Goal: Task Accomplishment & Management: Manage account settings

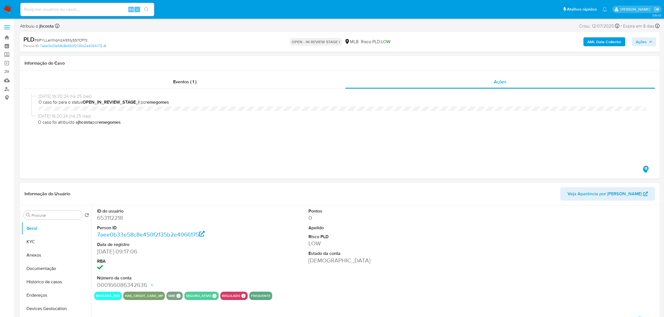
select select "10"
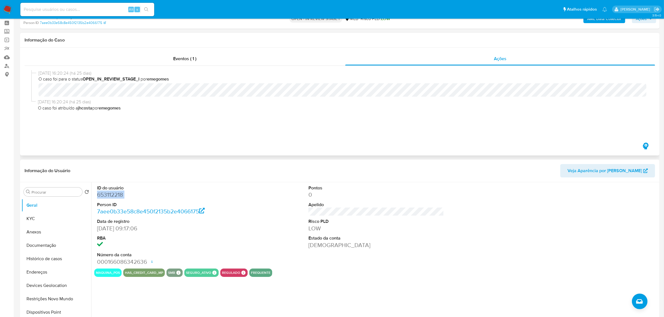
scroll to position [70, 0]
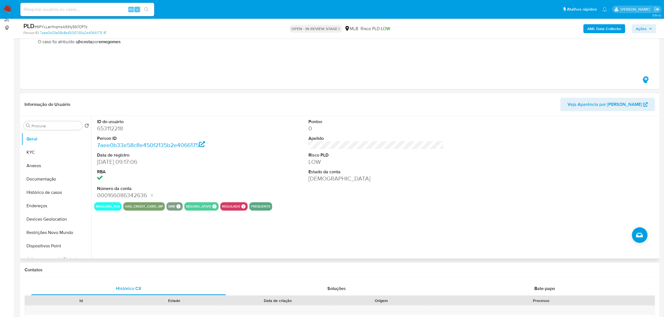
click at [264, 175] on div "ID do usuário 653112218 Person ID 7aee0b33e58c8e450f2135b2e4066175 Data de regi…" at bounding box center [376, 159] width 564 height 86
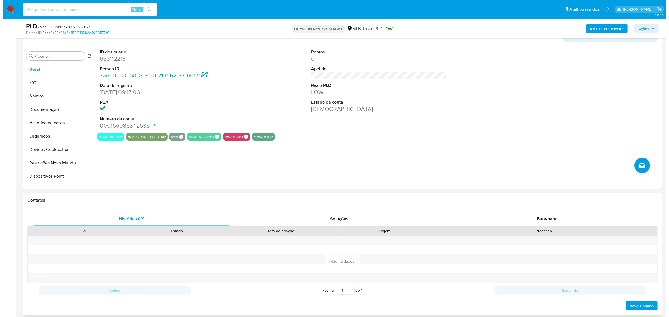
scroll to position [105, 0]
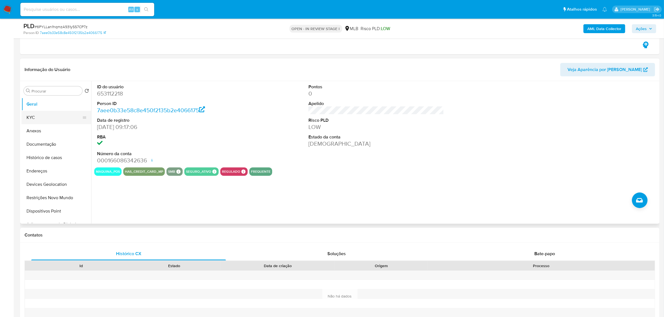
click at [49, 117] on button "KYC" at bounding box center [53, 117] width 65 height 13
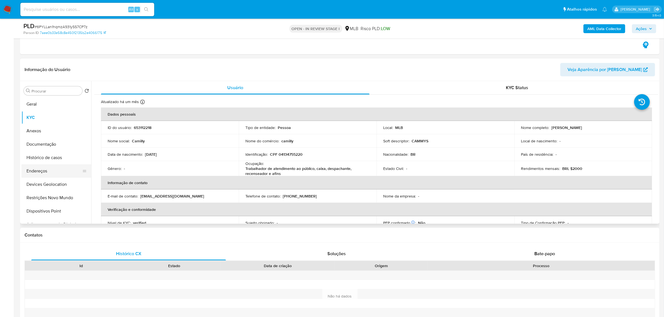
click at [57, 168] on button "Endereços" at bounding box center [53, 171] width 65 height 13
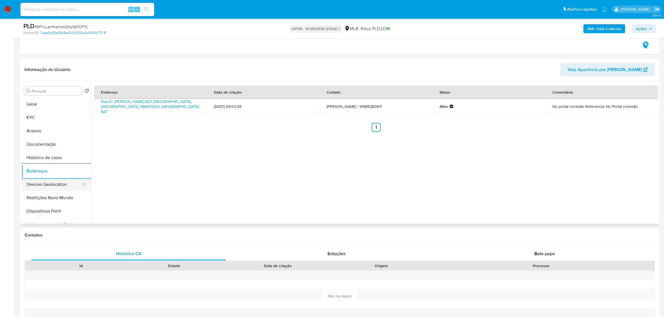
click at [60, 184] on button "Devices Geolocation" at bounding box center [53, 184] width 65 height 13
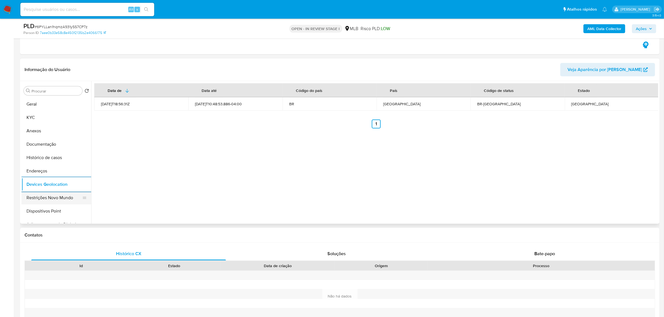
click at [67, 195] on button "Restrições Novo Mundo" at bounding box center [53, 197] width 65 height 13
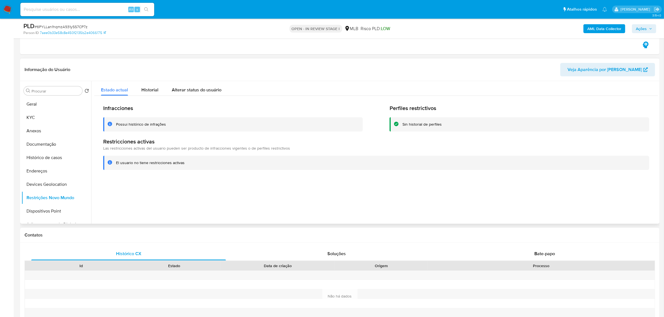
drag, startPoint x: 64, startPoint y: 211, endPoint x: 160, endPoint y: 211, distance: 95.4
click at [160, 211] on div "Procurar Retornar ao pedido padrão Geral KYC Anexos Documentação Histórico de c…" at bounding box center [339, 152] width 637 height 143
click at [51, 211] on button "Dispositivos Point" at bounding box center [53, 211] width 65 height 13
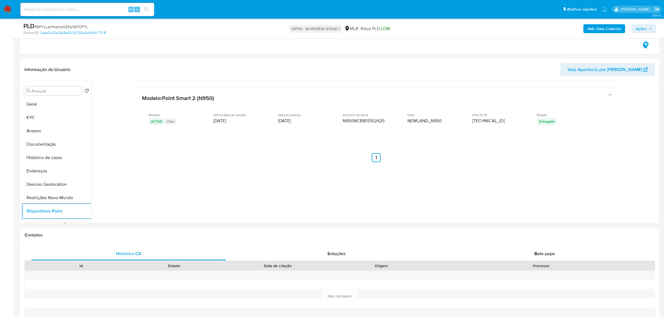
click at [600, 32] on b "AML Data Collector" at bounding box center [604, 28] width 34 height 9
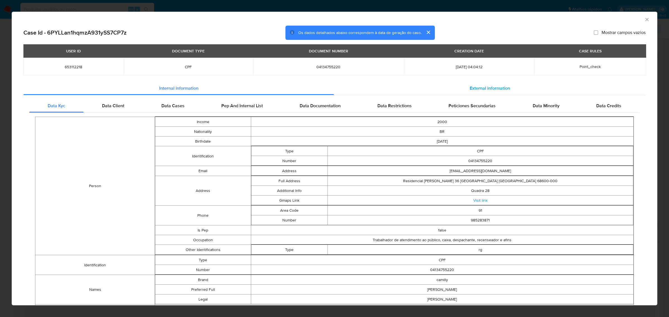
click at [470, 86] on span "External information" at bounding box center [490, 88] width 40 height 6
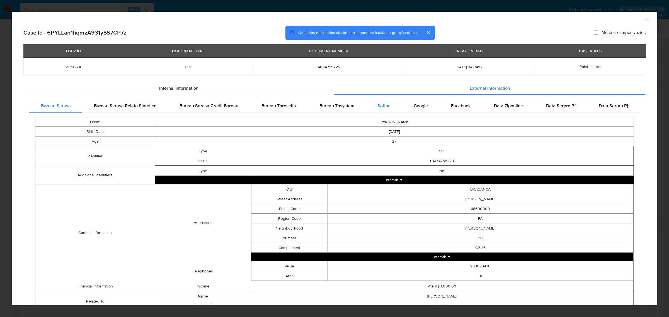
click at [380, 105] on span "Softon" at bounding box center [384, 106] width 13 height 6
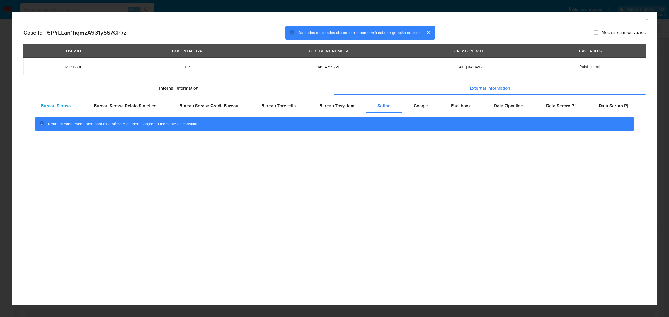
click at [54, 101] on div "Bureau Serasa" at bounding box center [55, 105] width 53 height 13
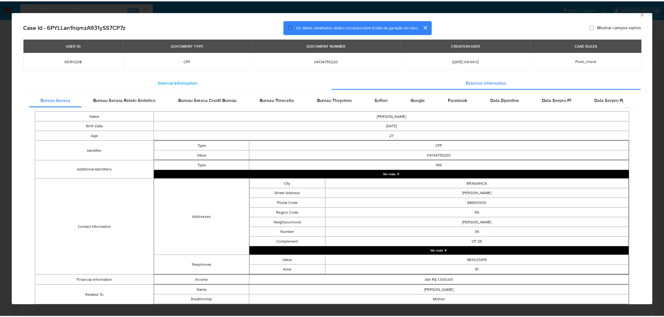
scroll to position [0, 0]
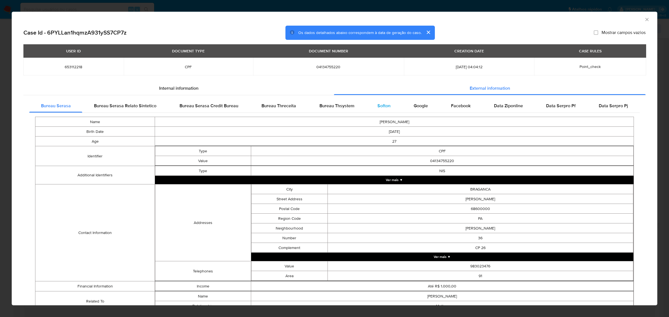
click at [381, 108] on span "Softon" at bounding box center [384, 106] width 13 height 6
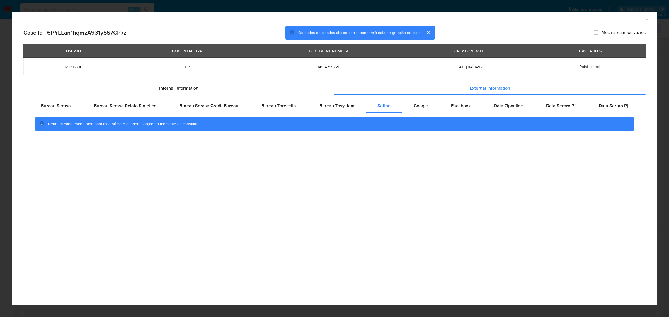
click at [647, 17] on icon "Fechar a janela" at bounding box center [648, 20] width 6 height 6
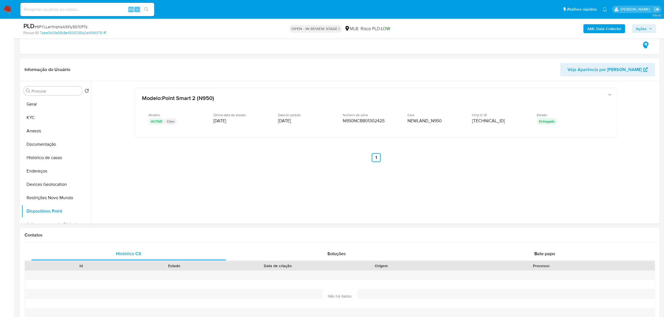
click at [602, 30] on b "AML Data Collector" at bounding box center [604, 28] width 34 height 9
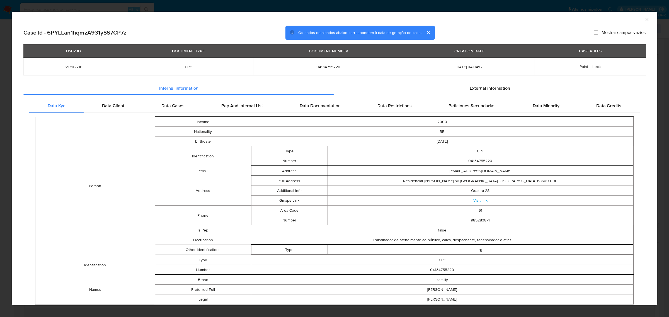
click at [645, 19] on icon "Fechar a janela" at bounding box center [648, 20] width 6 height 6
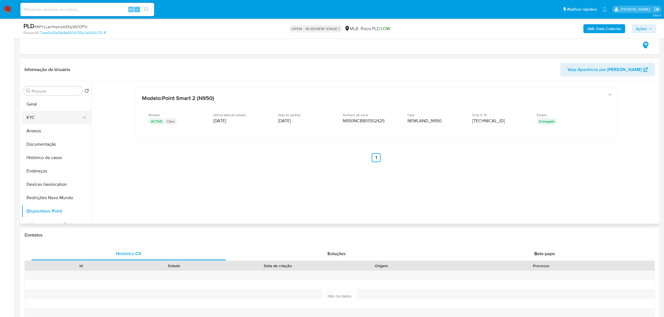
click at [52, 122] on button "KYC" at bounding box center [53, 117] width 65 height 13
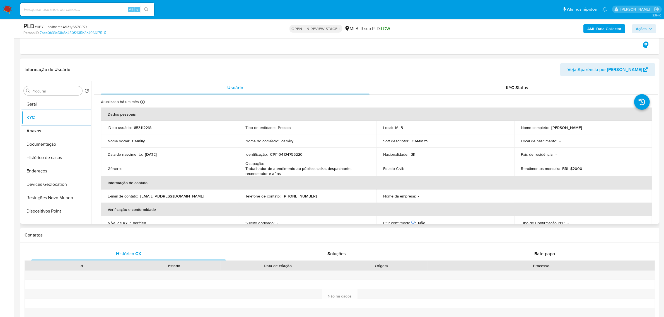
click at [289, 156] on p "CPF 04134755220" at bounding box center [286, 154] width 33 height 5
copy p "04134755220"
click at [46, 172] on button "Endereços" at bounding box center [53, 171] width 65 height 13
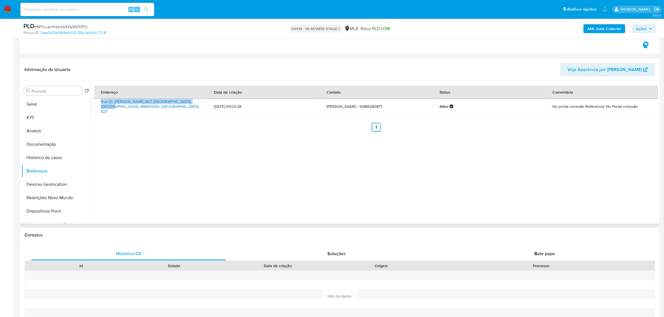
drag, startPoint x: 99, startPoint y: 102, endPoint x: 196, endPoint y: 104, distance: 97.1
click at [196, 104] on td "Rua Dr. Justo Chermont 827, Bragança, Pará, 68600000, Brasil 827" at bounding box center [150, 106] width 113 height 15
copy link "Rua Dr. Justo Chermont 827, Bragança, Pará, 68600000"
click at [191, 104] on link "Rua Dr. Justo Chermont 827, Bragança, Pará, 68600000, Brasil 827" at bounding box center [150, 107] width 98 height 16
click at [35, 119] on button "KYC" at bounding box center [53, 117] width 65 height 13
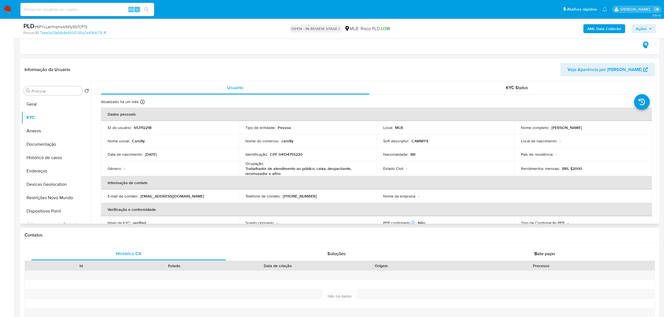
click at [290, 155] on p "CPF 04134755220" at bounding box center [286, 154] width 33 height 5
copy p "04134755220"
click at [296, 155] on p "CPF 04134755220" at bounding box center [286, 154] width 33 height 5
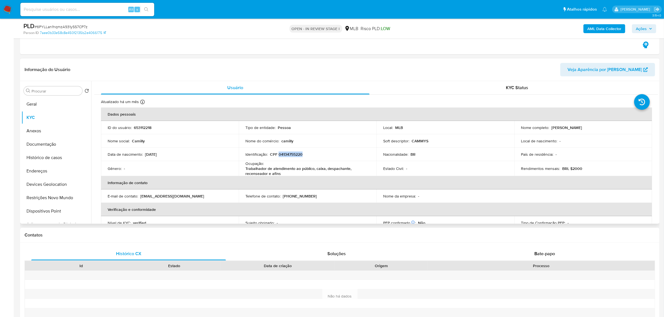
copy p "04134755220"
click at [44, 144] on button "Documentação" at bounding box center [53, 144] width 65 height 13
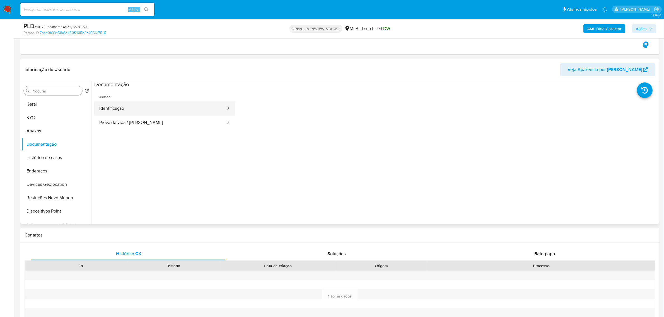
click at [145, 111] on button "Identificação" at bounding box center [160, 109] width 132 height 14
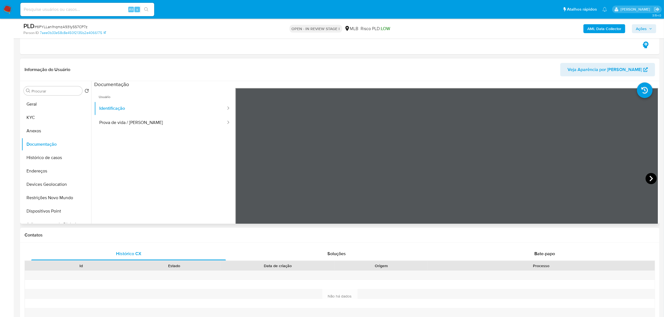
click at [650, 178] on icon at bounding box center [651, 178] width 11 height 11
click at [53, 120] on button "KYC" at bounding box center [53, 117] width 65 height 13
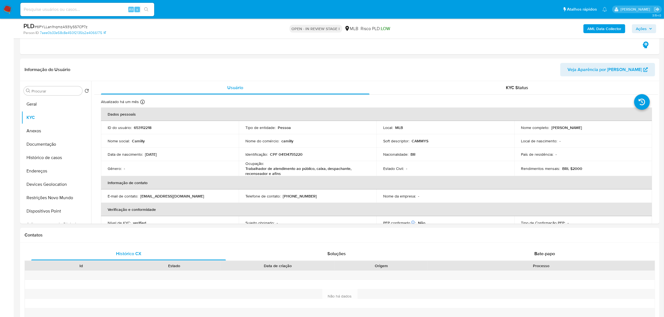
click at [298, 156] on p "CPF 04134755220" at bounding box center [286, 154] width 33 height 5
copy p "04134755220"
click at [285, 153] on p "CPF 04134755220" at bounding box center [286, 154] width 33 height 5
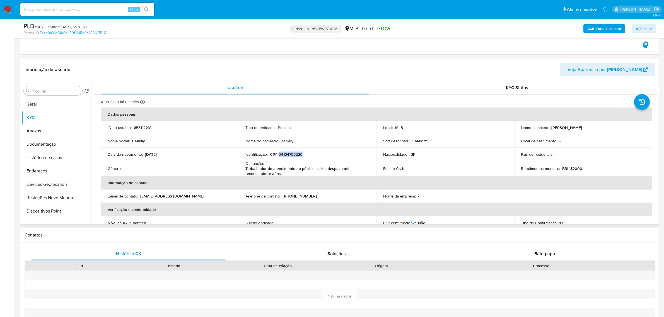
drag, startPoint x: 549, startPoint y: 128, endPoint x: 582, endPoint y: 77, distance: 60.5
click at [604, 127] on div "Nome completo : Camilly Alves Nascimento" at bounding box center [583, 127] width 124 height 5
copy p "Camilly Alves Nascimento"
click at [55, 145] on button "Documentação" at bounding box center [53, 144] width 65 height 13
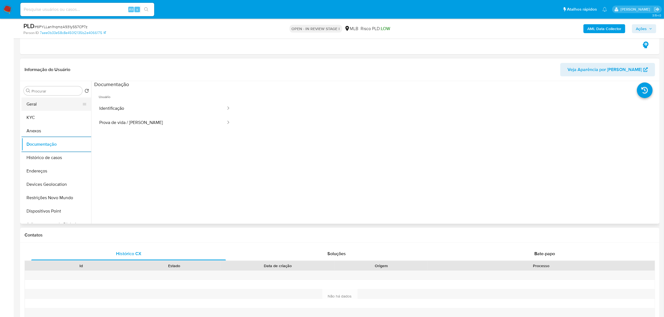
click at [47, 107] on button "Geral" at bounding box center [53, 104] width 65 height 13
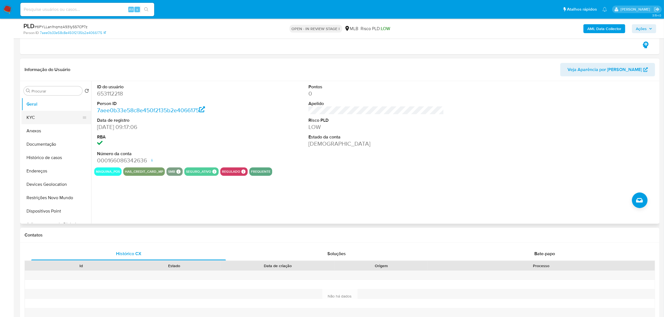
click at [48, 117] on button "KYC" at bounding box center [53, 117] width 65 height 13
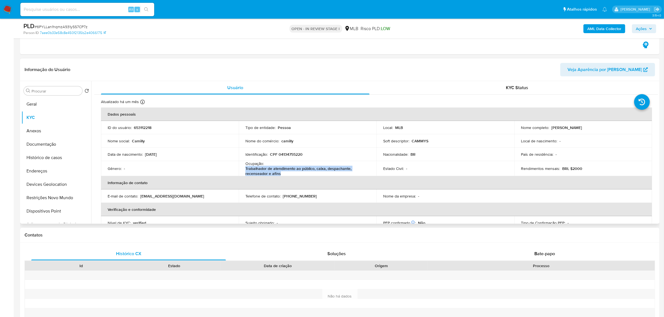
drag, startPoint x: 245, startPoint y: 169, endPoint x: 293, endPoint y: 173, distance: 48.2
click at [293, 173] on p "Trabalhador de atendimento ao público, caixa, despachante, recenseador e afins" at bounding box center [306, 171] width 122 height 10
copy p "Trabalhador de atendimento ao público, caixa, despachante, recenseador e afins"
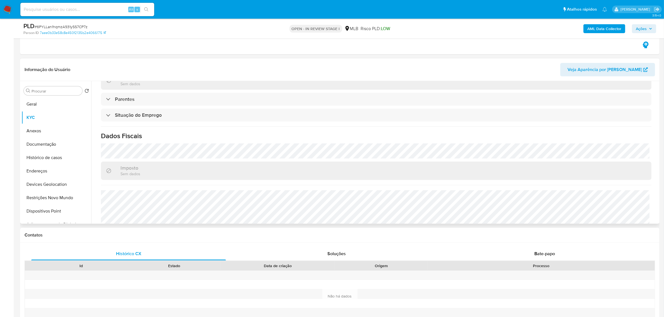
scroll to position [234, 0]
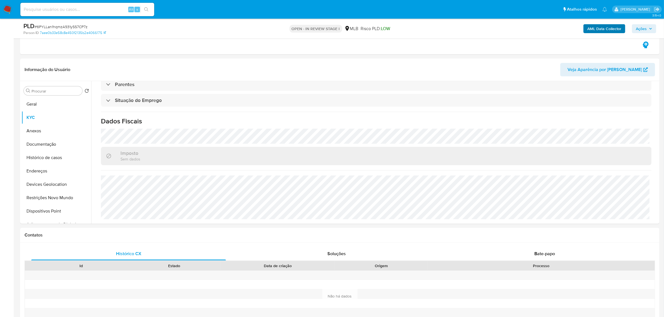
click at [637, 26] on span "Ações" at bounding box center [641, 28] width 11 height 9
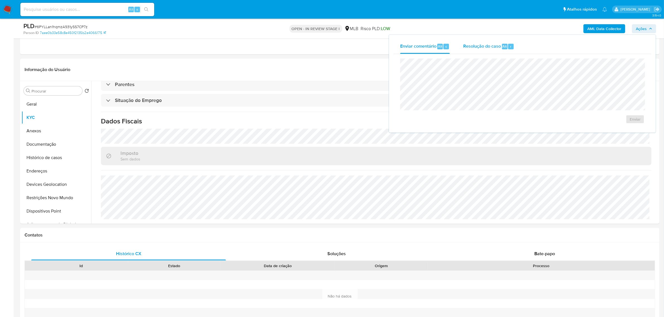
click at [489, 42] on div "Resolução do caso Alt r" at bounding box center [488, 46] width 51 height 15
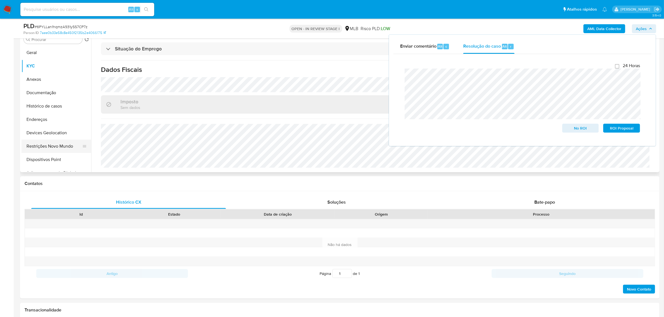
scroll to position [139, 0]
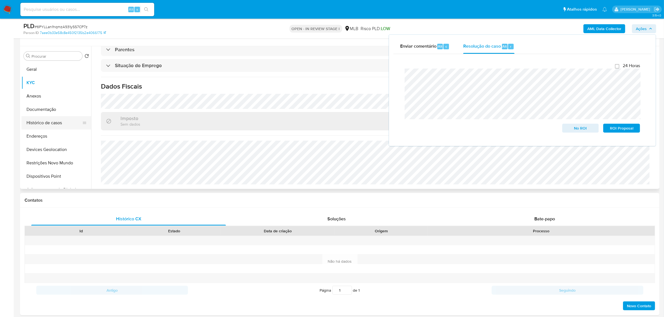
click at [46, 121] on button "Histórico de casos" at bounding box center [53, 122] width 65 height 13
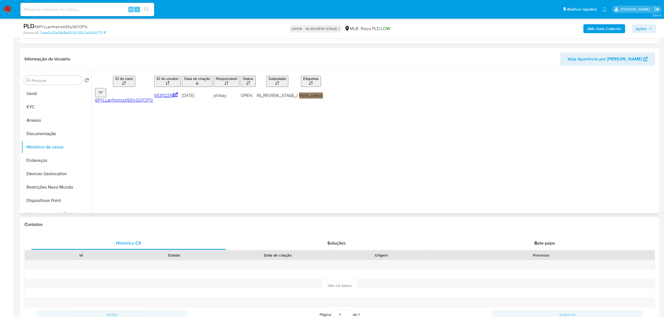
scroll to position [105, 0]
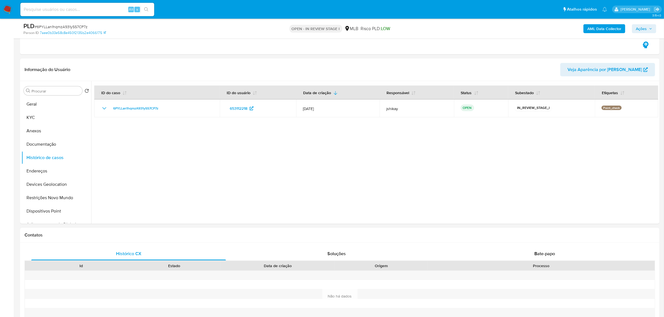
click at [84, 27] on span "# 6PYLLan1hqmzA931ySS7CP7z" at bounding box center [61, 27] width 53 height 6
copy span "6PYLLan1hqmzA931ySS7CP7z"
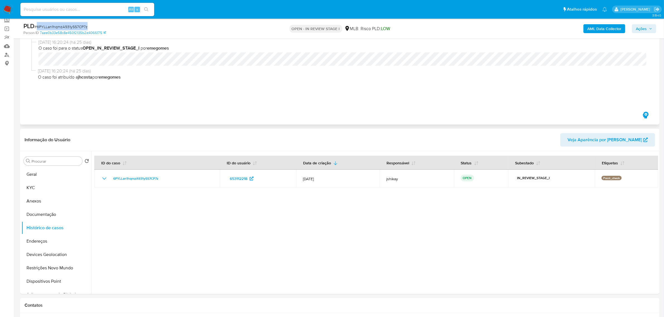
scroll to position [0, 0]
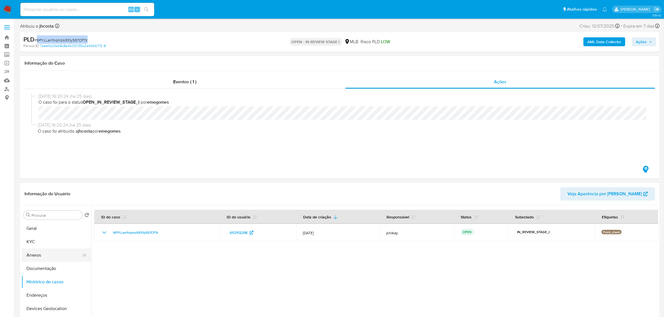
click at [46, 254] on button "Anexos" at bounding box center [53, 255] width 65 height 13
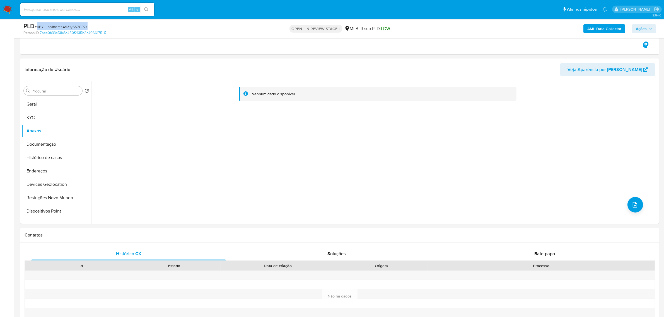
scroll to position [70, 0]
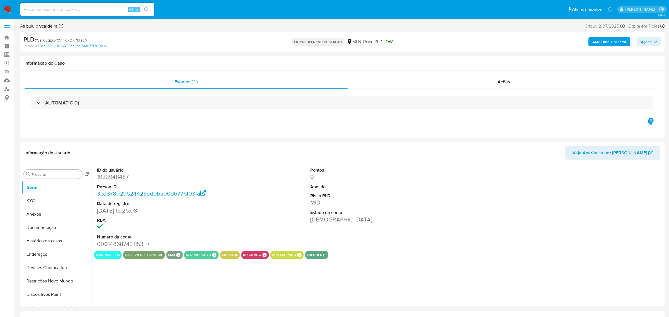
select select "10"
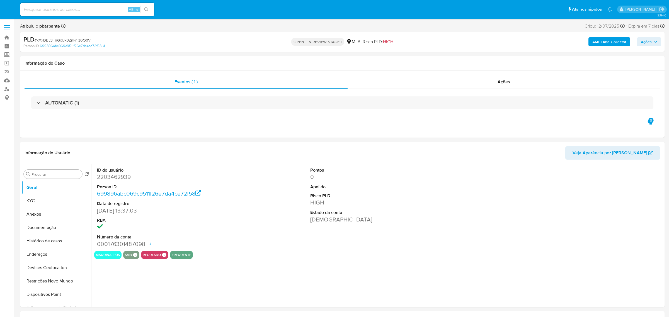
select select "10"
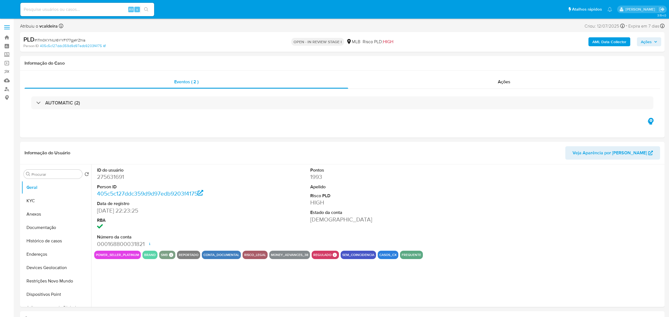
select select "10"
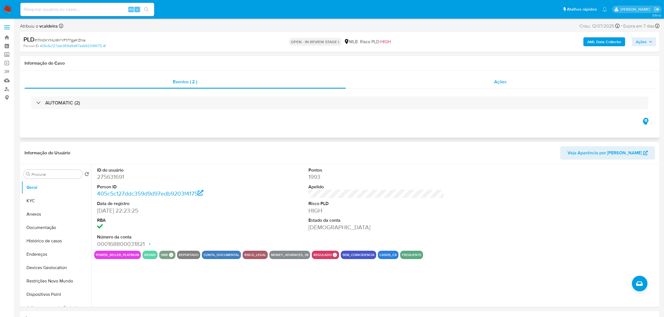
click at [489, 85] on div "Ações" at bounding box center [501, 81] width 310 height 13
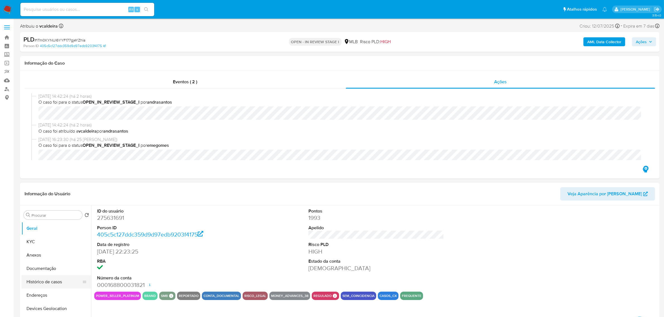
scroll to position [35, 0]
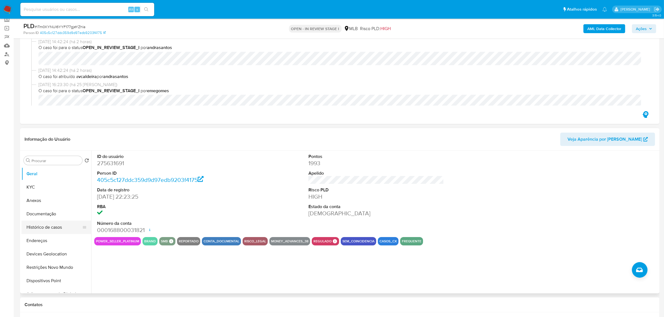
click at [56, 223] on button "Histórico de casos" at bounding box center [53, 227] width 65 height 13
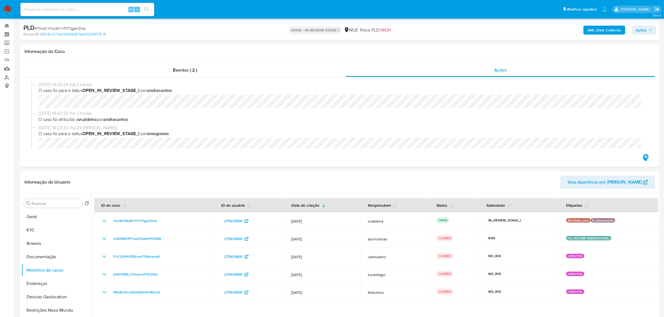
scroll to position [0, 0]
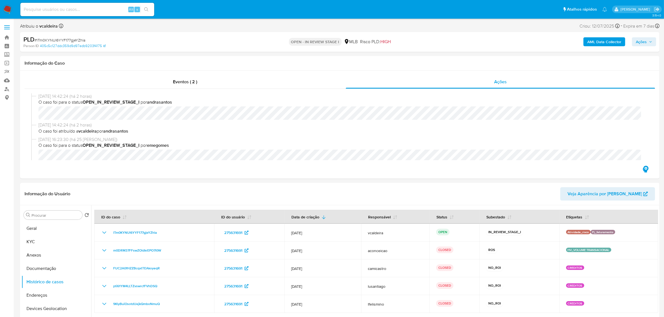
click at [70, 38] on span "# lTm0KYNUl6YYF177gjeYZhla" at bounding box center [60, 40] width 51 height 6
copy span "lTm0KYNUl6YYF177gjeYZhla"
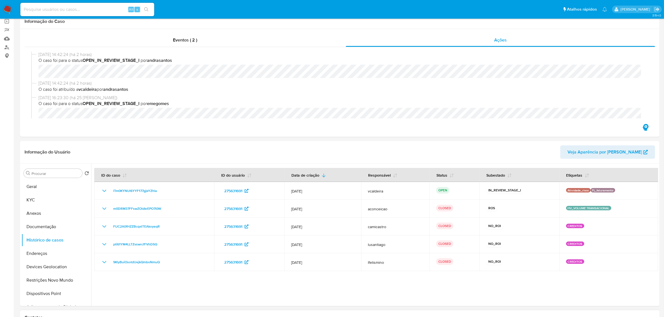
scroll to position [139, 0]
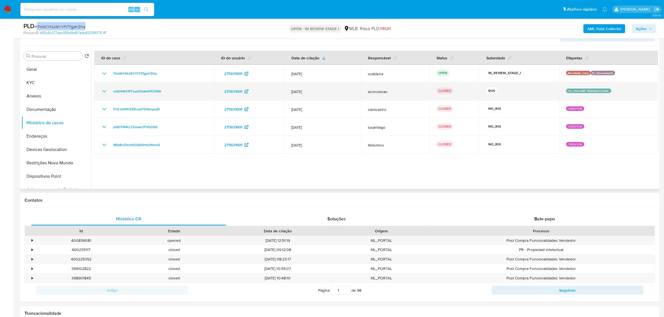
click at [105, 90] on icon "Mostrar/Ocultar" at bounding box center [104, 91] width 7 height 7
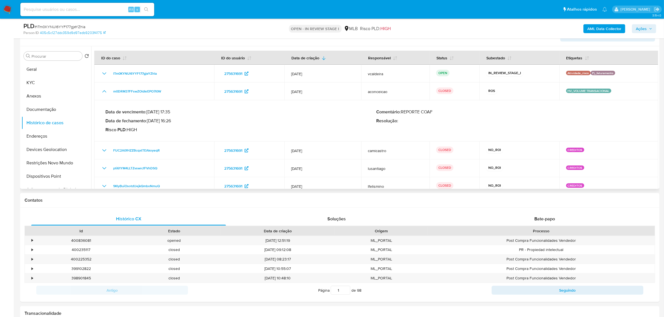
drag, startPoint x: 149, startPoint y: 121, endPoint x: 175, endPoint y: 123, distance: 25.4
click at [175, 123] on p "Data de fechamento : 14/07/2025 16:26" at bounding box center [240, 121] width 271 height 6
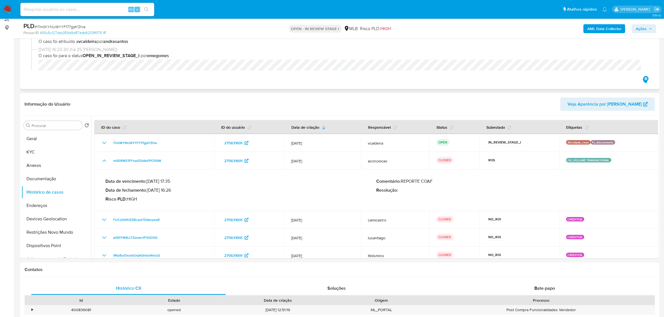
scroll to position [35, 0]
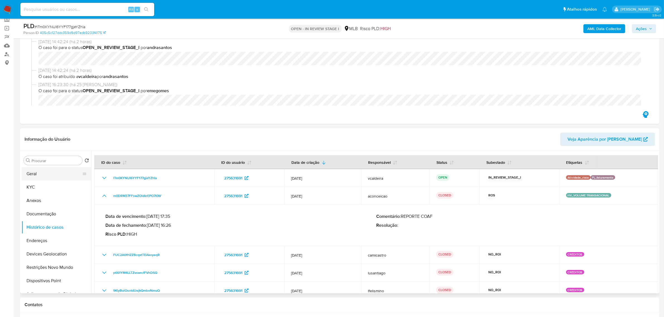
click at [43, 179] on button "Geral" at bounding box center [53, 173] width 65 height 13
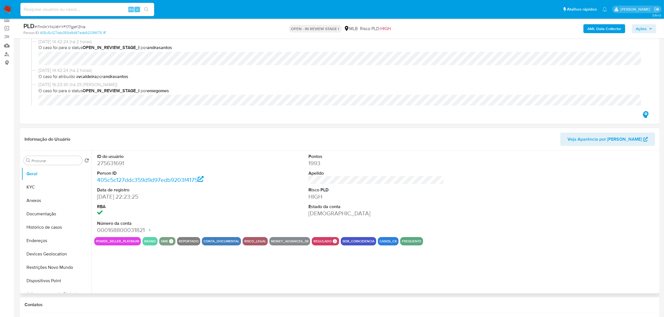
click at [119, 162] on dd "275631691" at bounding box center [165, 164] width 136 height 8
copy dd "275631691"
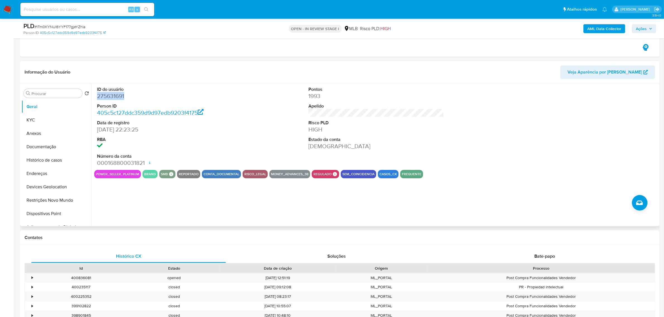
scroll to position [105, 0]
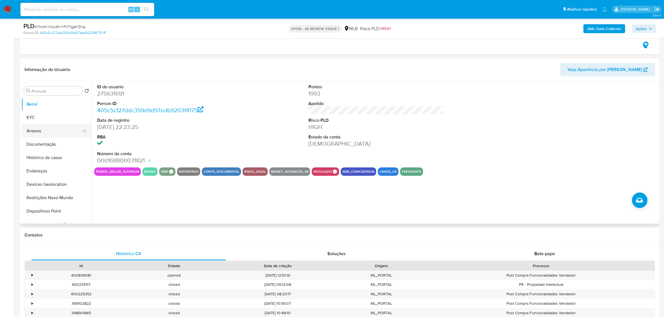
click at [39, 129] on button "Anexos" at bounding box center [53, 130] width 65 height 13
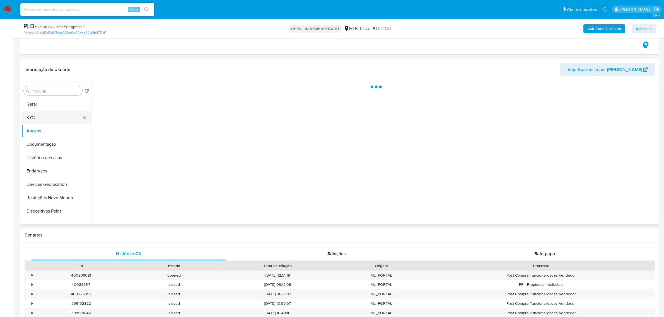
click at [41, 117] on button "KYC" at bounding box center [53, 117] width 65 height 13
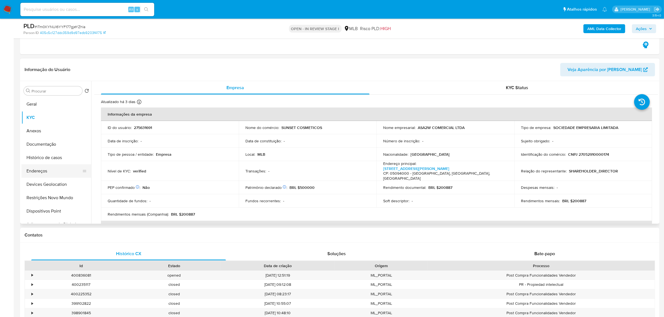
click at [43, 174] on button "Endereços" at bounding box center [53, 171] width 65 height 13
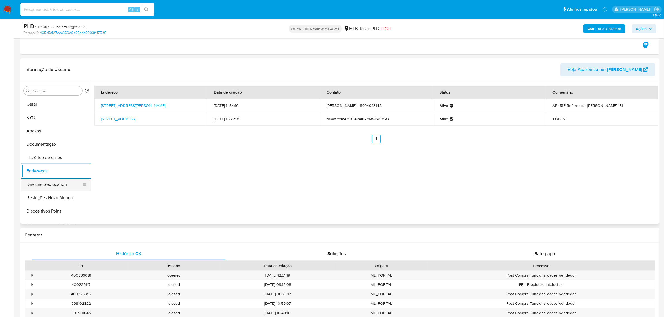
click at [64, 184] on button "Devices Geolocation" at bounding box center [53, 184] width 65 height 13
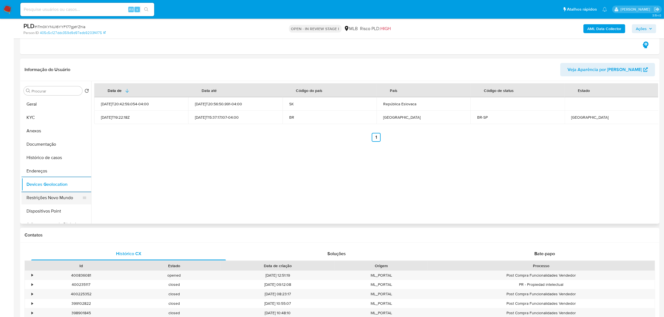
click at [66, 196] on button "Restrições Novo Mundo" at bounding box center [53, 197] width 65 height 13
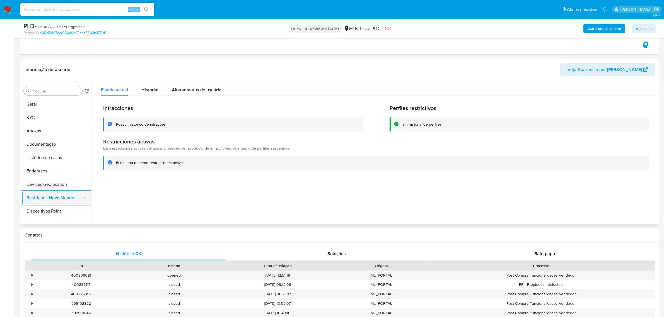
click at [30, 203] on button "Restrições Novo Mundo" at bounding box center [53, 197] width 65 height 13
click at [31, 207] on button "Dispositivos Point" at bounding box center [53, 211] width 65 height 13
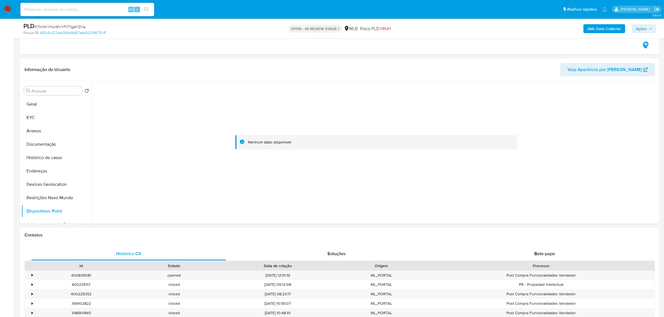
click at [607, 26] on b "AML Data Collector" at bounding box center [604, 28] width 34 height 9
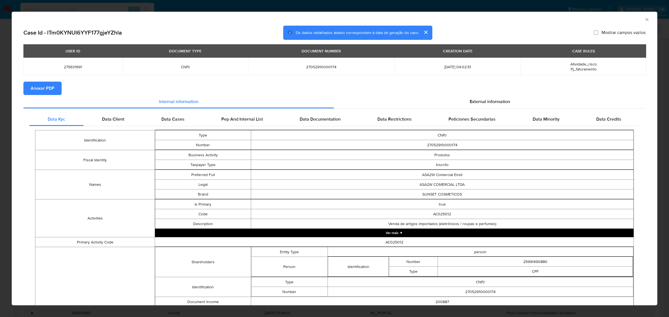
click at [47, 87] on span "Anexar PDF" at bounding box center [43, 88] width 24 height 12
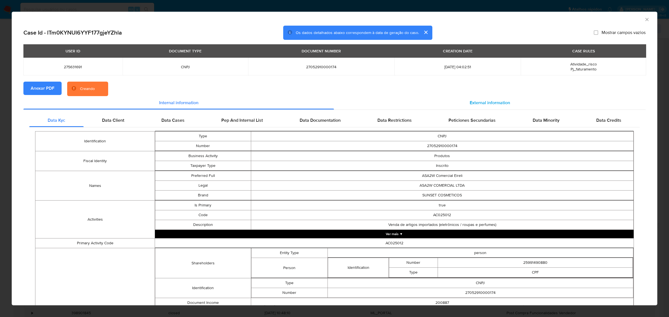
click at [480, 100] on span "External information" at bounding box center [490, 103] width 40 height 6
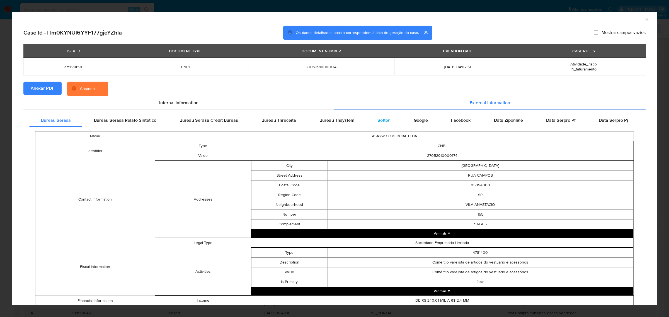
click at [382, 119] on span "Softon" at bounding box center [384, 120] width 13 height 6
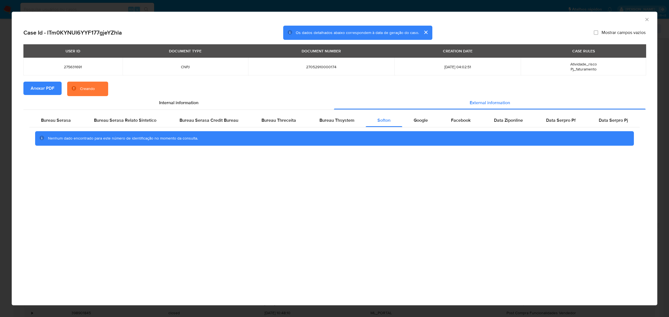
click at [347, 6] on div "AML Data Collector Case Id - lTm0KYNUl6YYF177gjeYZhla Os dados detalhados abaix…" at bounding box center [334, 158] width 669 height 317
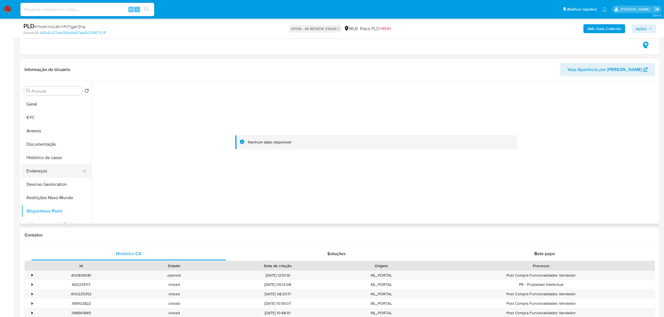
click at [49, 170] on button "Endereços" at bounding box center [53, 171] width 65 height 13
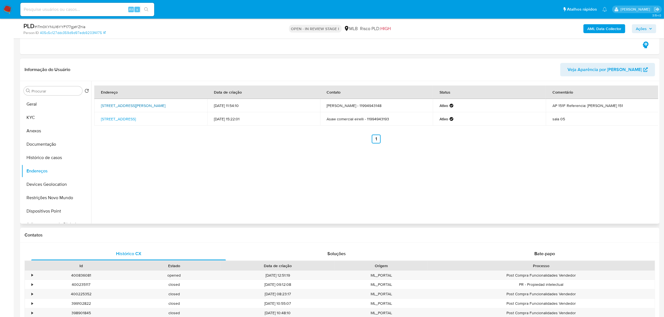
drag, startPoint x: 99, startPoint y: 105, endPoint x: 181, endPoint y: 105, distance: 81.7
click at [181, 105] on td "Rua Nagel 33, São Paulo, São Paulo, 05315030, Brasil 33" at bounding box center [150, 105] width 113 height 13
copy link "Rua Nagel 33, São Paulo, São Paulo, 05315030"
click at [165, 105] on link "Rua Nagel 33, São Paulo, São Paulo, 05315030, Brasil 33" at bounding box center [133, 106] width 64 height 6
click at [41, 122] on button "KYC" at bounding box center [53, 117] width 65 height 13
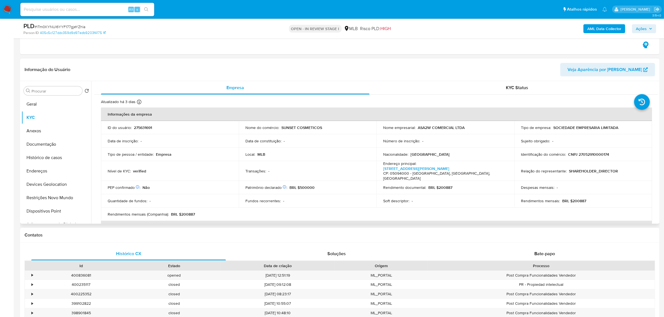
click at [583, 154] on p "CNPJ 27052910000174" at bounding box center [588, 154] width 41 height 5
copy p "27052910000174"
click at [58, 143] on button "Documentação" at bounding box center [53, 144] width 65 height 13
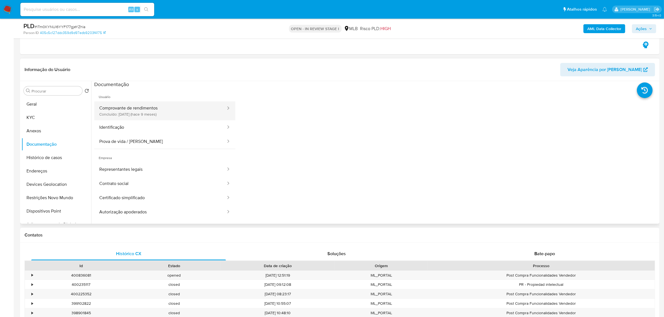
click at [175, 107] on button "Comprovante de rendimentos Concluído: 06/11/2024 (hace 9 meses)" at bounding box center [160, 111] width 132 height 19
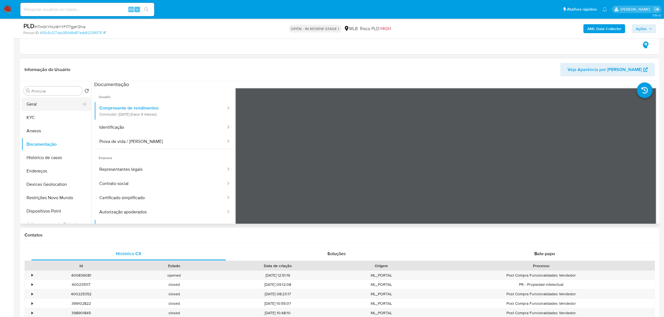
click at [45, 102] on button "Geral" at bounding box center [53, 104] width 65 height 13
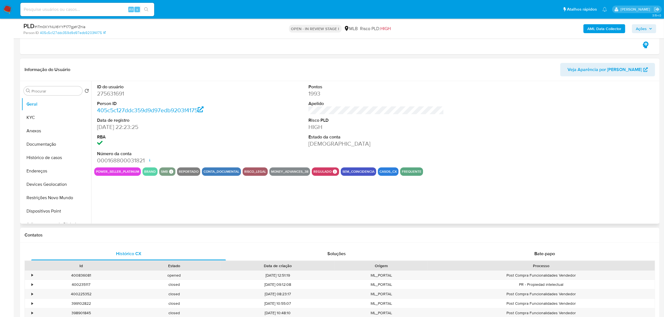
click at [168, 202] on div "ID do usuário 275631691 Person ID 405c5c127ddc359d9d97edb9203f4175 Data de regi…" at bounding box center [374, 152] width 567 height 143
click at [38, 132] on button "Anexos" at bounding box center [53, 130] width 65 height 13
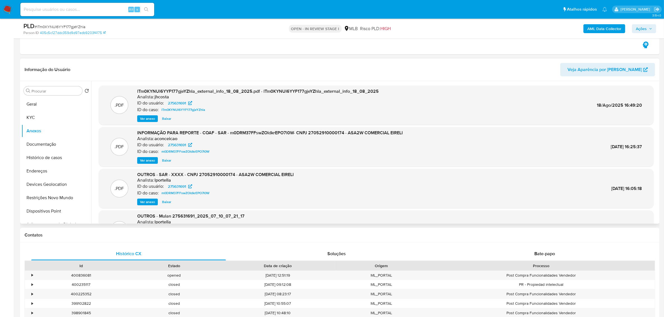
click at [147, 160] on span "Ver anexo" at bounding box center [147, 161] width 15 height 6
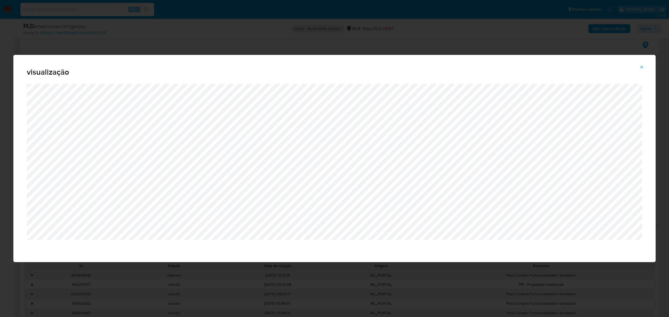
click at [422, 56] on div "visualização" at bounding box center [334, 69] width 643 height 29
drag, startPoint x: 641, startPoint y: 69, endPoint x: 641, endPoint y: 64, distance: 4.2
click at [641, 68] on icon "Attachment preview" at bounding box center [642, 67] width 4 height 4
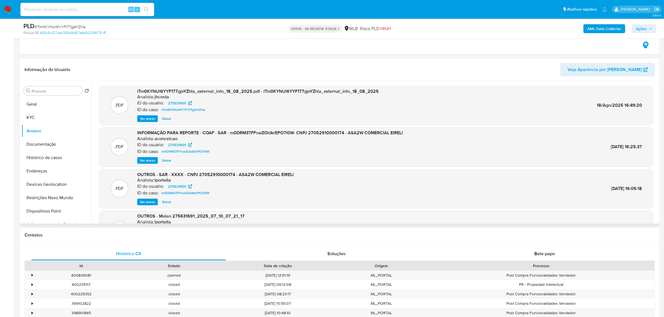
click at [644, 29] on span "Ações" at bounding box center [641, 28] width 11 height 9
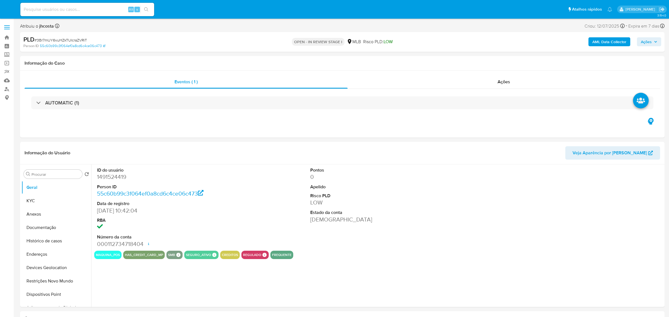
select select "10"
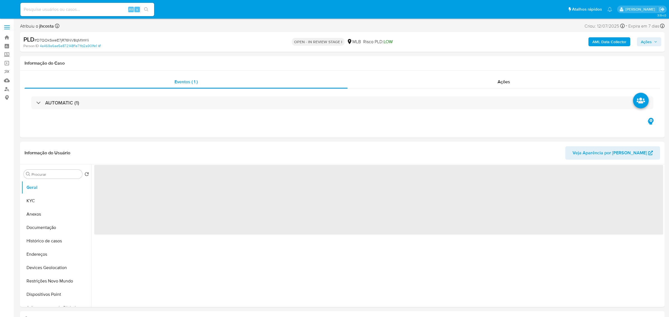
select select "10"
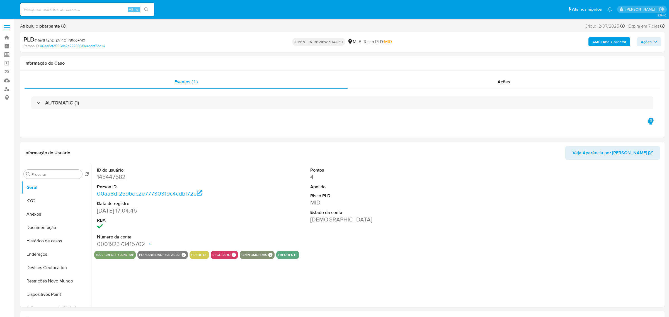
select select "10"
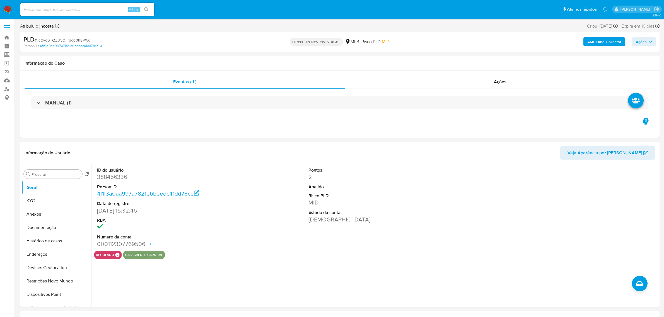
select select "10"
click at [9, 7] on img at bounding box center [7, 9] width 9 height 9
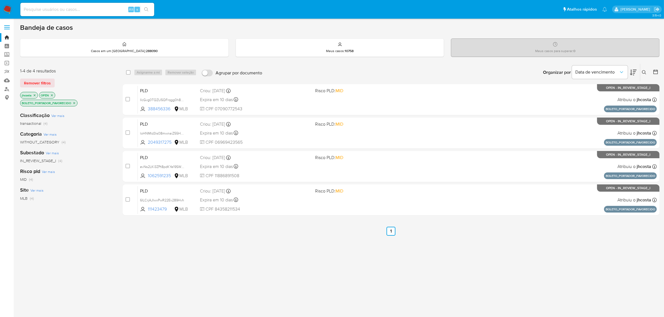
click at [9, 7] on img at bounding box center [7, 9] width 9 height 9
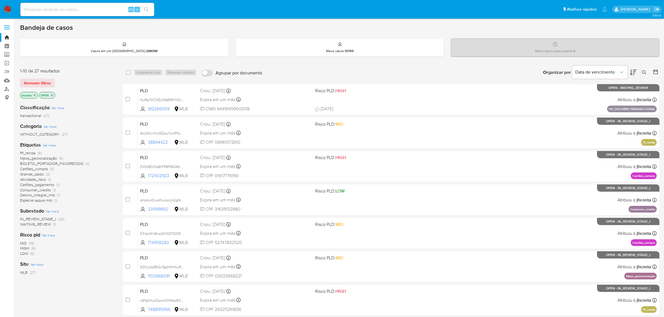
click at [645, 71] on icon at bounding box center [644, 72] width 4 height 4
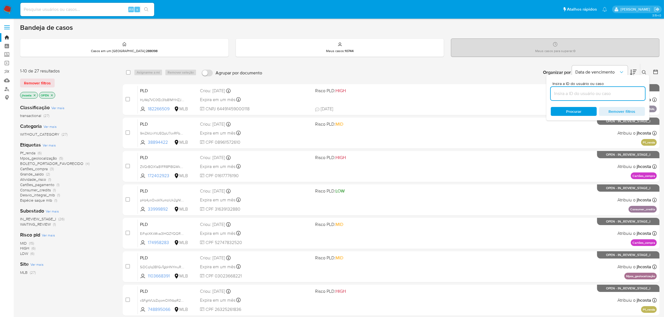
click at [591, 95] on input at bounding box center [598, 93] width 94 height 7
type input "6PYLLan1hqmzA931ySS7CP7z"
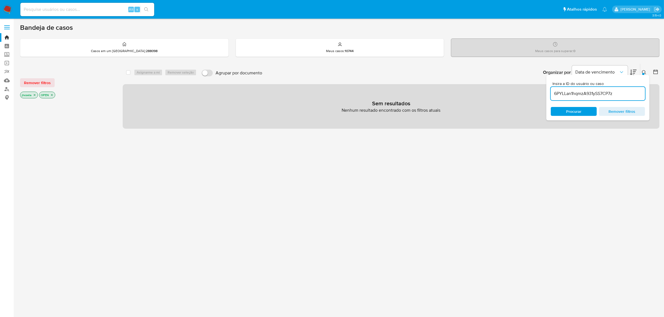
click at [33, 97] on icon "close-filter" at bounding box center [34, 94] width 3 height 3
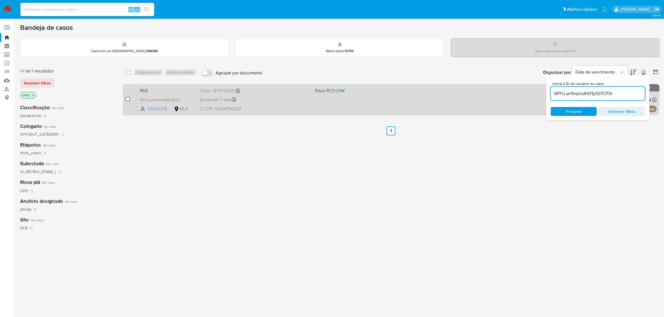
click at [127, 98] on input "checkbox" at bounding box center [128, 99] width 4 height 4
checkbox input "true"
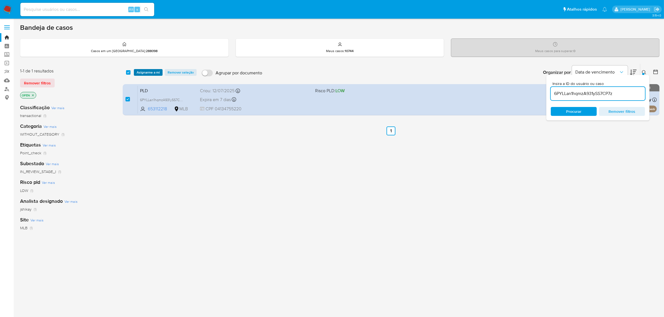
click at [155, 72] on span "Asignarme a mí" at bounding box center [148, 73] width 23 height 6
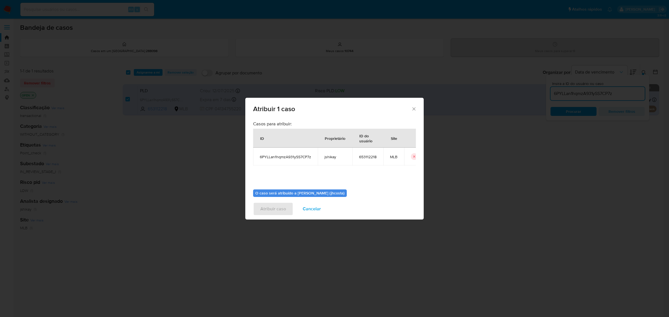
scroll to position [28, 0]
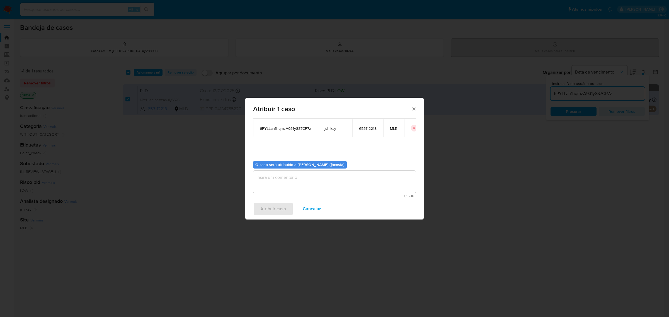
click at [274, 188] on textarea "assign-modal" at bounding box center [334, 182] width 163 height 22
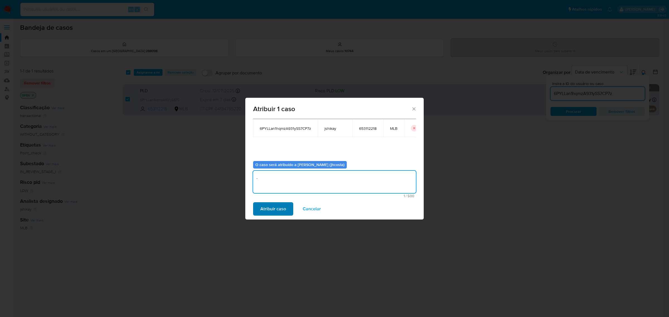
type textarea "."
click at [273, 211] on span "Atribuir caso" at bounding box center [273, 209] width 26 height 12
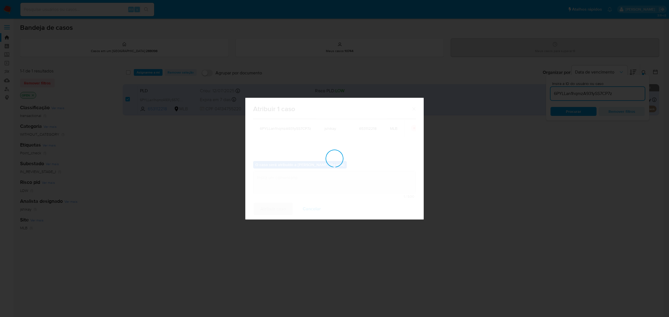
checkbox input "false"
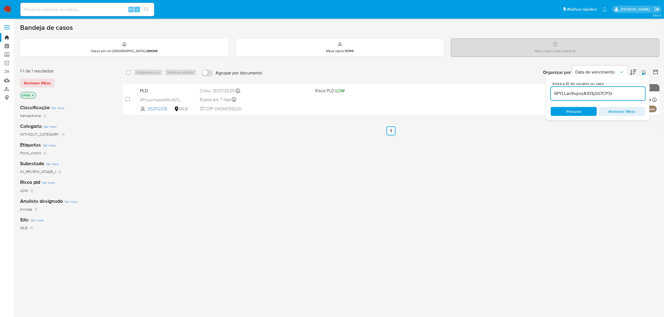
click at [574, 91] on input "6PYLLan1hqmzA931ySS7CP7z" at bounding box center [598, 93] width 94 height 7
paste input "lTm0KYNUl6YYF177gjeYZhla"
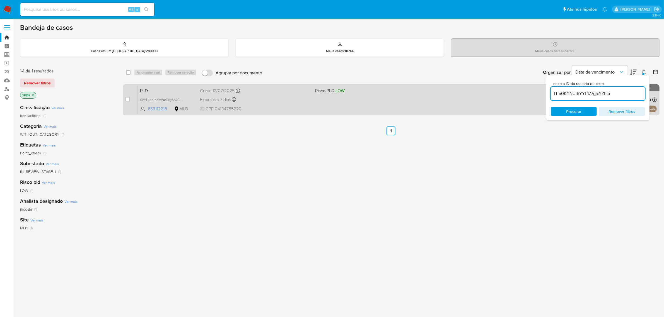
type input "lTm0KYNUl6YYF177gjeYZhla"
click at [126, 99] on input "checkbox" at bounding box center [128, 99] width 4 height 4
checkbox input "true"
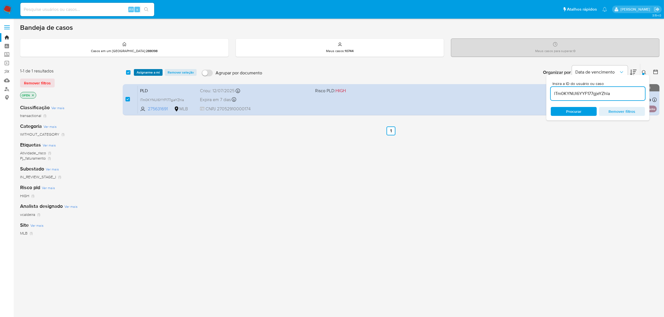
click at [147, 71] on span "Asignarme a mí" at bounding box center [148, 73] width 23 height 6
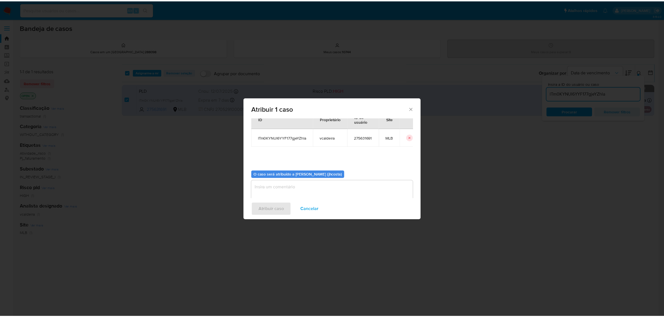
scroll to position [28, 0]
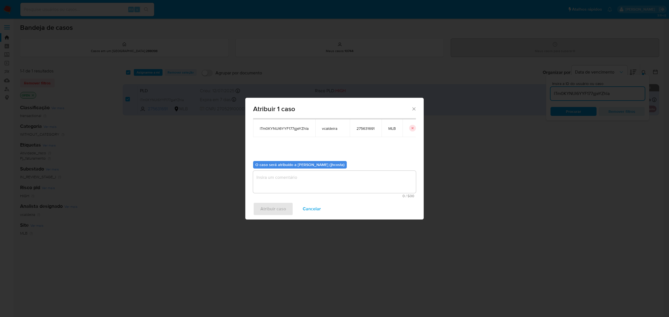
click at [278, 176] on textarea "assign-modal" at bounding box center [334, 182] width 163 height 22
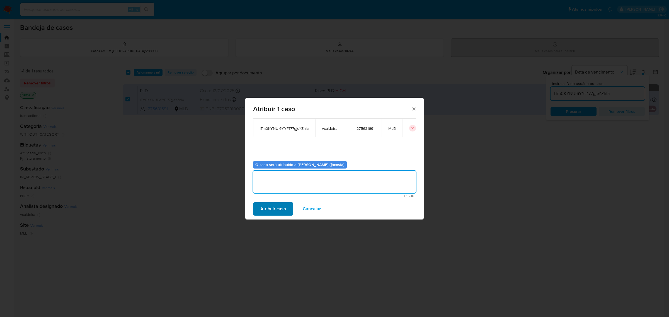
type textarea "."
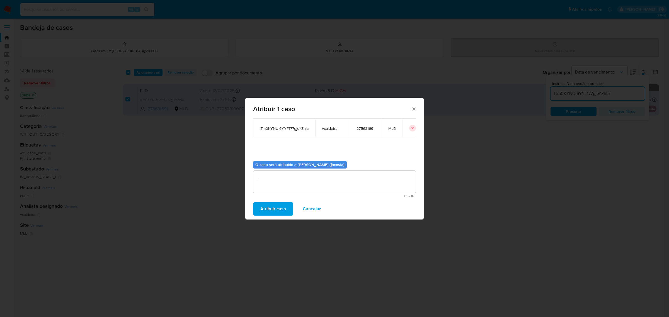
click at [270, 208] on span "Atribuir caso" at bounding box center [273, 209] width 26 height 12
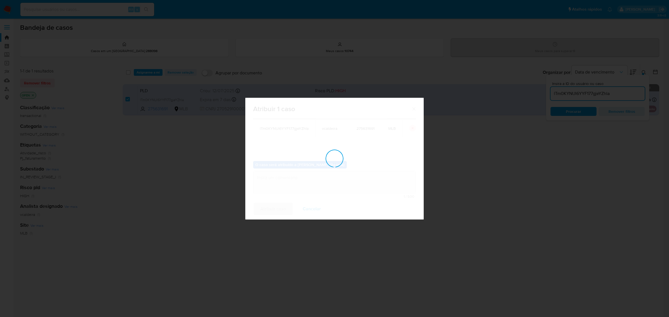
checkbox input "false"
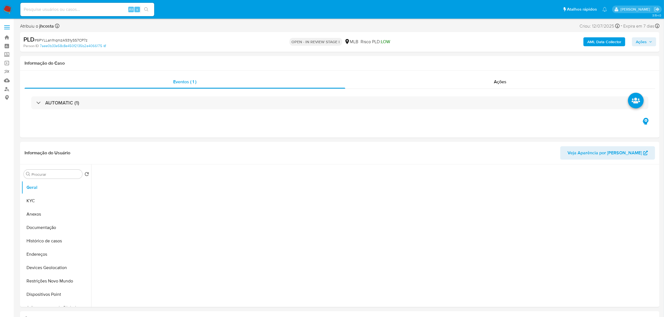
click at [638, 44] on span "Ações" at bounding box center [641, 41] width 11 height 9
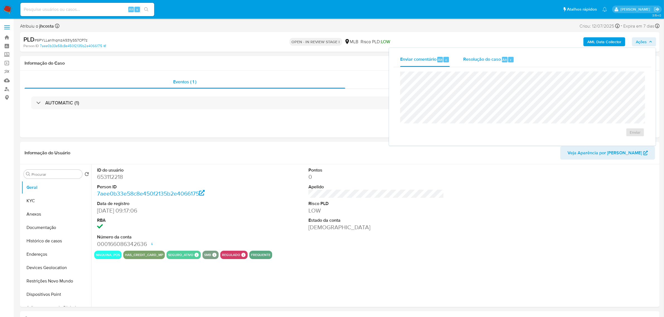
click at [495, 59] on span "Resolução do caso" at bounding box center [482, 59] width 38 height 6
select select "10"
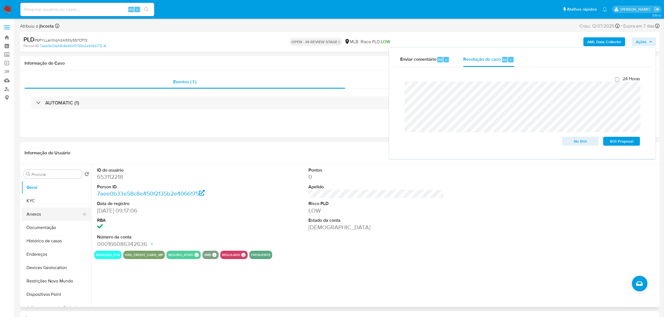
click at [38, 216] on button "Anexos" at bounding box center [53, 214] width 65 height 13
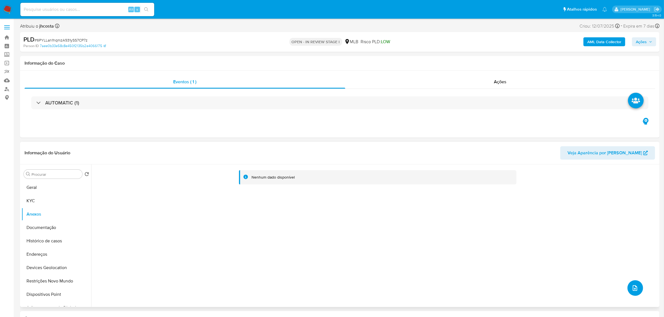
click at [635, 287] on icon "upload-file" at bounding box center [635, 288] width 7 height 7
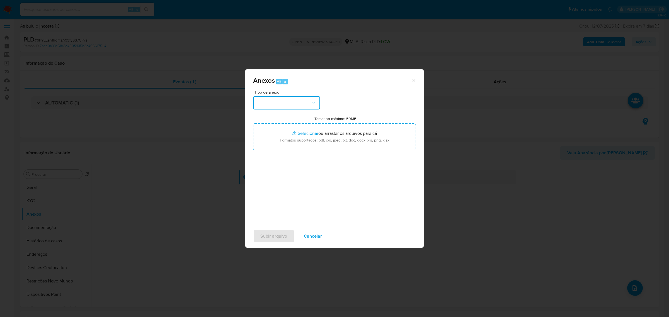
click at [285, 106] on button "button" at bounding box center [286, 102] width 67 height 13
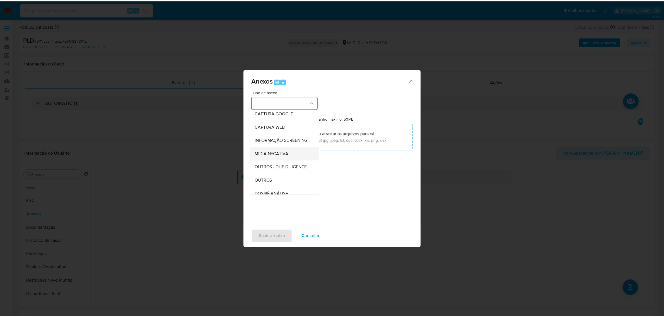
scroll to position [70, 0]
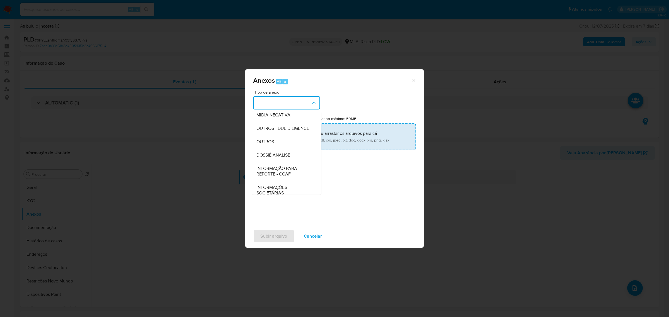
drag, startPoint x: 272, startPoint y: 151, endPoint x: 299, endPoint y: 144, distance: 27.5
click at [272, 144] on span "OUTROS" at bounding box center [266, 142] width 18 height 6
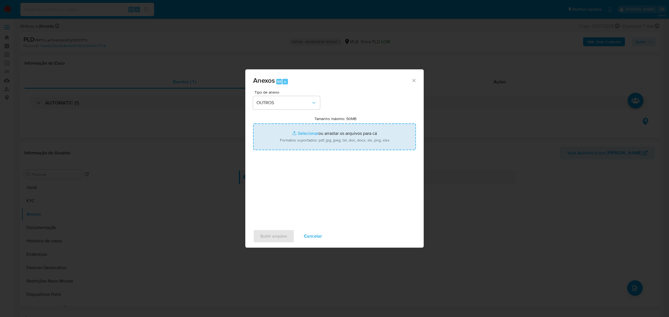
click at [331, 137] on input "Tamanho máximo: 50MB Selecionar arquivos" at bounding box center [334, 137] width 163 height 27
type input "C:\fakepath\Mulan 653112218_2025_08_18_09_23_23.xlsx"
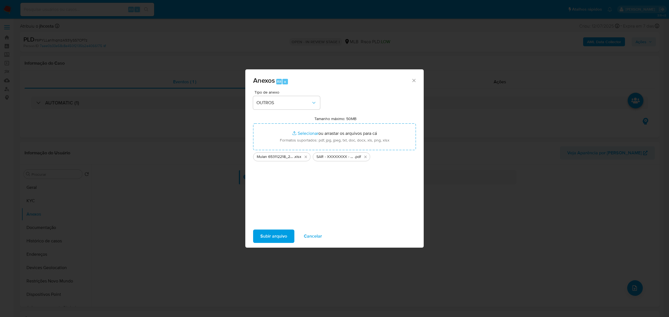
click at [272, 237] on span "Subir arquivo" at bounding box center [273, 236] width 27 height 12
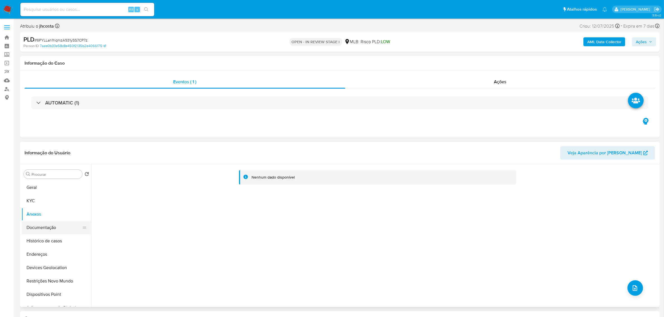
click at [51, 227] on button "Documentação" at bounding box center [53, 227] width 65 height 13
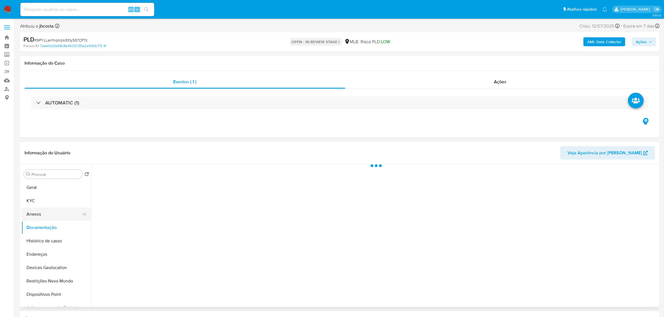
click at [44, 217] on button "Anexos" at bounding box center [53, 214] width 65 height 13
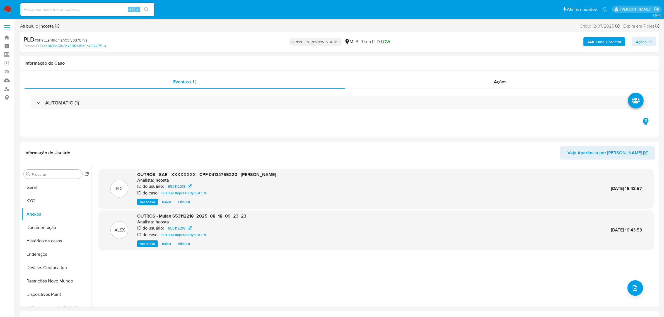
click at [644, 41] on span "Ações" at bounding box center [641, 41] width 11 height 9
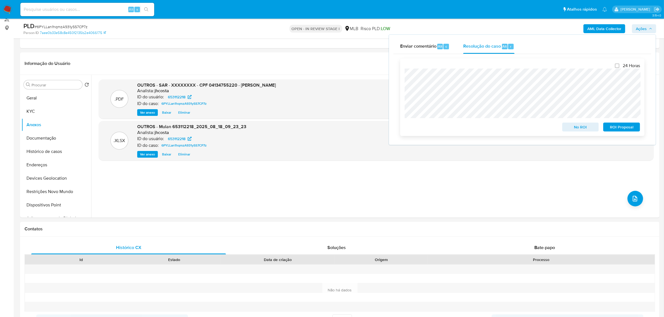
click at [626, 129] on span "ROI Proposal" at bounding box center [621, 127] width 29 height 8
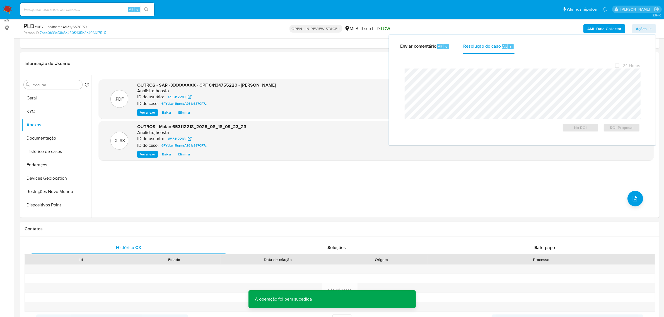
click at [70, 25] on span "# 6PYLLan1hqmzA931ySS7CP7z" at bounding box center [61, 27] width 53 height 6
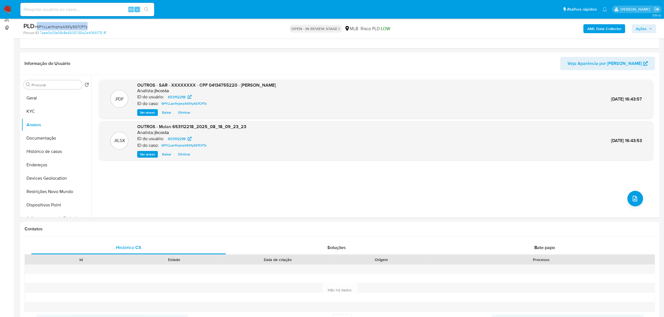
click at [70, 25] on span "# 6PYLLan1hqmzA931ySS7CP7z" at bounding box center [61, 27] width 53 height 6
copy span "6PYLLan1hqmzA931ySS7CP7z"
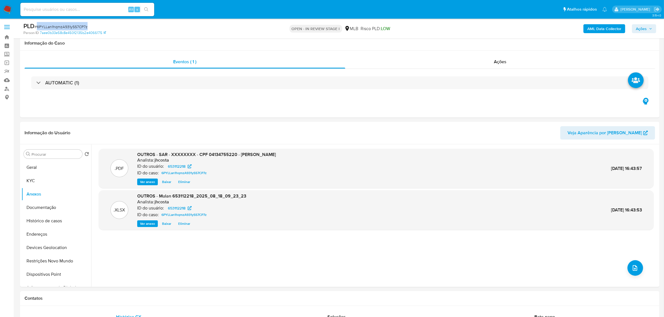
scroll to position [0, 0]
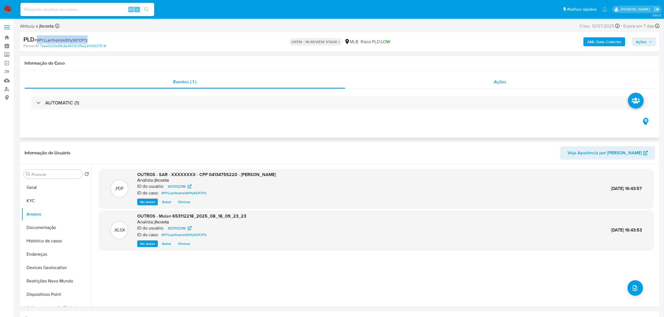
click at [504, 81] on span "Ações" at bounding box center [500, 82] width 13 height 6
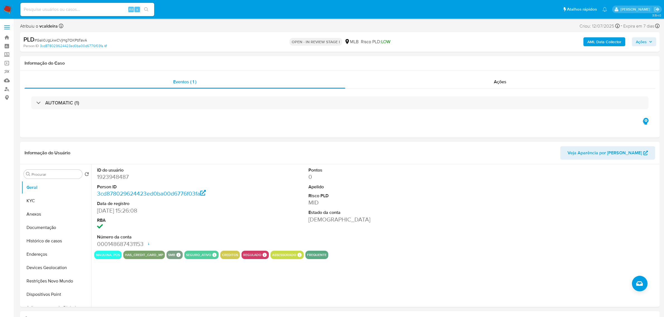
select select "10"
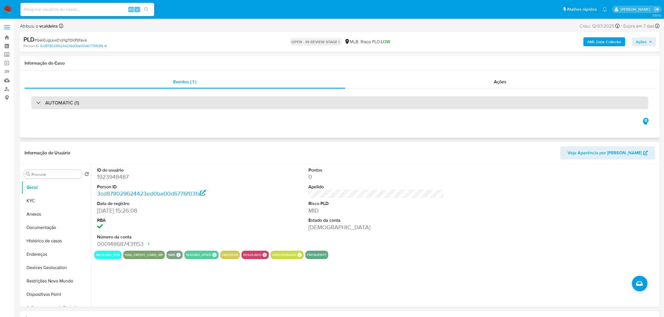
click at [449, 103] on div "AUTOMATIC (1)" at bounding box center [339, 103] width 617 height 13
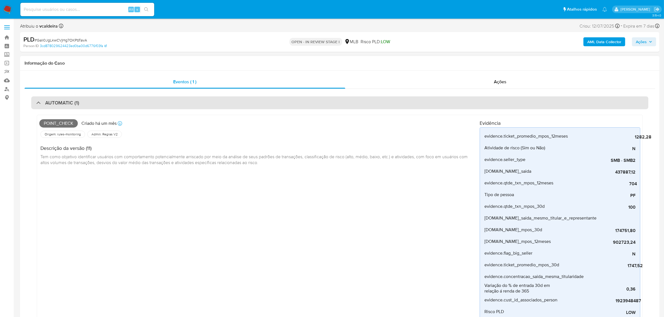
click at [445, 100] on div "AUTOMATIC (1)" at bounding box center [339, 103] width 617 height 13
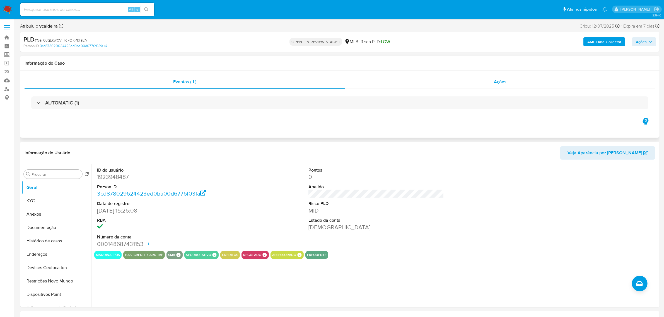
click at [482, 87] on div "Ações" at bounding box center [500, 81] width 310 height 13
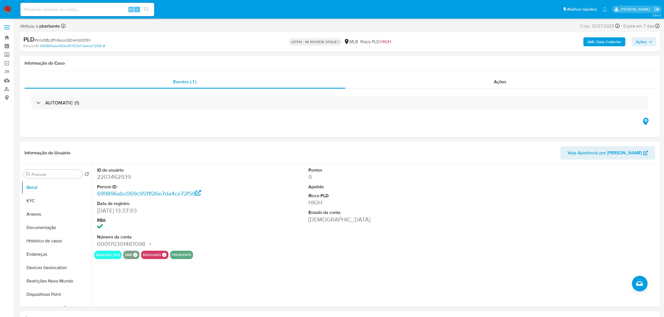
select select "10"
click at [503, 82] on span "Ações" at bounding box center [500, 82] width 13 height 6
select select "10"
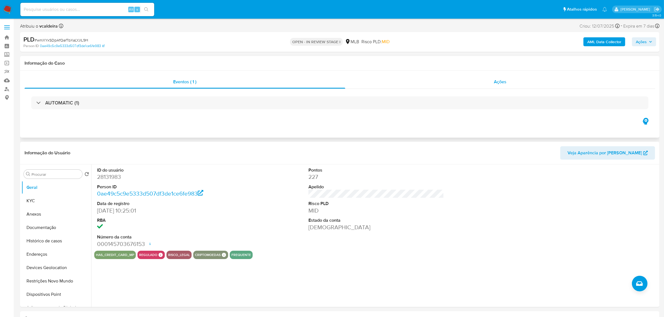
click at [499, 84] on span "Ações" at bounding box center [500, 82] width 13 height 6
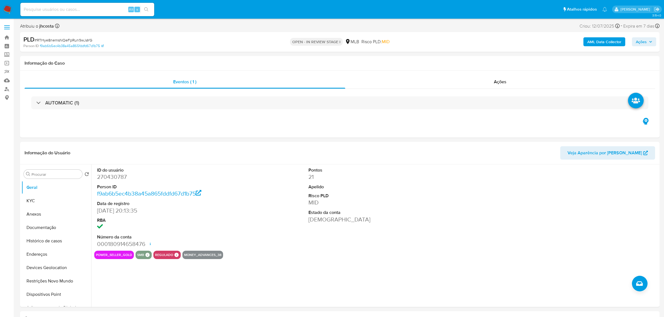
select select "10"
click at [503, 81] on span "Ações" at bounding box center [500, 82] width 13 height 6
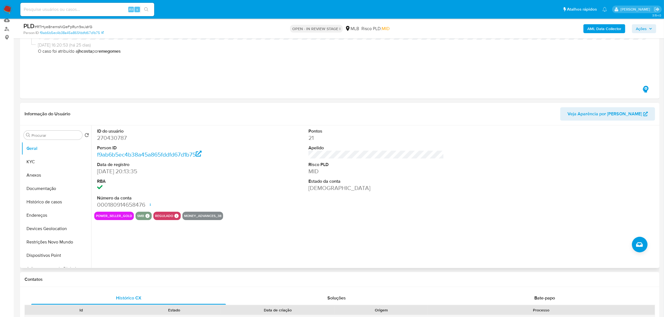
scroll to position [105, 0]
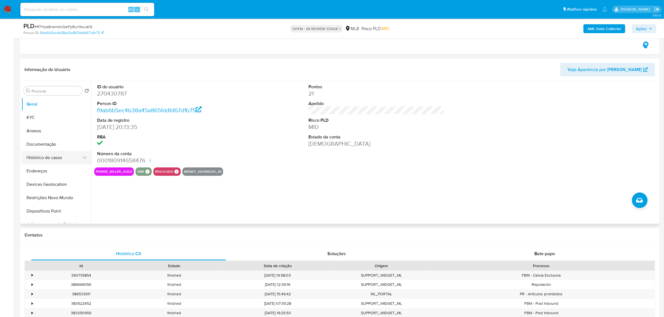
click at [55, 158] on button "Histórico de casos" at bounding box center [53, 157] width 65 height 13
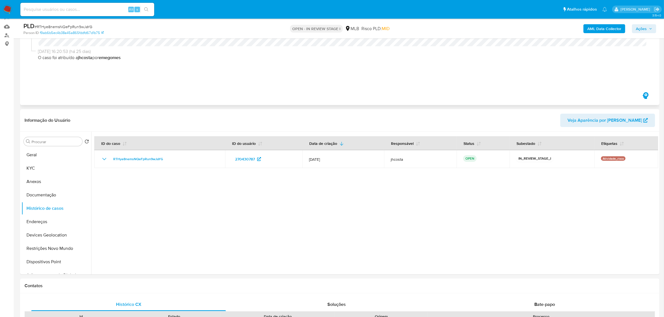
scroll to position [0, 0]
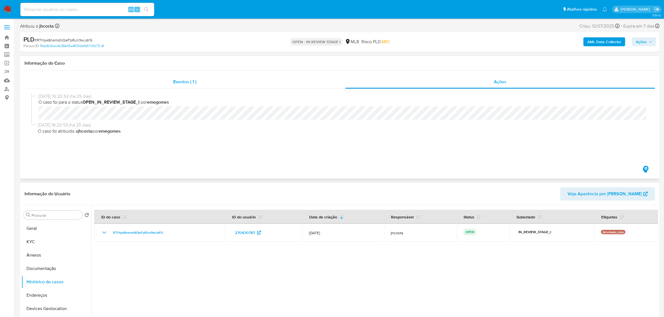
click at [181, 82] on span "Eventos ( 1 )" at bounding box center [184, 82] width 23 height 6
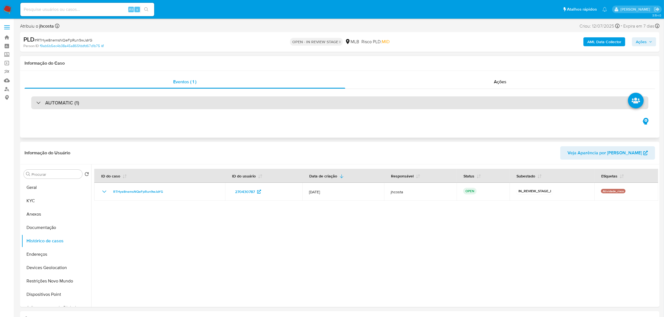
click at [144, 105] on div "AUTOMATIC (1)" at bounding box center [339, 103] width 617 height 13
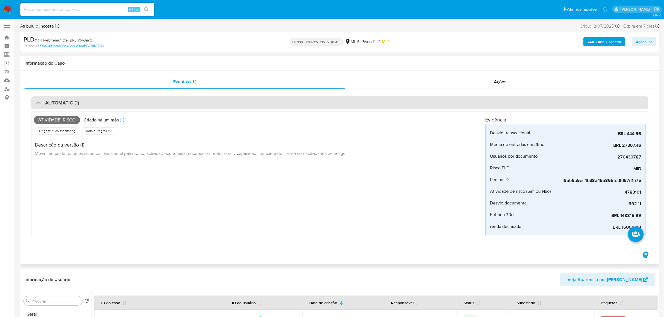
click at [144, 105] on div "AUTOMATIC (1)" at bounding box center [339, 103] width 617 height 13
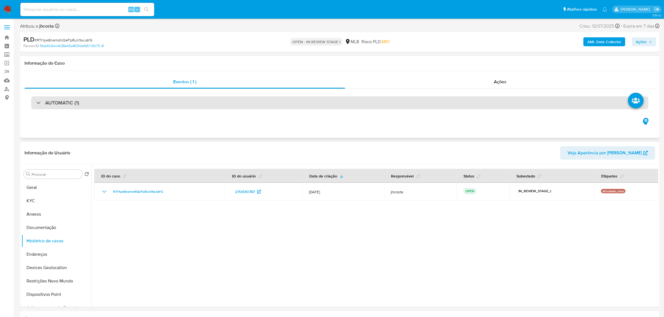
click at [165, 103] on div "AUTOMATIC (1)" at bounding box center [339, 103] width 617 height 13
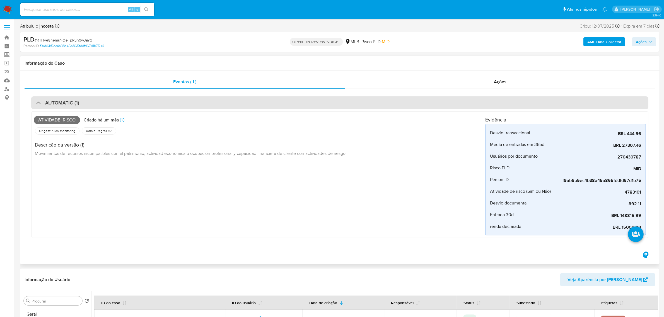
click at [163, 102] on div "AUTOMATIC (1)" at bounding box center [339, 103] width 617 height 13
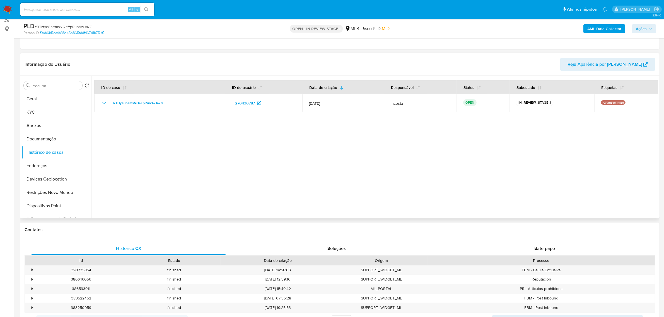
scroll to position [70, 0]
click at [40, 97] on button "Geral" at bounding box center [53, 97] width 65 height 13
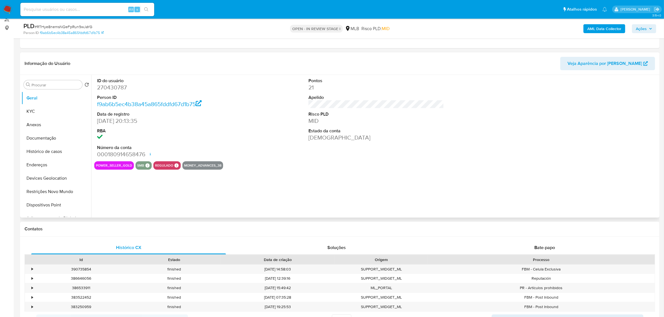
click at [113, 90] on dd "270430787" at bounding box center [165, 88] width 136 height 8
copy dd "270430787"
click at [299, 151] on div "ID do usuário 270430787 Person ID f9ab6b5ec4b38a45a865fddfd67d1b75 Data de regi…" at bounding box center [376, 118] width 564 height 86
click at [35, 113] on button "KYC" at bounding box center [53, 111] width 65 height 13
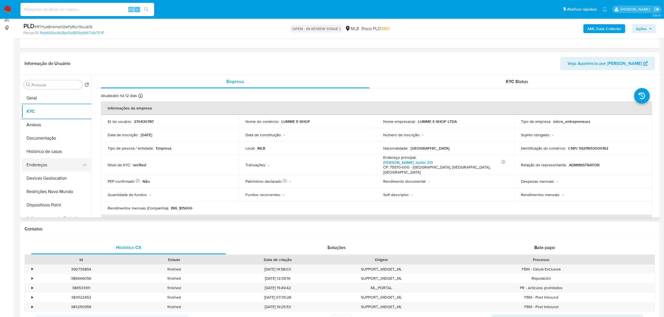
click at [34, 167] on button "Endereços" at bounding box center [53, 164] width 65 height 13
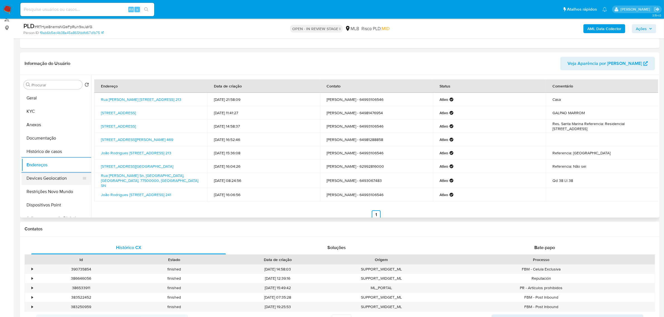
click at [52, 173] on button "Devices Geolocation" at bounding box center [53, 178] width 65 height 13
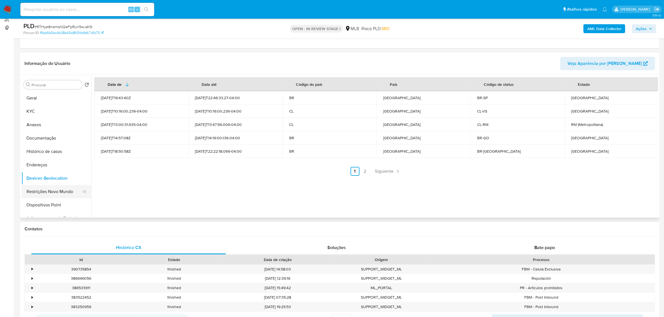
click at [49, 194] on button "Restrições Novo Mundo" at bounding box center [53, 191] width 65 height 13
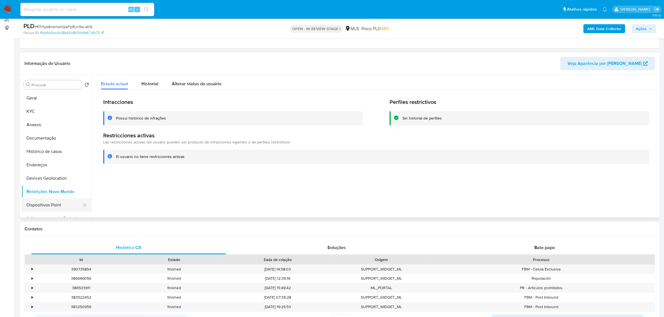
click at [31, 206] on button "Dispositivos Point" at bounding box center [53, 205] width 65 height 13
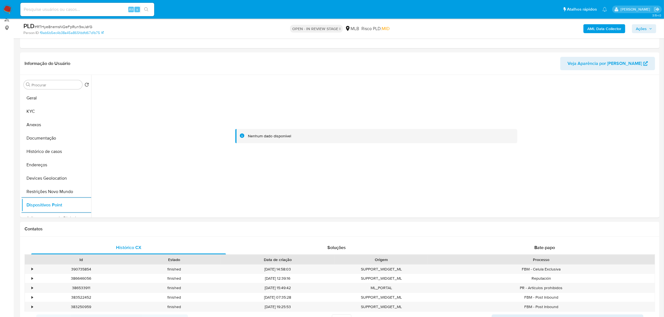
click at [596, 29] on b "AML Data Collector" at bounding box center [604, 28] width 34 height 9
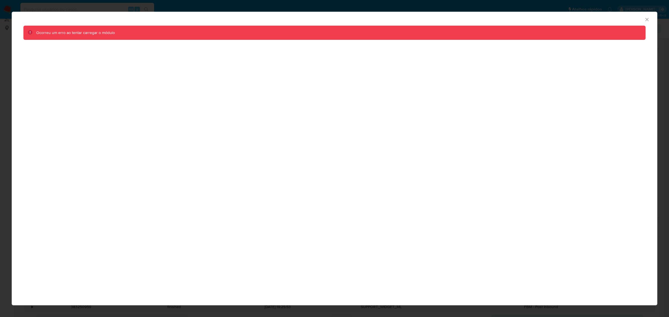
click at [647, 17] on icon "Fechar a janela" at bounding box center [648, 20] width 6 height 6
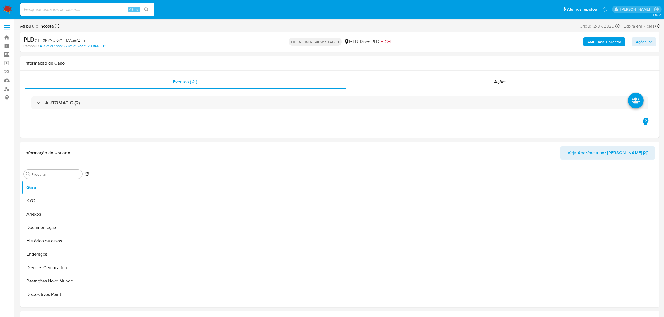
click at [638, 43] on span "Ações" at bounding box center [641, 41] width 11 height 9
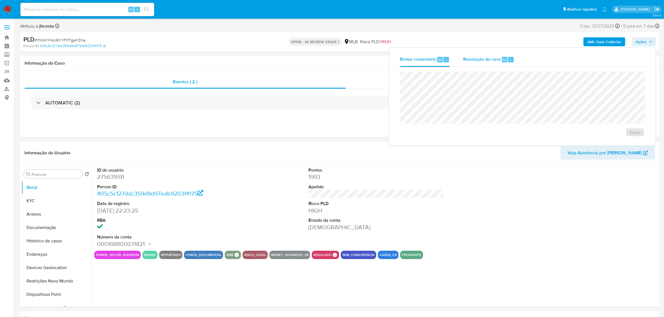
click at [501, 61] on div "Resolução do caso Alt r" at bounding box center [488, 59] width 51 height 15
select select "10"
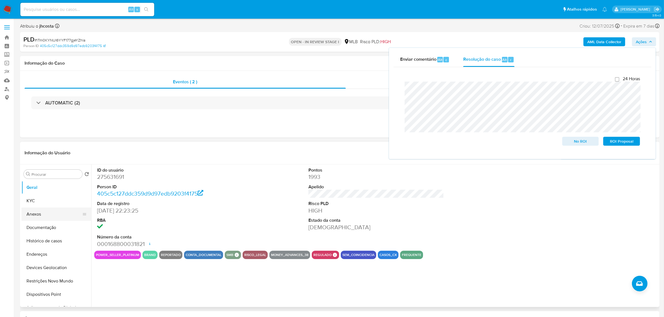
click at [47, 215] on button "Anexos" at bounding box center [53, 214] width 65 height 13
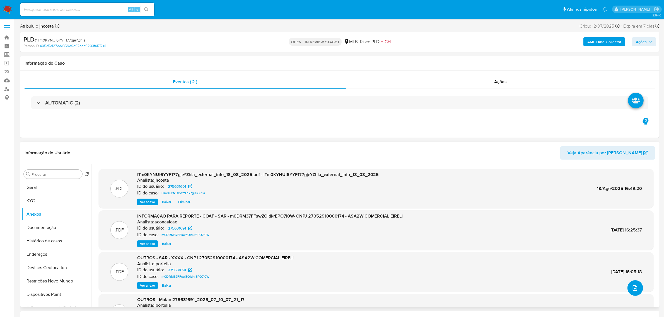
click at [632, 285] on icon "upload-file" at bounding box center [635, 288] width 7 height 7
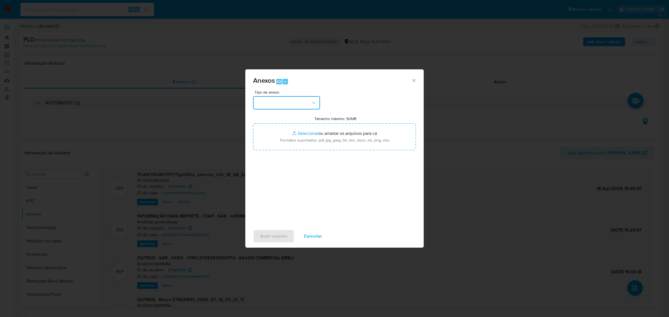
click at [271, 102] on button "button" at bounding box center [286, 102] width 67 height 13
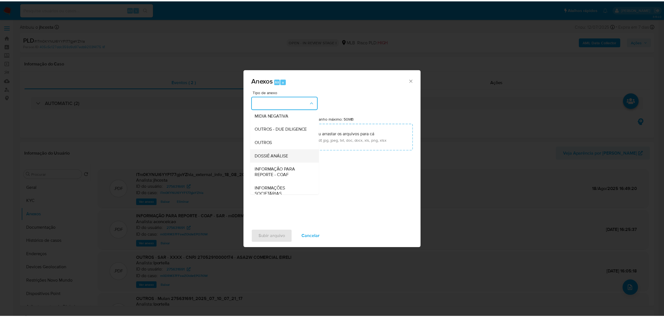
scroll to position [70, 0]
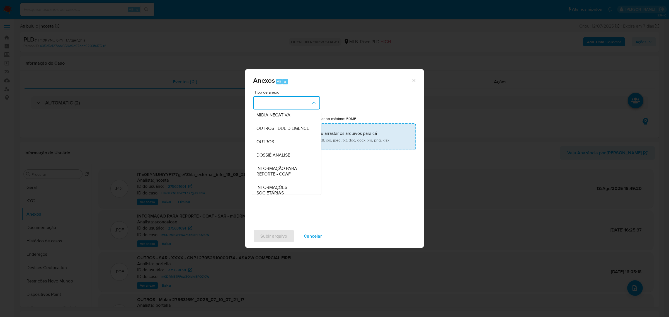
click at [278, 148] on div "OUTROS" at bounding box center [285, 141] width 57 height 13
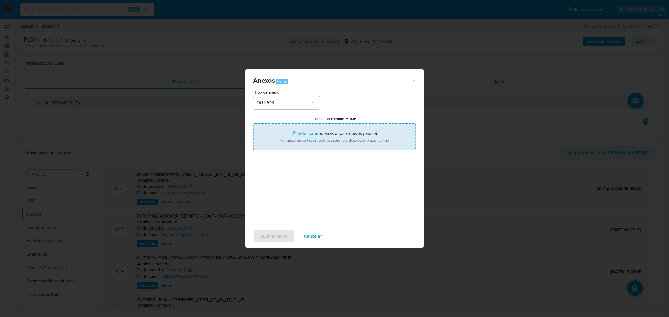
click at [322, 138] on input "Tamanho máximo: 50MB Selecionar arquivos" at bounding box center [334, 137] width 163 height 27
click at [319, 137] on input "Tamanho máximo: 50MB Selecionar arquivos" at bounding box center [334, 137] width 163 height 27
type input "C:\fakepath\Mulan 275631691_2025_08_18_09_00_33.xlsx"
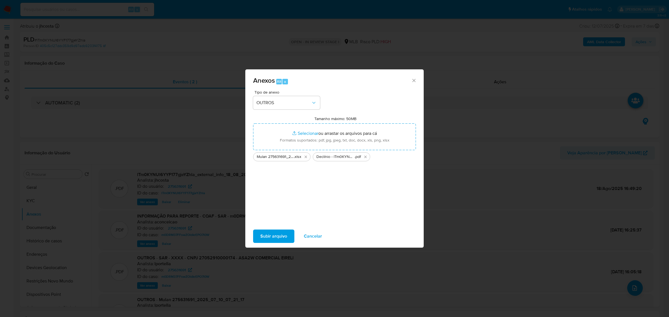
click at [265, 231] on span "Subir arquivo" at bounding box center [273, 236] width 27 height 12
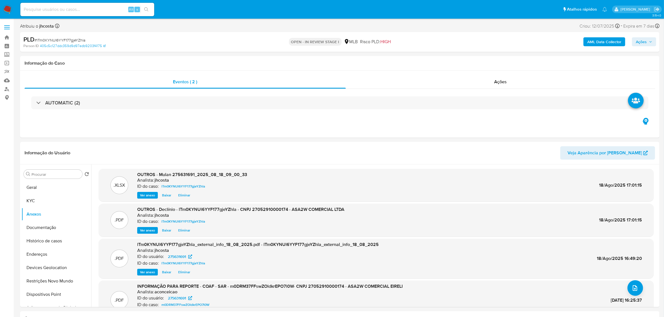
click at [639, 43] on span "Ações" at bounding box center [641, 41] width 11 height 9
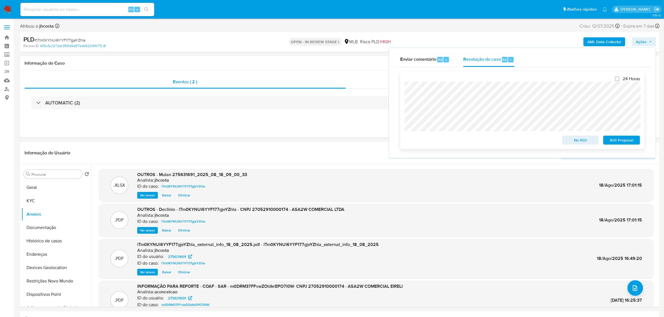
click at [581, 144] on span "No ROI" at bounding box center [580, 140] width 29 height 8
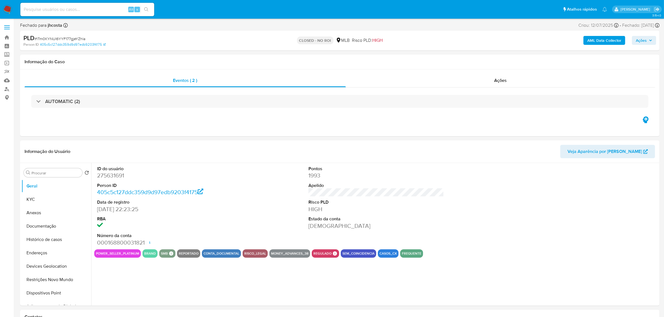
select select "10"
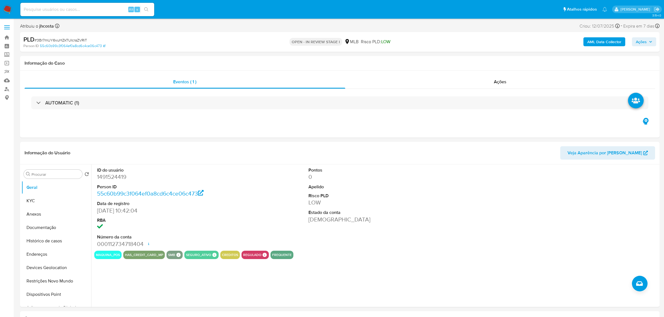
select select "10"
click at [514, 83] on div "Ações" at bounding box center [500, 81] width 310 height 13
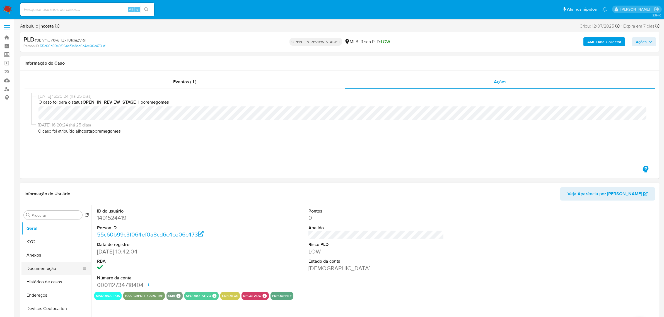
drag, startPoint x: 56, startPoint y: 283, endPoint x: 66, endPoint y: 268, distance: 18.4
click at [56, 283] on button "Histórico de casos" at bounding box center [56, 282] width 70 height 13
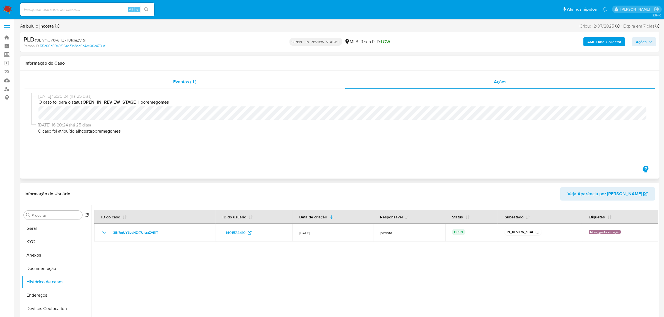
click at [184, 83] on span "Eventos ( 1 )" at bounding box center [184, 82] width 23 height 6
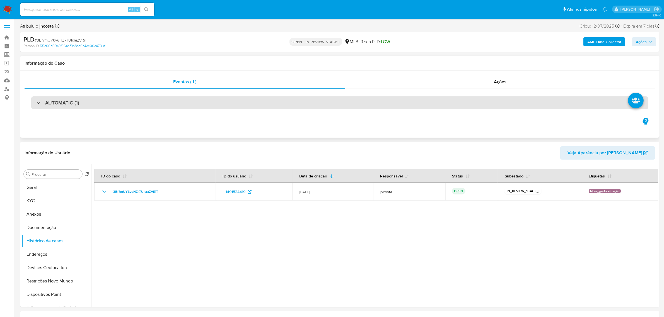
click at [92, 105] on div "AUTOMATIC (1)" at bounding box center [339, 103] width 617 height 13
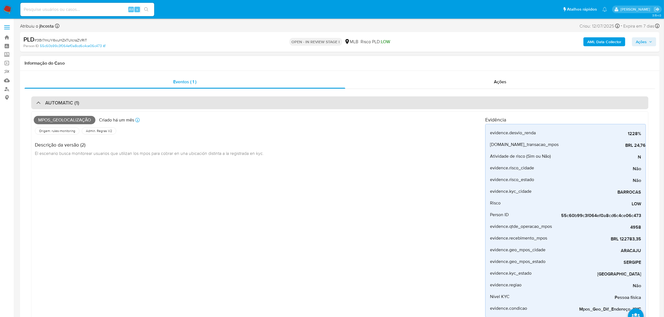
click at [91, 105] on div "AUTOMATIC (1)" at bounding box center [339, 103] width 617 height 13
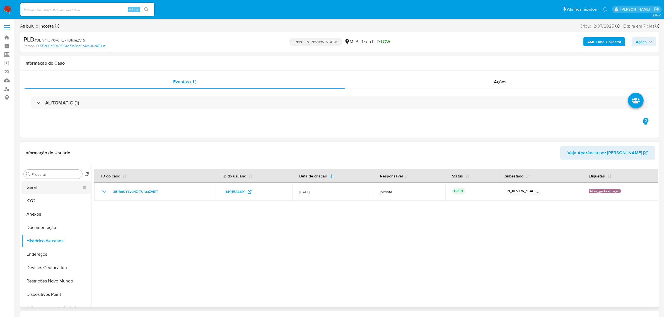
click at [47, 191] on button "Geral" at bounding box center [53, 187] width 65 height 13
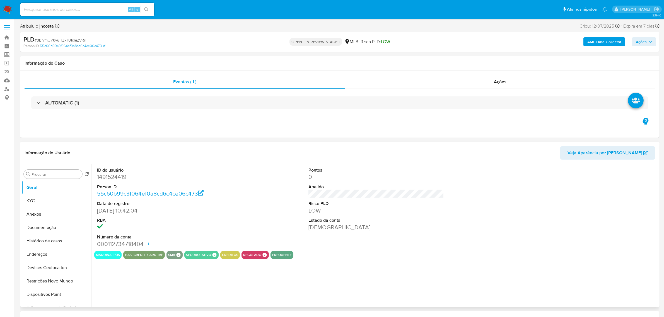
click at [116, 177] on dd "1491524419" at bounding box center [165, 177] width 136 height 8
copy dd "1491524419"
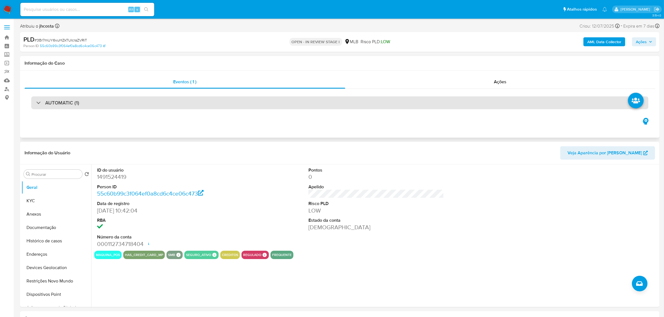
click at [108, 100] on div "AUTOMATIC (1)" at bounding box center [339, 103] width 617 height 13
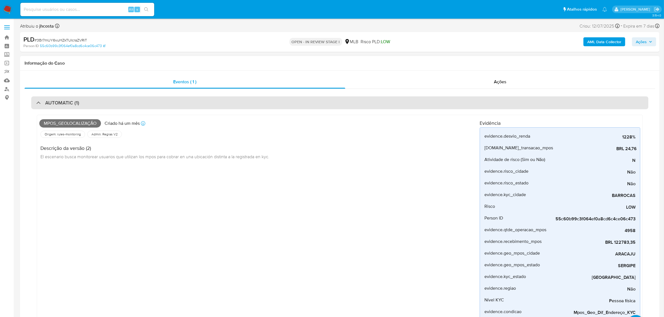
click at [108, 100] on div "AUTOMATIC (1)" at bounding box center [339, 103] width 617 height 13
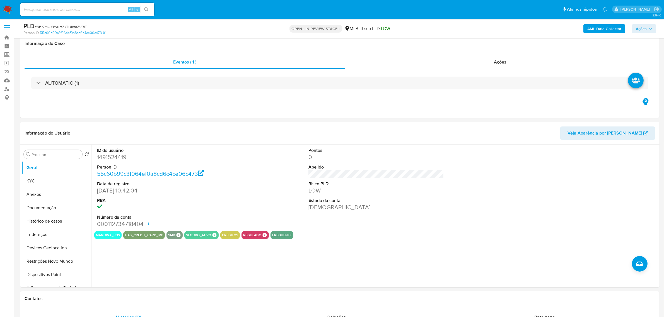
scroll to position [35, 0]
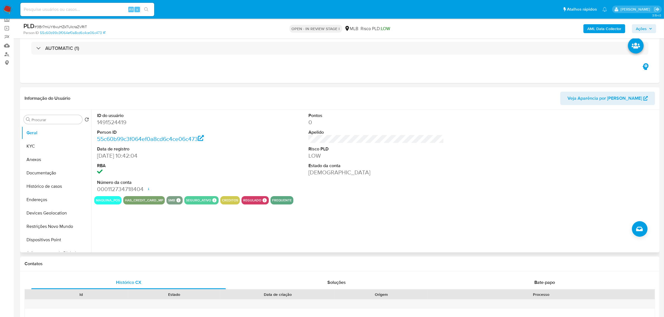
click at [114, 123] on dd "1491524419" at bounding box center [165, 123] width 136 height 8
copy dd "1491524419"
click at [251, 154] on div "ID do usuário 1491524419 Person ID 55c60b99c3f064ef0a8cd6c4ce06c473 Data de reg…" at bounding box center [376, 153] width 564 height 86
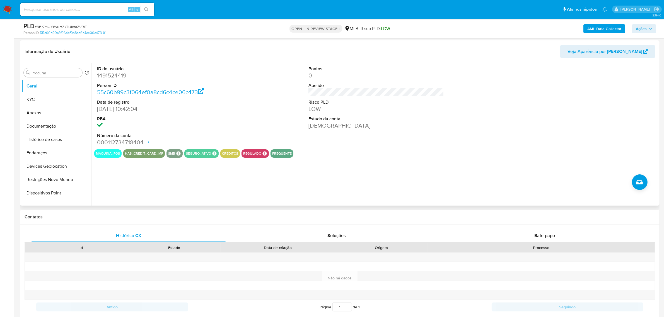
scroll to position [70, 0]
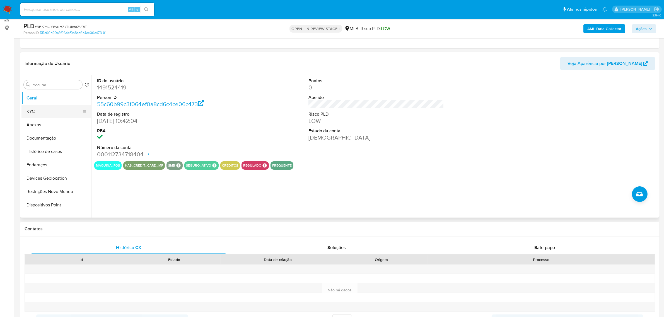
click at [35, 114] on button "KYC" at bounding box center [53, 111] width 65 height 13
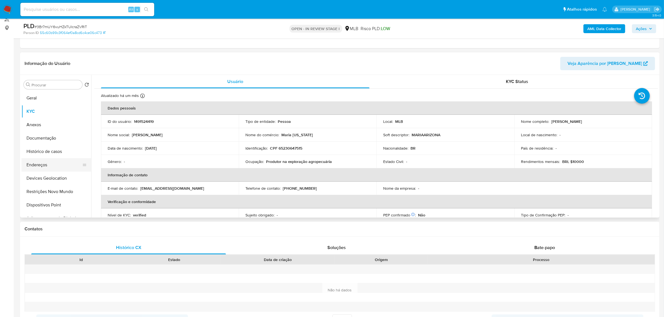
click at [50, 165] on button "Endereços" at bounding box center [53, 164] width 65 height 13
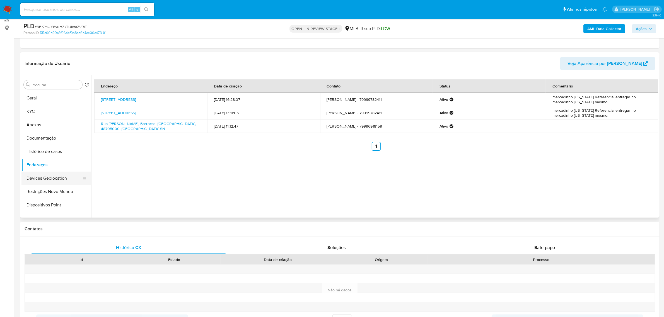
click at [53, 176] on button "Devices Geolocation" at bounding box center [53, 178] width 65 height 13
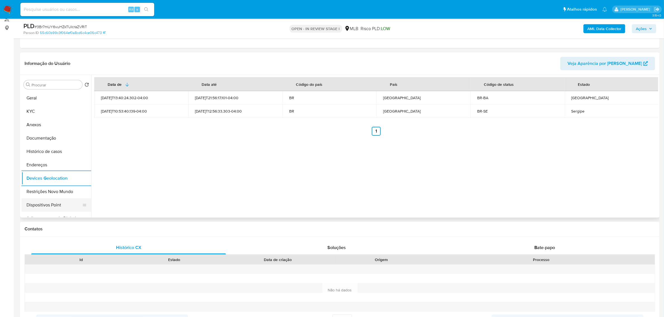
click at [47, 202] on button "Dispositivos Point" at bounding box center [53, 205] width 65 height 13
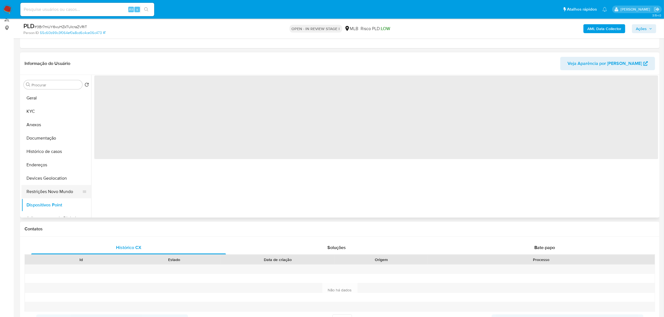
click at [44, 191] on button "Restrições Novo Mundo" at bounding box center [53, 191] width 65 height 13
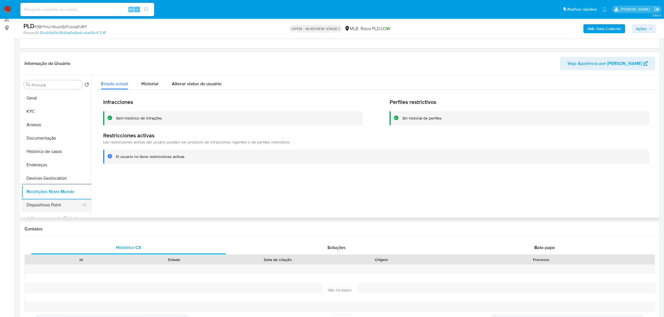
click at [56, 211] on button "Dispositivos Point" at bounding box center [53, 205] width 65 height 13
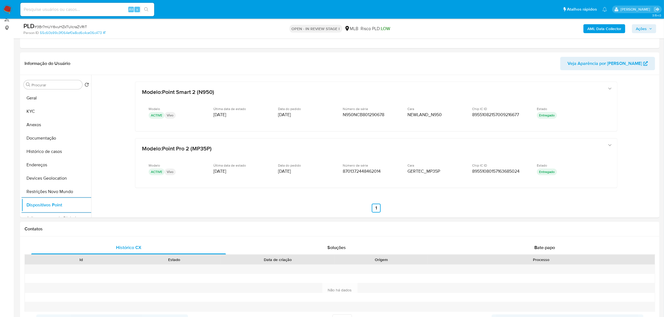
click at [616, 25] on b "AML Data Collector" at bounding box center [604, 28] width 34 height 9
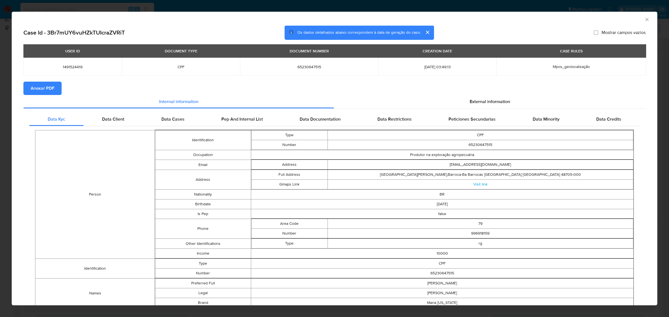
click at [47, 89] on span "Anexar PDF" at bounding box center [43, 88] width 24 height 12
click at [479, 103] on span "External information" at bounding box center [490, 103] width 40 height 6
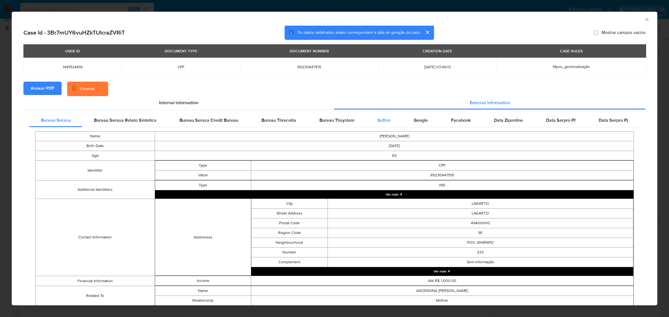
click at [380, 118] on span "Softon" at bounding box center [384, 120] width 13 height 6
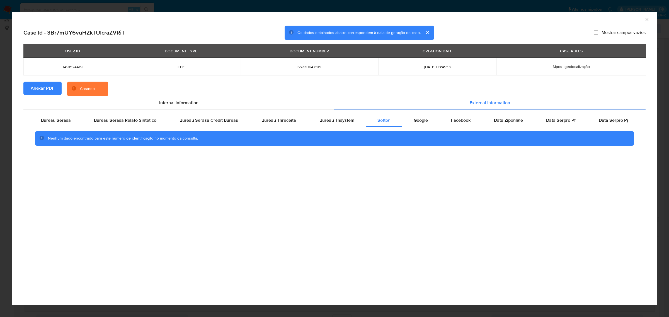
click at [392, 4] on div "AML Data Collector Case Id - 3Br7mUY6vuHZkTUIcraZVRiT Os dados detalhados abaix…" at bounding box center [334, 158] width 669 height 317
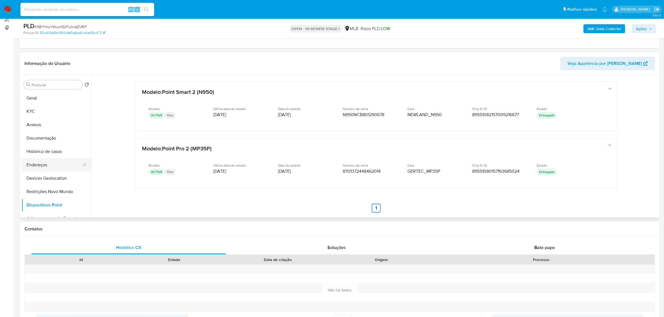
click at [45, 166] on button "Endereços" at bounding box center [53, 164] width 65 height 13
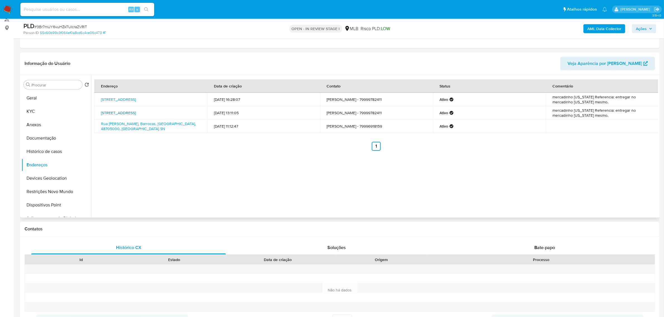
drag, startPoint x: 97, startPoint y: 111, endPoint x: 187, endPoint y: 112, distance: 90.4
click at [187, 112] on td "Rua Trinta E Cinco 52, Aracaju, Sergipe, 49044206, Brasil 52" at bounding box center [150, 112] width 113 height 13
copy link "Rua Trinta E Cinco 52, Aracaju, Sergipe, 49044206"
click at [136, 110] on link "Rua Trinta E Cinco 52, Aracaju, Sergipe, 49044206, Brasil 52" at bounding box center [118, 113] width 35 height 6
click at [52, 112] on button "KYC" at bounding box center [53, 111] width 65 height 13
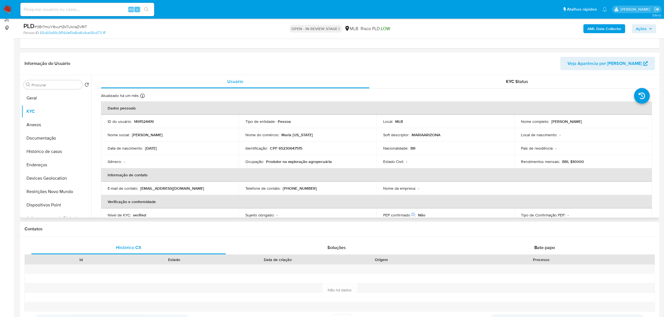
click at [288, 150] on p "CPF 65230647515" at bounding box center [286, 148] width 32 height 5
copy p "65230647515"
click at [40, 138] on button "Documentação" at bounding box center [53, 138] width 65 height 13
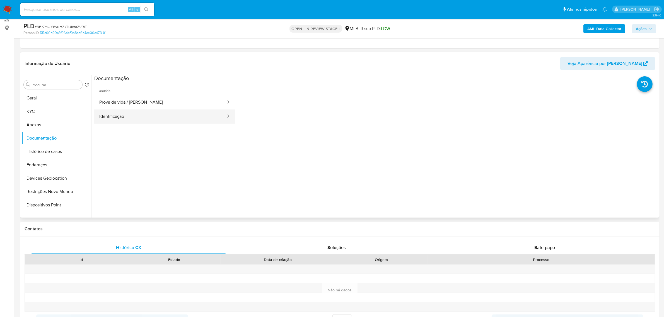
click at [134, 115] on button "Identificação" at bounding box center [160, 117] width 132 height 14
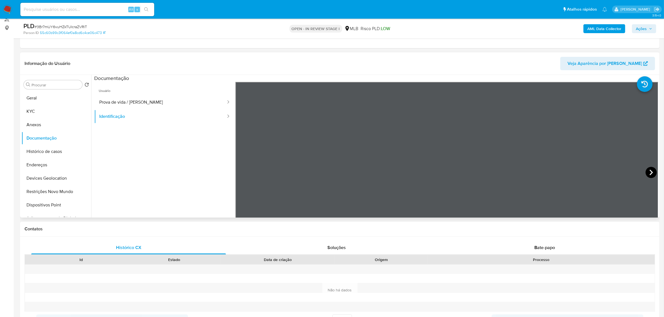
click at [650, 172] on icon at bounding box center [651, 173] width 3 height 6
click at [35, 110] on button "KYC" at bounding box center [53, 111] width 65 height 13
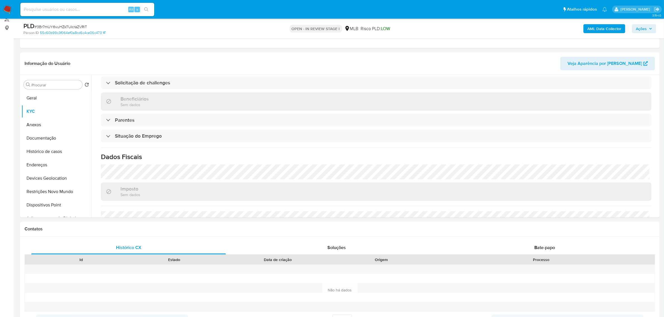
scroll to position [232, 0]
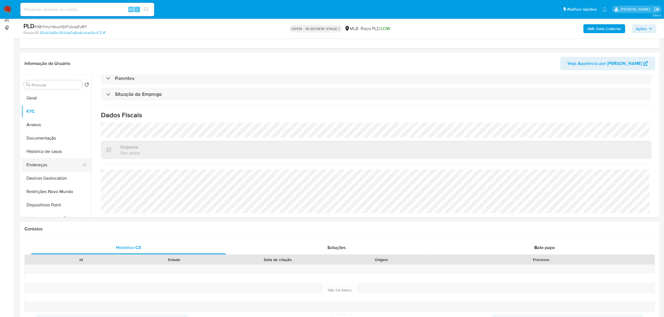
click at [35, 161] on button "Endereços" at bounding box center [53, 164] width 65 height 13
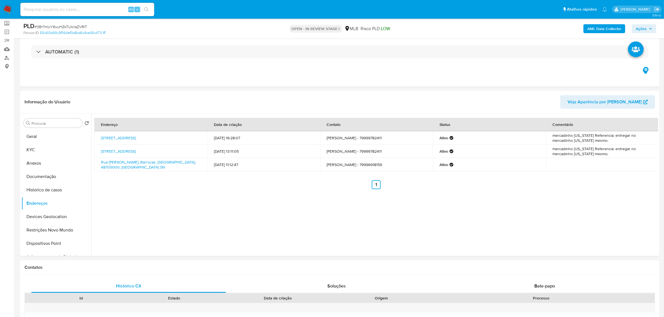
scroll to position [0, 0]
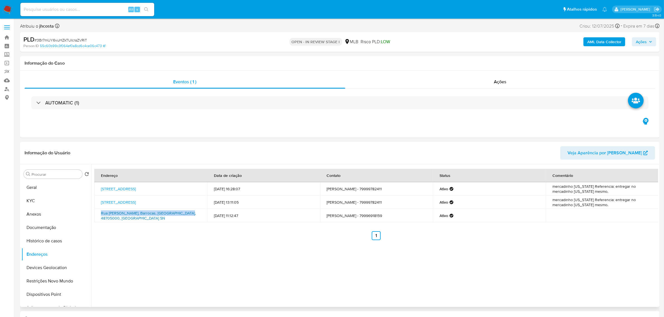
drag, startPoint x: 100, startPoint y: 214, endPoint x: 184, endPoint y: 215, distance: 84.0
click at [184, 215] on td "Rua José Ricardo Sn, Barrocas, Bahia, 48705000, Brasil SN" at bounding box center [150, 215] width 113 height 13
copy link "Rua José Ricardo Sn, Barrocas, Bahia, 48705000"
click at [176, 213] on link "Rua José Ricardo Sn, Barrocas, Bahia, 48705000, Brasil SN" at bounding box center [148, 216] width 95 height 11
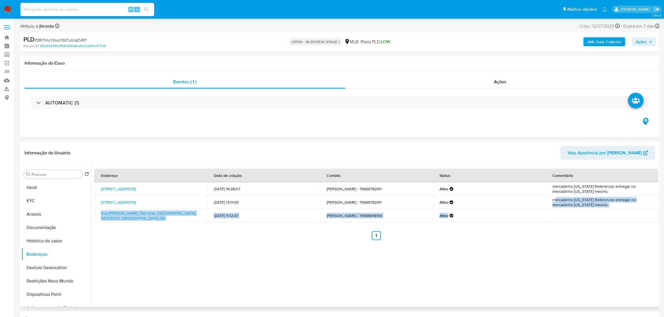
drag, startPoint x: 553, startPoint y: 199, endPoint x: 604, endPoint y: 211, distance: 52.4
click at [604, 211] on tbody "Rua Trinta E Cinco 52, Aracaju, Sergipe, 49044206, Brasil 52 17/02/2024 16:28:0…" at bounding box center [376, 202] width 565 height 40
click at [38, 203] on button "KYC" at bounding box center [53, 200] width 65 height 13
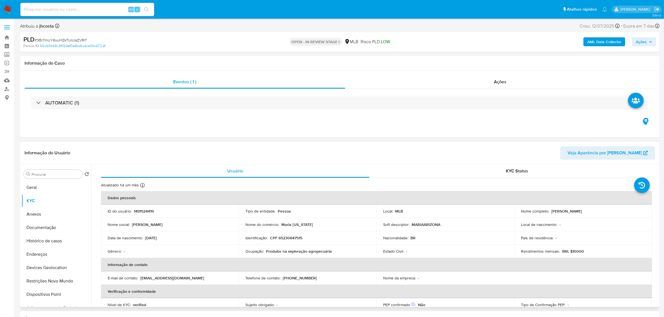
click at [296, 237] on p "CPF 65230647515" at bounding box center [286, 238] width 32 height 5
copy p "65230647515"
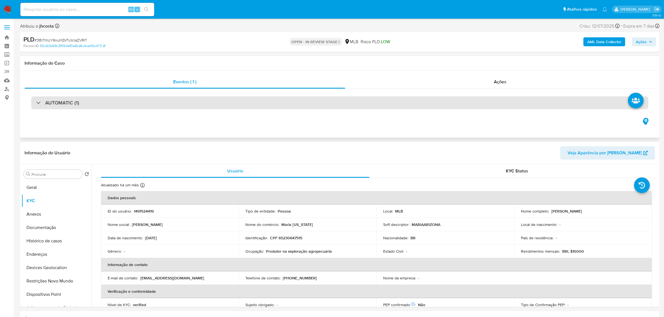
click at [361, 109] on div "AUTOMATIC (1)" at bounding box center [339, 103] width 617 height 13
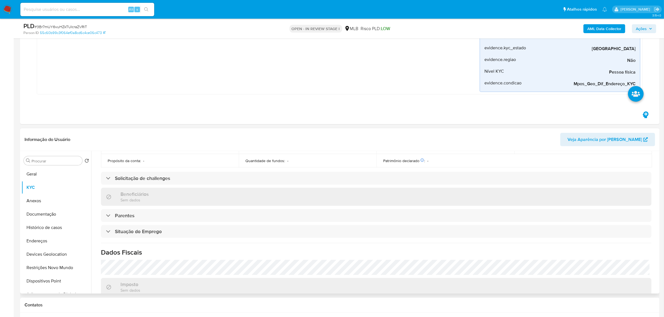
scroll to position [232, 0]
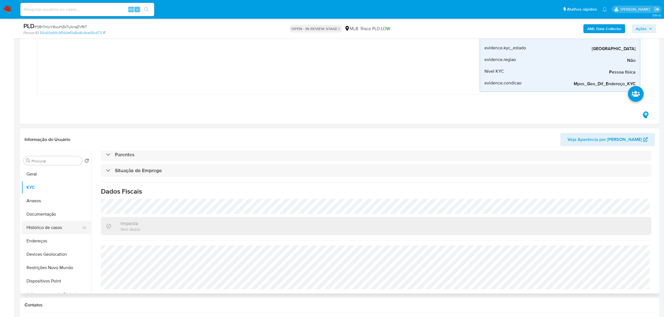
click at [42, 229] on button "Histórico de casos" at bounding box center [53, 227] width 65 height 13
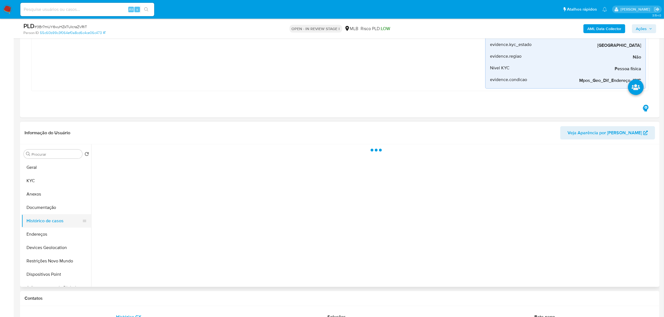
scroll to position [0, 0]
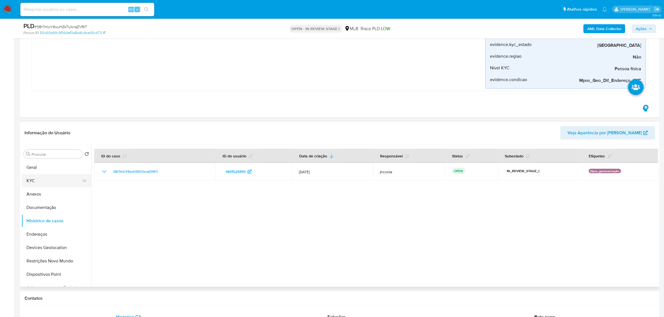
click at [33, 184] on button "KYC" at bounding box center [53, 180] width 65 height 13
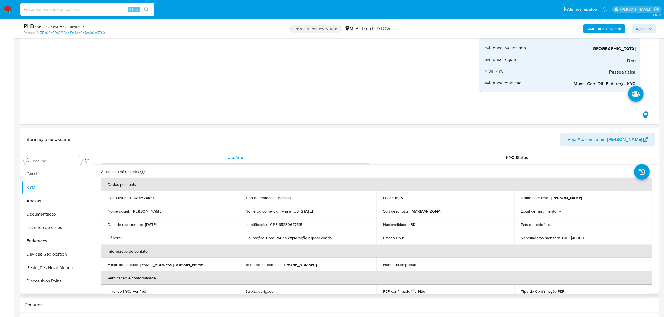
click at [293, 225] on p "CPF 65230647515" at bounding box center [286, 224] width 32 height 5
copy p "65230647515"
click at [283, 223] on p "CPF 65230647515" at bounding box center [286, 224] width 32 height 5
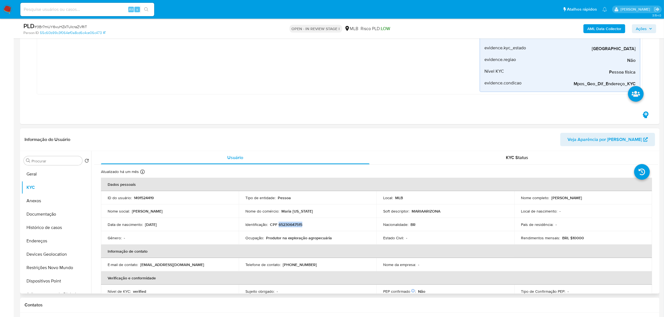
click at [297, 225] on p "CPF 65230647515" at bounding box center [286, 224] width 32 height 5
drag, startPoint x: 551, startPoint y: 199, endPoint x: 595, endPoint y: 197, distance: 43.8
click at [595, 197] on div "Nome completo : Maria Vieira Dos Santos" at bounding box center [583, 198] width 124 height 5
copy p "Maria Vieira Dos Santos"
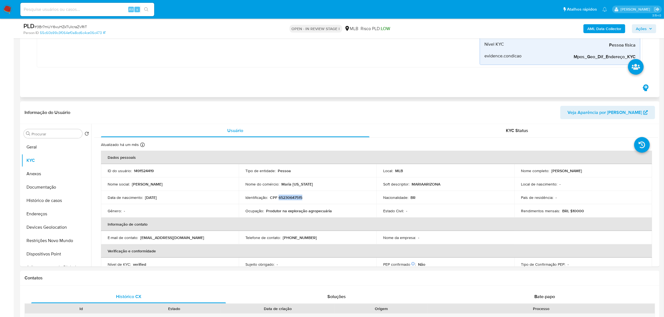
scroll to position [244, 0]
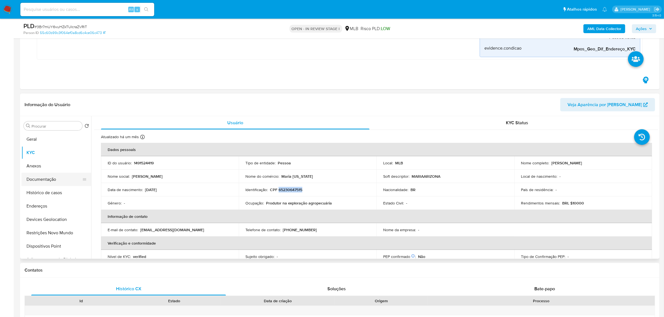
click at [41, 180] on button "Documentação" at bounding box center [53, 179] width 65 height 13
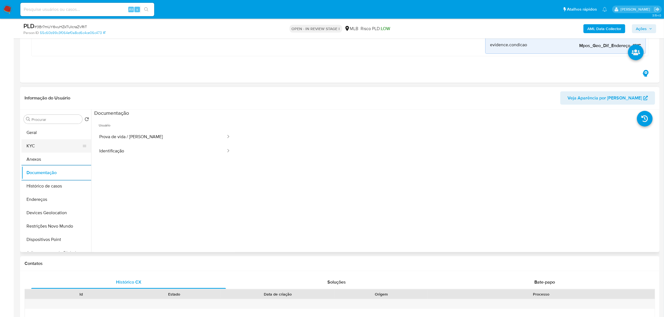
click at [50, 148] on button "KYC" at bounding box center [53, 145] width 65 height 13
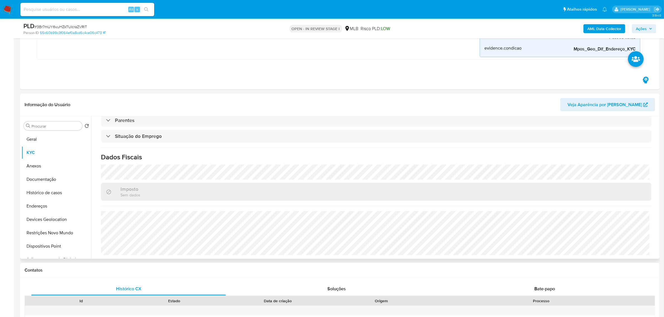
scroll to position [232, 0]
click at [46, 206] on button "Endereços" at bounding box center [53, 206] width 65 height 13
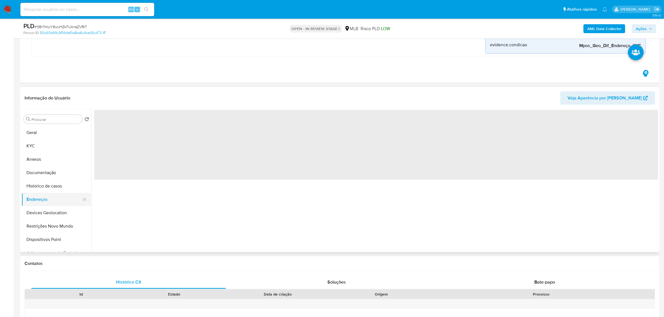
scroll to position [0, 0]
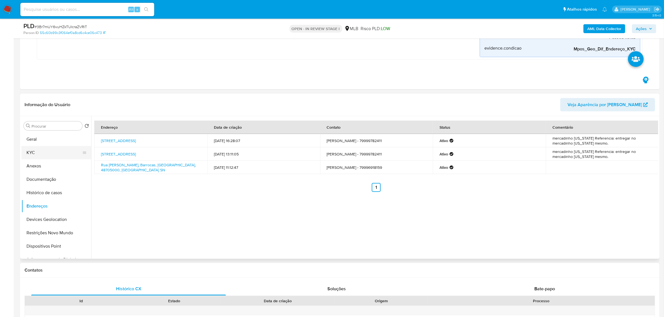
click at [50, 152] on button "KYC" at bounding box center [53, 152] width 65 height 13
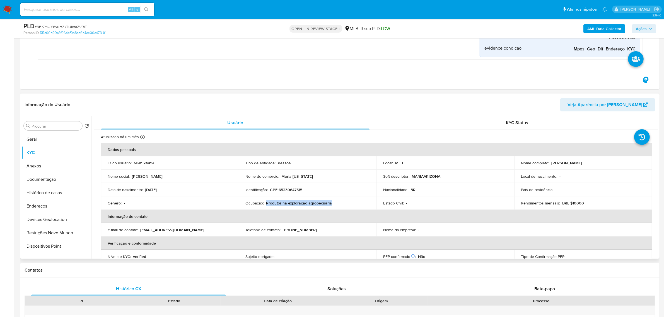
drag, startPoint x: 266, startPoint y: 204, endPoint x: 348, endPoint y: 203, distance: 81.7
click at [348, 203] on div "Ocupação : Produtor na exploração agropecuária" at bounding box center [307, 203] width 124 height 5
copy p "Produtor na exploração agropecuária"
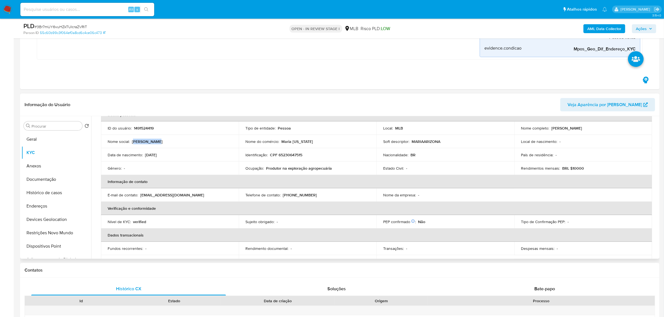
drag, startPoint x: 134, startPoint y: 141, endPoint x: 209, endPoint y: 149, distance: 75.2
click at [169, 142] on div "Nome social : Maria Vieira" at bounding box center [170, 141] width 124 height 5
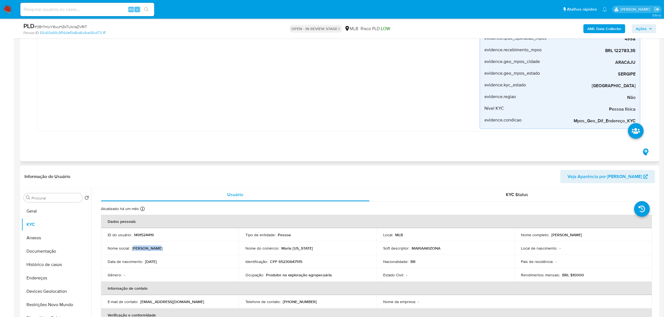
scroll to position [139, 0]
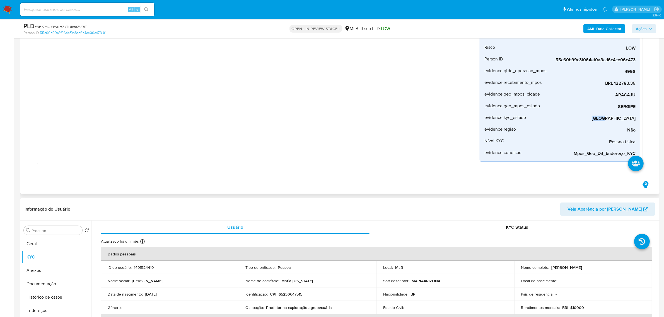
drag, startPoint x: 623, startPoint y: 117, endPoint x: 650, endPoint y: 119, distance: 27.1
click at [650, 119] on div "AUTOMATIC (1) Mpos_geolocalização Criado há um mês Criado: 12/07/2025 00:49:13 …" at bounding box center [340, 55] width 631 height 250
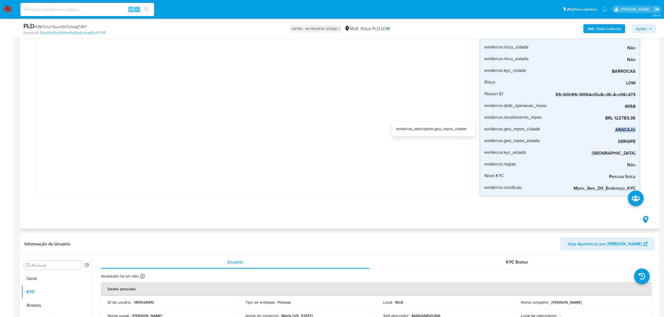
drag, startPoint x: 614, startPoint y: 128, endPoint x: 644, endPoint y: 128, distance: 29.8
click at [644, 128] on div "Mpos_geolocalização Criado há um mês Criado: 12/07/2025 00:49:13 Origem: rules-…" at bounding box center [339, 96] width 617 height 223
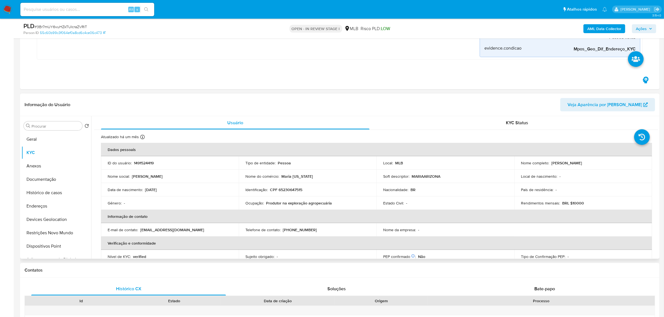
scroll to position [35, 0]
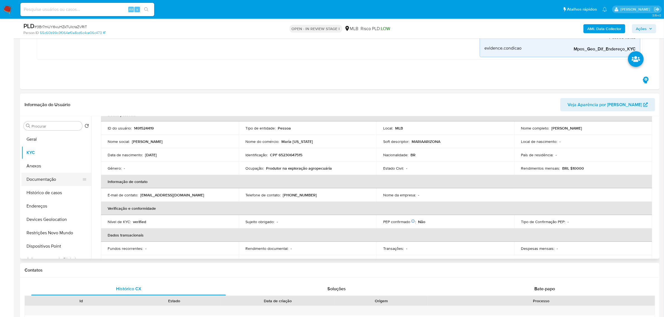
click at [47, 168] on button "Anexos" at bounding box center [56, 166] width 70 height 13
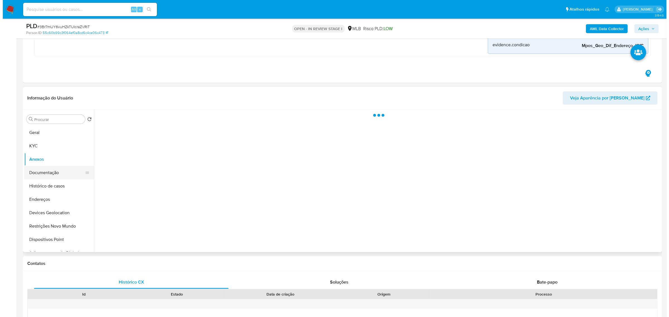
scroll to position [0, 0]
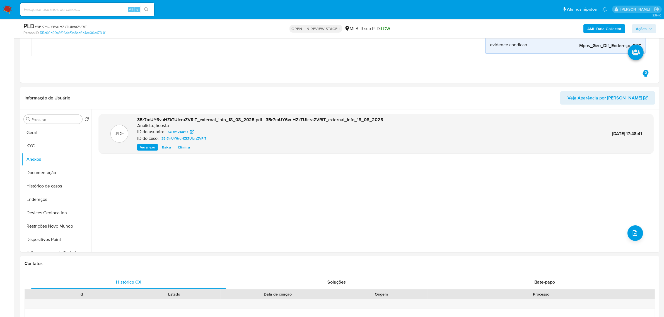
drag, startPoint x: 642, startPoint y: 28, endPoint x: 636, endPoint y: 30, distance: 6.1
click at [642, 28] on span "Ações" at bounding box center [641, 28] width 11 height 9
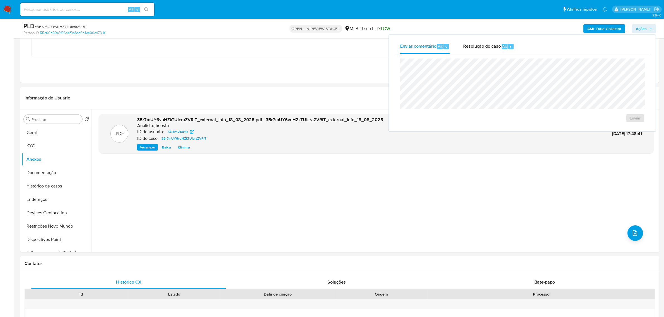
drag, startPoint x: 496, startPoint y: 48, endPoint x: 491, endPoint y: 55, distance: 8.3
click at [491, 55] on div "Enviar comentário Alt c Resolução do caso Alt r Enviar" at bounding box center [523, 83] width 258 height 88
drag, startPoint x: 476, startPoint y: 40, endPoint x: 479, endPoint y: 49, distance: 8.7
click at [477, 40] on div "Resolução do caso Alt r" at bounding box center [488, 46] width 51 height 15
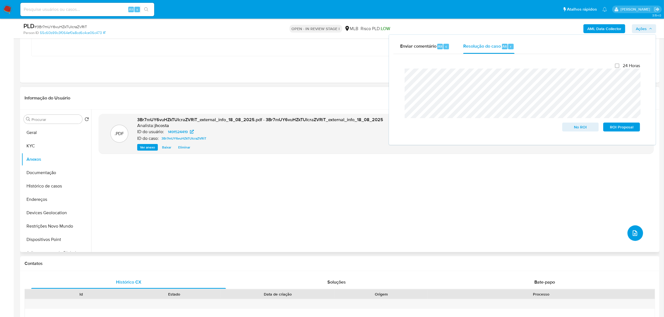
click at [635, 231] on icon "upload-file" at bounding box center [635, 233] width 7 height 7
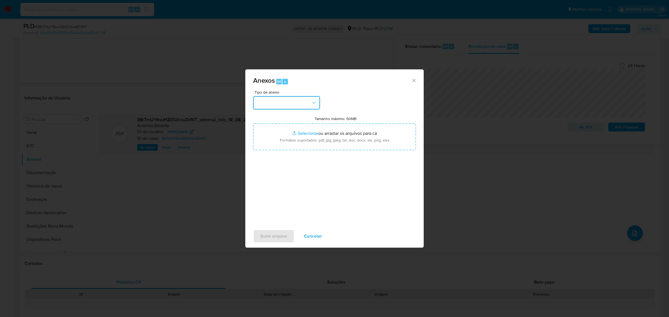
click at [301, 96] on button "button" at bounding box center [286, 102] width 67 height 13
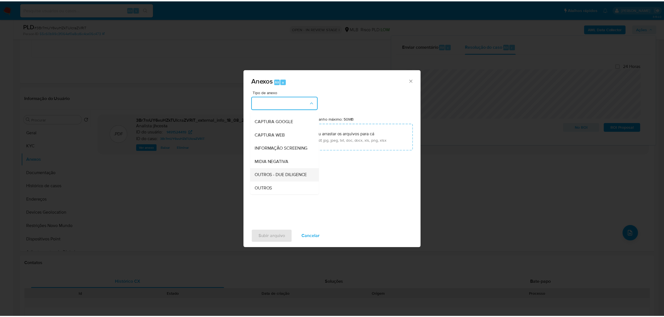
scroll to position [35, 0]
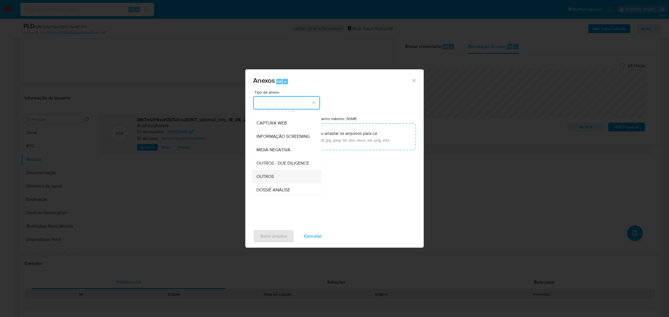
click at [265, 179] on span "OUTROS" at bounding box center [266, 177] width 18 height 6
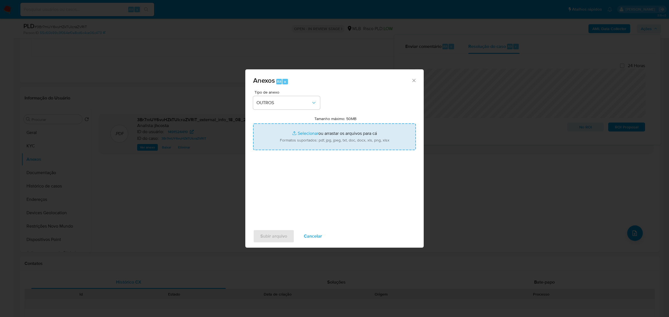
click at [339, 144] on input "Tamanho máximo: 50MB Selecionar arquivos" at bounding box center [334, 137] width 163 height 27
type input "C:\fakepath\Mulan 1491524419_2025_08_18_09_23_15.xlsx"
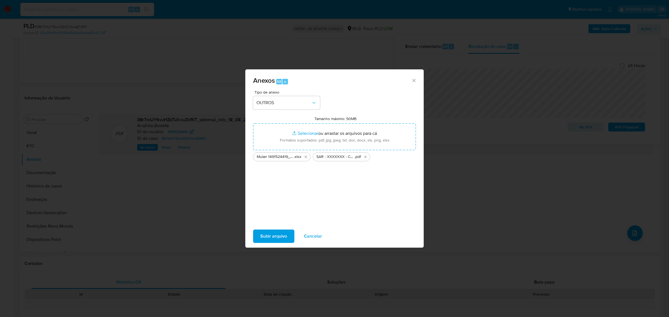
click at [280, 231] on span "Subir arquivo" at bounding box center [273, 236] width 27 height 12
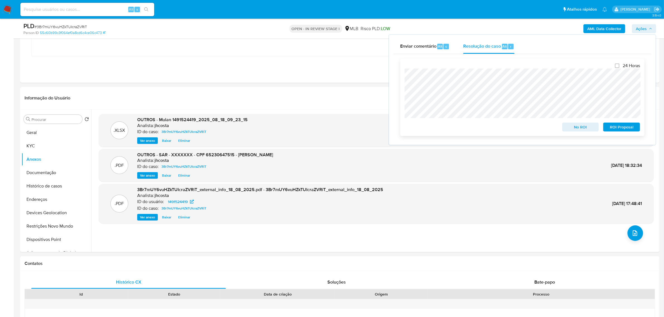
click at [628, 128] on span "ROI Proposal" at bounding box center [621, 127] width 29 height 8
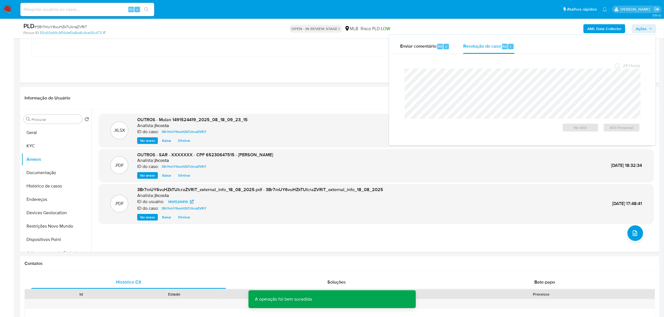
click at [67, 26] on span "# 3Br7mUY6vuHZkTUIcraZVRiT" at bounding box center [61, 27] width 52 height 6
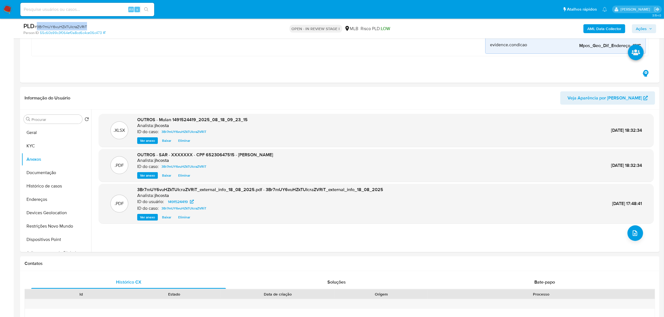
click at [67, 26] on span "# 3Br7mUY6vuHZkTUIcraZVRiT" at bounding box center [61, 27] width 52 height 6
copy span "3Br7mUY6vuHZkTUIcraZVRiT"
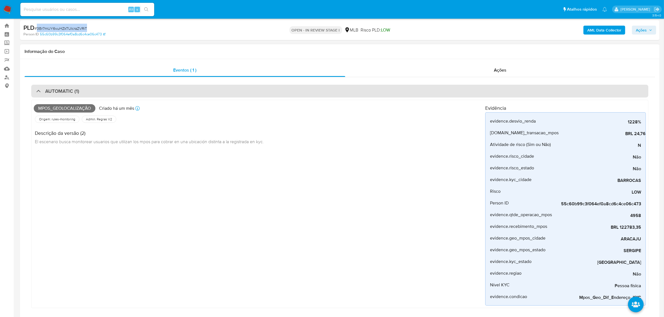
scroll to position [0, 0]
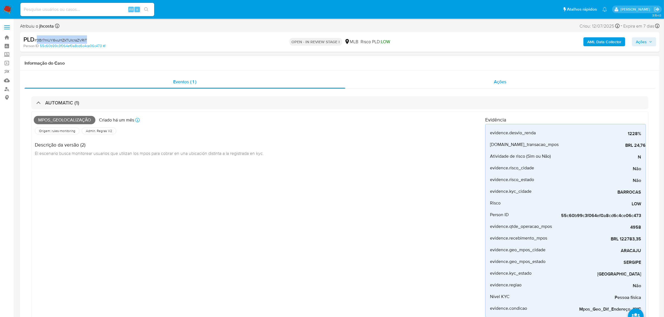
click at [476, 86] on div "Ações" at bounding box center [500, 81] width 310 height 13
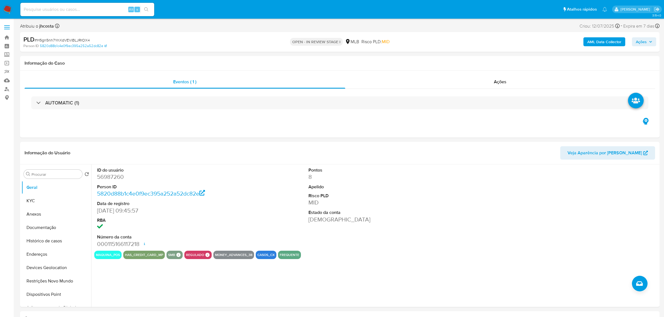
select select "10"
click at [521, 85] on div "Ações" at bounding box center [500, 81] width 310 height 13
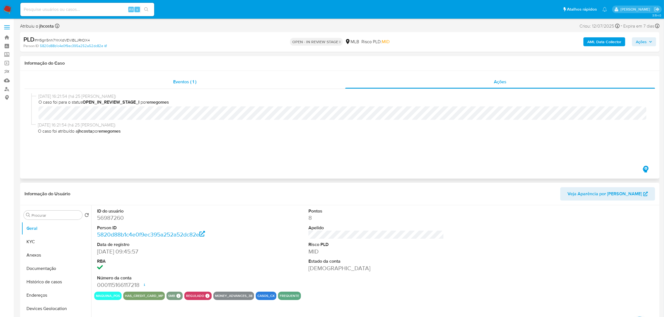
click at [178, 81] on span "Eventos ( 1 )" at bounding box center [184, 82] width 23 height 6
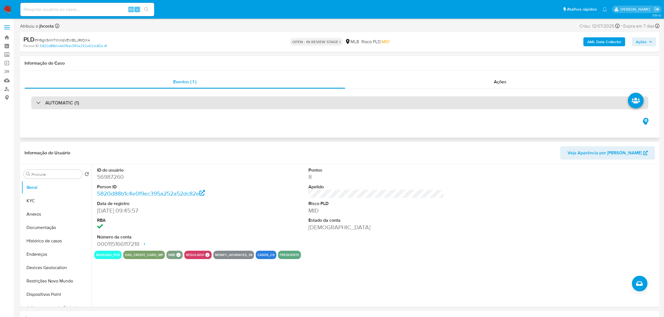
click at [144, 102] on div "AUTOMATIC (1)" at bounding box center [339, 103] width 617 height 13
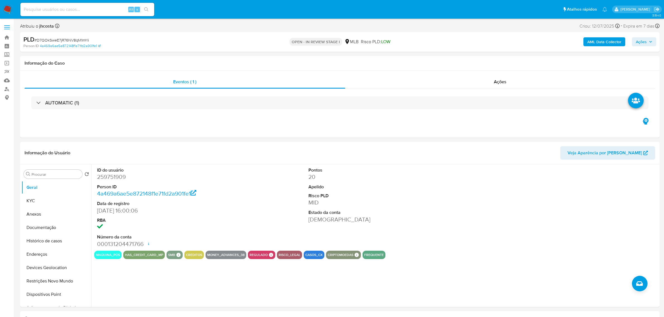
select select "10"
click at [497, 82] on span "Ações" at bounding box center [500, 82] width 13 height 6
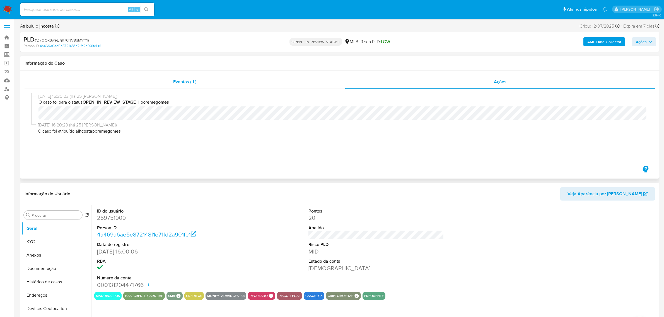
click at [168, 81] on div "Eventos ( 1 )" at bounding box center [185, 81] width 321 height 13
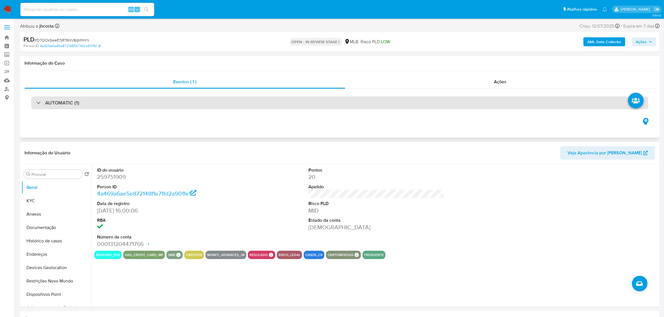
click at [110, 104] on div "AUTOMATIC (1)" at bounding box center [339, 103] width 617 height 13
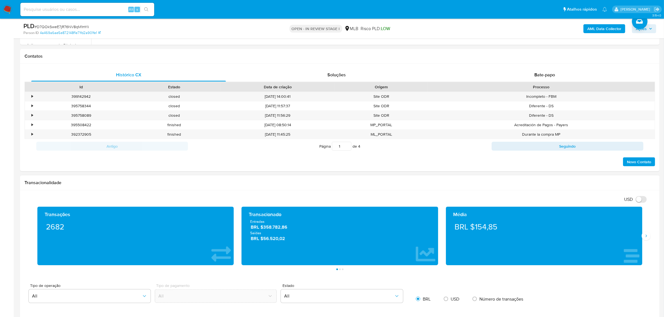
scroll to position [628, 0]
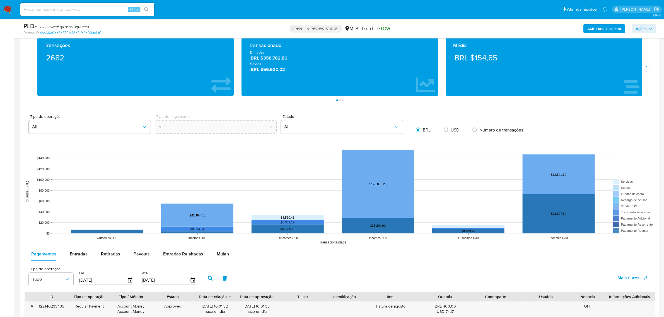
drag, startPoint x: 219, startPoint y: 255, endPoint x: 227, endPoint y: 229, distance: 26.6
click at [219, 255] on span "Mulan" at bounding box center [223, 254] width 12 height 6
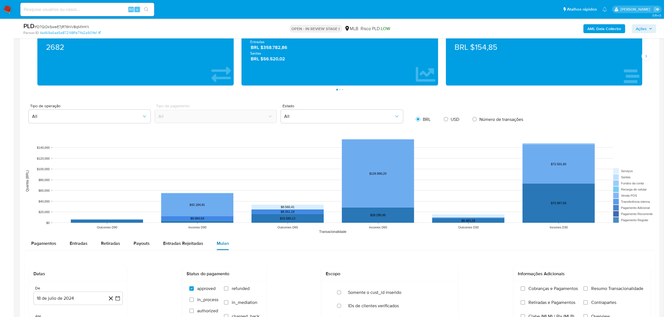
scroll to position [802, 0]
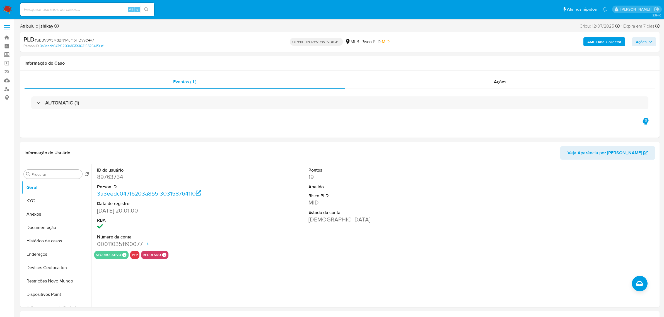
select select "10"
click at [515, 74] on div "Eventos ( 1 ) Ações AUTOMATIC (1)" at bounding box center [340, 104] width 640 height 67
click at [511, 80] on div "Ações" at bounding box center [500, 81] width 310 height 13
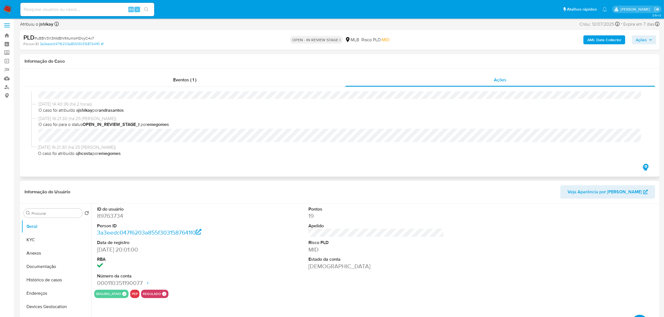
scroll to position [35, 0]
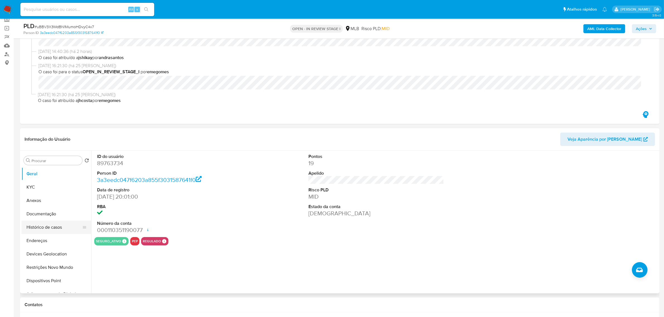
click at [52, 232] on button "Histórico de casos" at bounding box center [53, 227] width 65 height 13
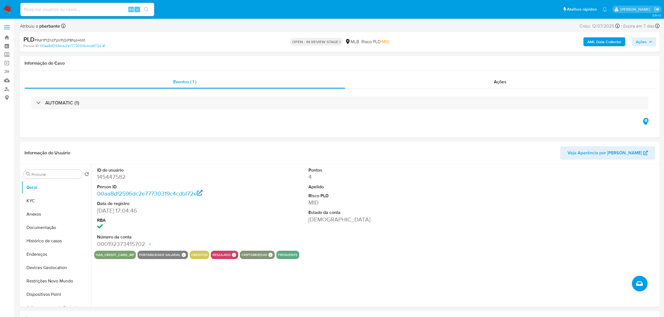
select select "10"
click at [491, 84] on div "Ações" at bounding box center [500, 81] width 310 height 13
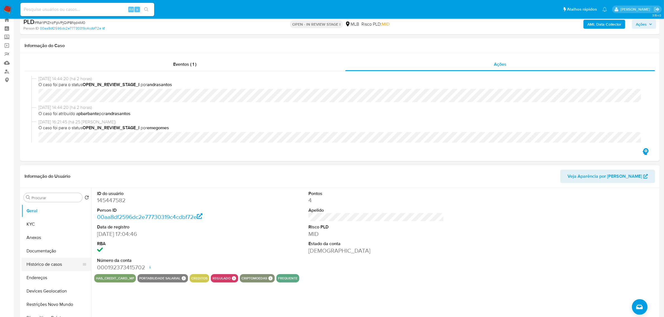
scroll to position [35, 0]
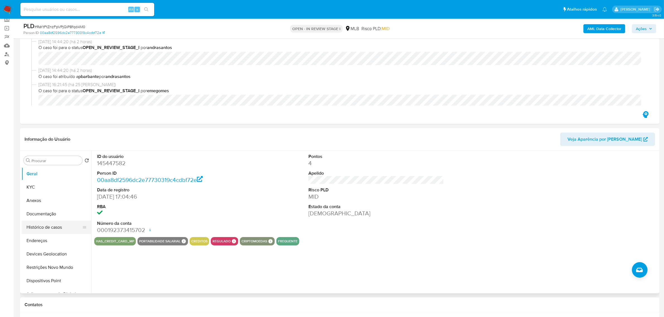
click at [61, 225] on button "Histórico de casos" at bounding box center [53, 227] width 65 height 13
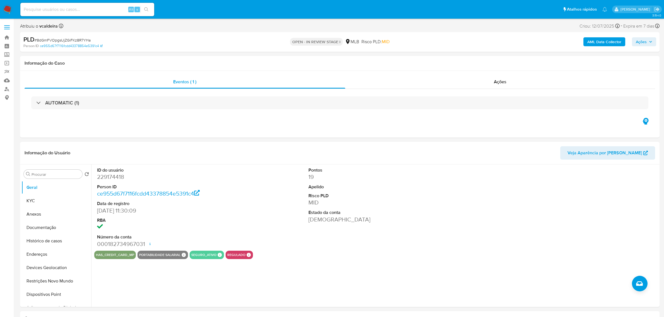
select select "10"
click at [495, 82] on span "Ações" at bounding box center [500, 82] width 13 height 6
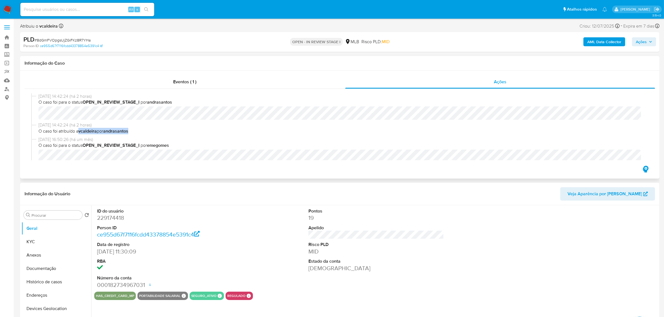
drag, startPoint x: 87, startPoint y: 131, endPoint x: 172, endPoint y: 131, distance: 84.5
click at [172, 131] on span "O caso foi atribuído a vcaldeira por andrasantos" at bounding box center [342, 131] width 608 height 6
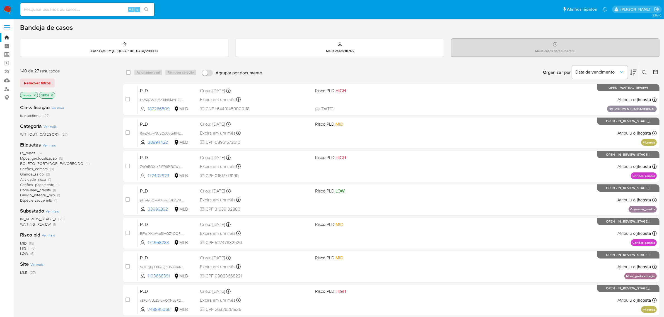
click at [658, 67] on div at bounding box center [655, 72] width 10 height 17
click at [656, 69] on icon at bounding box center [656, 72] width 6 height 6
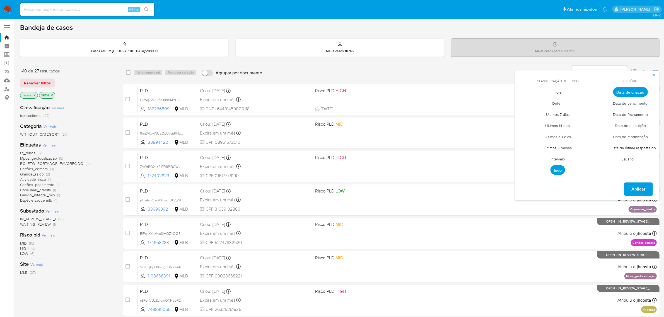
click at [557, 161] on span "Intervalo" at bounding box center [558, 159] width 26 height 11
click at [523, 102] on icon "Mes anterior" at bounding box center [523, 102] width 7 height 7
click at [535, 123] on button "1" at bounding box center [535, 123] width 9 height 9
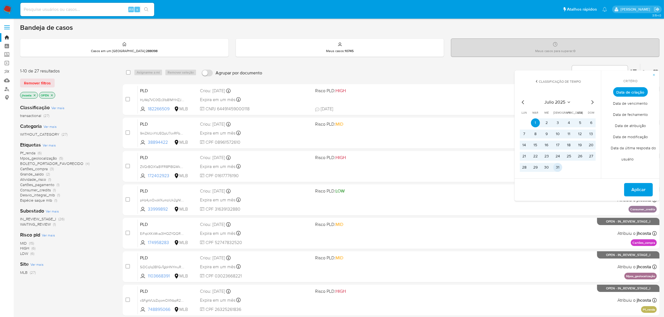
click at [558, 168] on button "31" at bounding box center [557, 167] width 9 height 9
click at [633, 186] on span "Aplicar" at bounding box center [638, 190] width 14 height 12
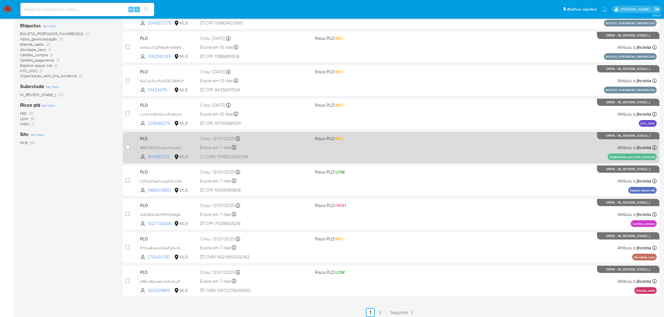
scroll to position [122, 0]
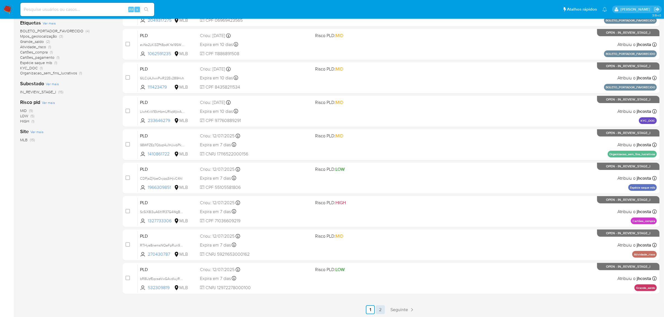
click at [380, 309] on link "2" at bounding box center [380, 310] width 9 height 9
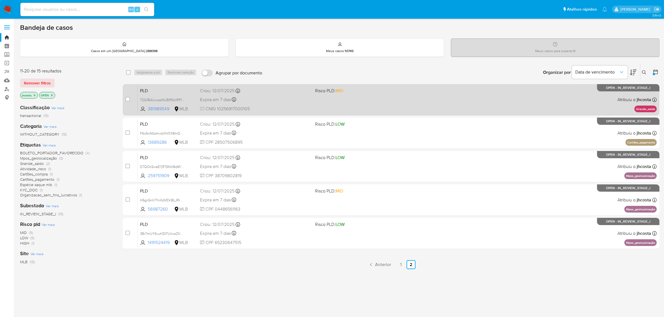
click at [451, 99] on div "PLD T2G1BdUxuspNUBIR5ctRFfdV 381989549 MLB Risco PLD: MID Criou: [DATE] Criou: …" at bounding box center [397, 100] width 519 height 28
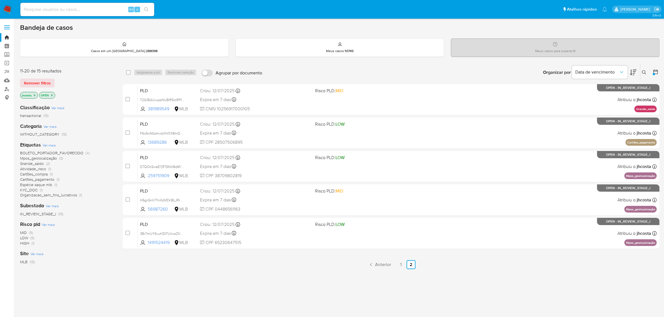
click at [400, 265] on link "1" at bounding box center [401, 264] width 9 height 9
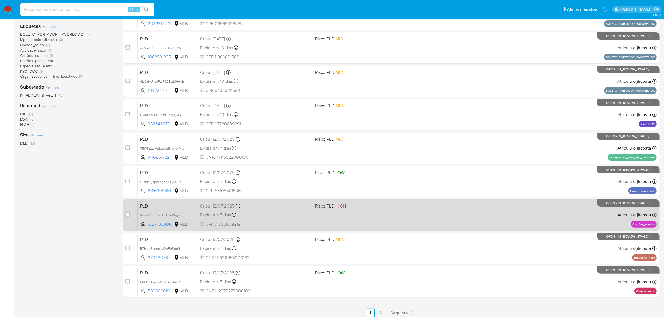
scroll to position [122, 0]
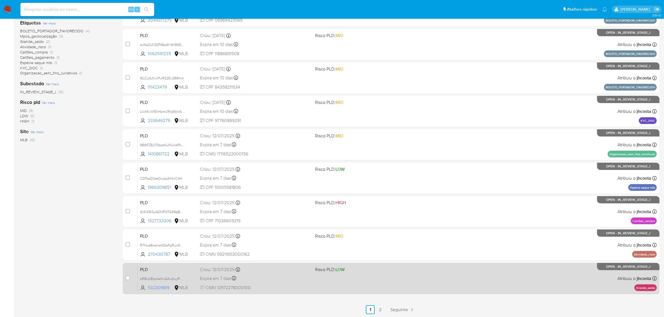
click at [481, 285] on div "PLD bR8UzfEqcseVwGAvdluyRdn6 532309819 MLB Risco PLD: LOW Criou: [DATE] Criou: …" at bounding box center [397, 279] width 519 height 28
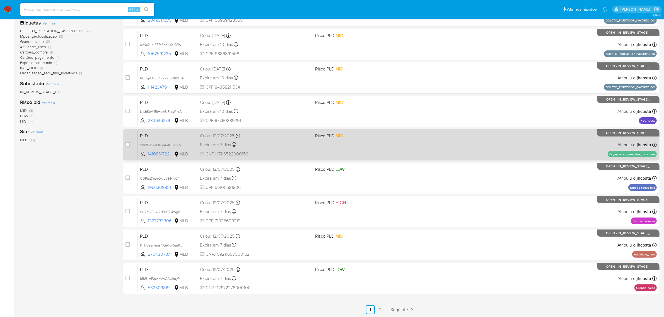
scroll to position [52, 0]
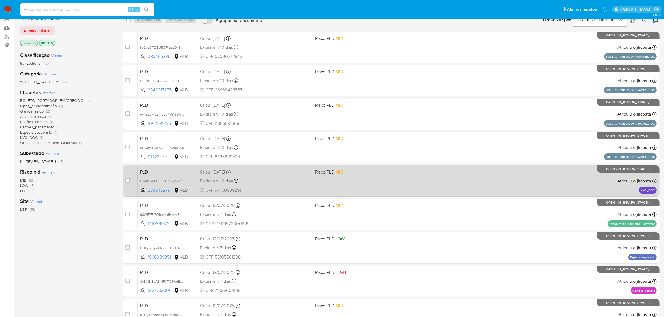
click at [433, 178] on div "PLD LlwhKxV1EkHbmURlqWjkrAUi 233646279 MLB Risco PLD: MID Criou: [DATE] Criou: …" at bounding box center [397, 181] width 519 height 28
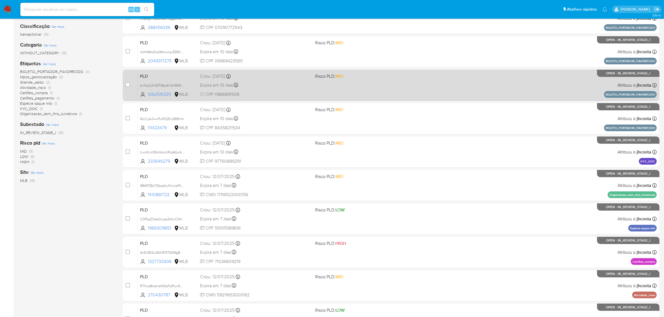
scroll to position [122, 0]
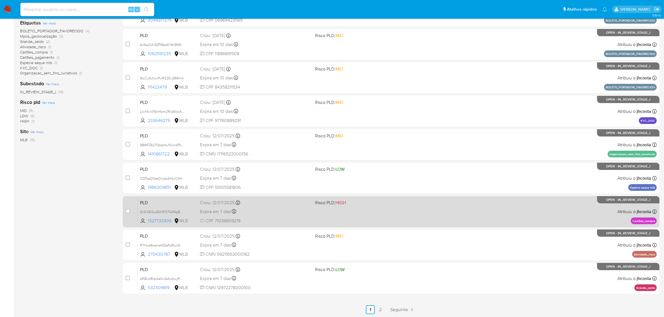
click at [497, 213] on div "PLD Sc5iX8I3uA61t1R37G4WgB5W 1327733306 MLB Risco PLD: HIGH Criou: [DATE] Criou…" at bounding box center [397, 212] width 519 height 28
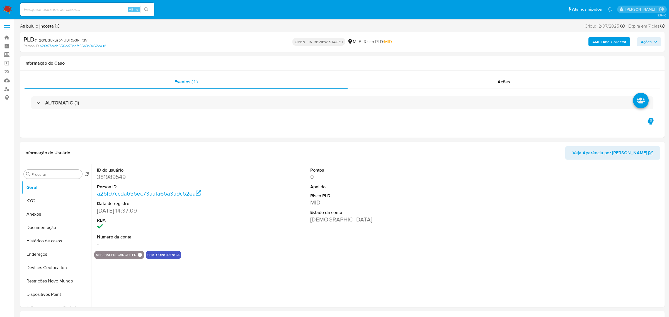
select select "10"
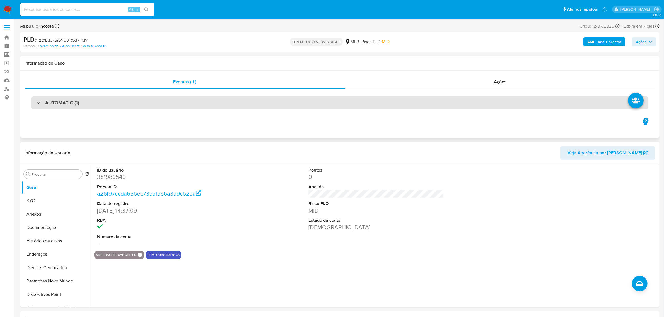
click at [137, 98] on div "AUTOMATIC (1)" at bounding box center [339, 103] width 617 height 13
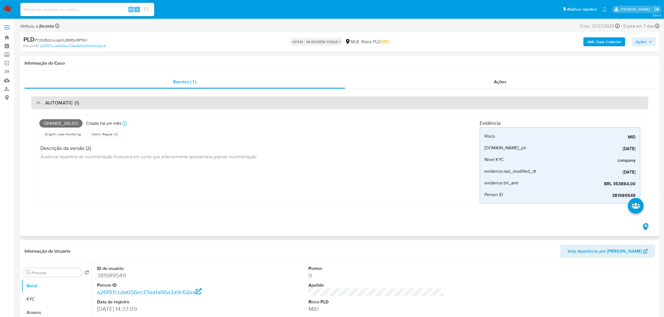
click at [137, 98] on div "AUTOMATIC (1)" at bounding box center [339, 103] width 617 height 13
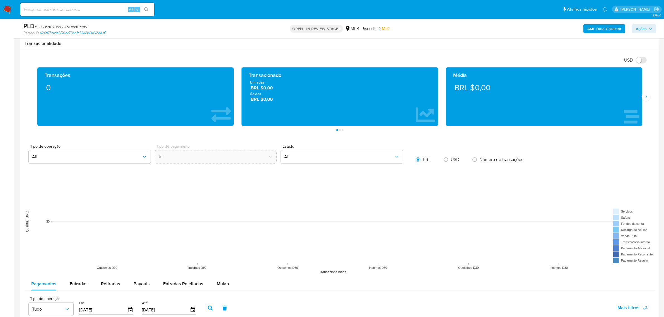
scroll to position [349, 0]
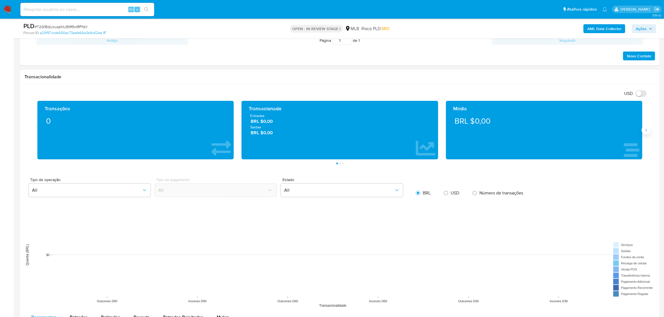
click at [648, 133] on button "Siguiente" at bounding box center [646, 130] width 9 height 9
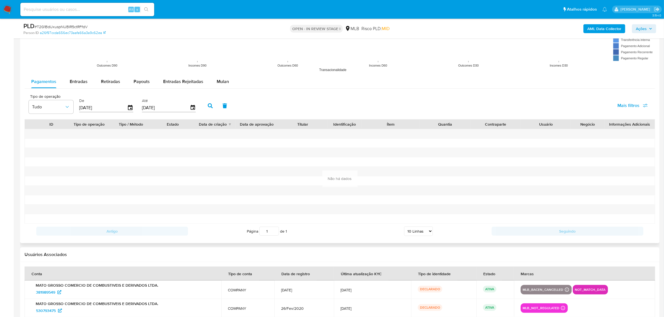
scroll to position [593, 0]
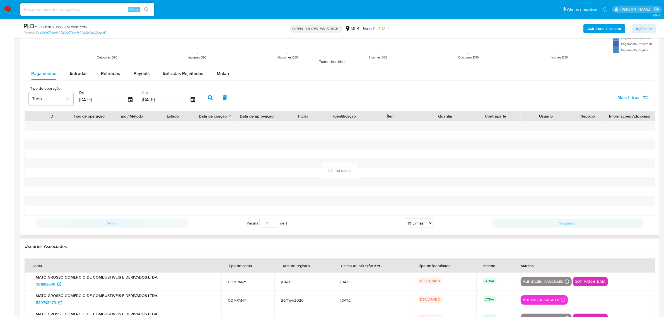
click at [219, 76] on span "Mulan" at bounding box center [223, 73] width 12 height 6
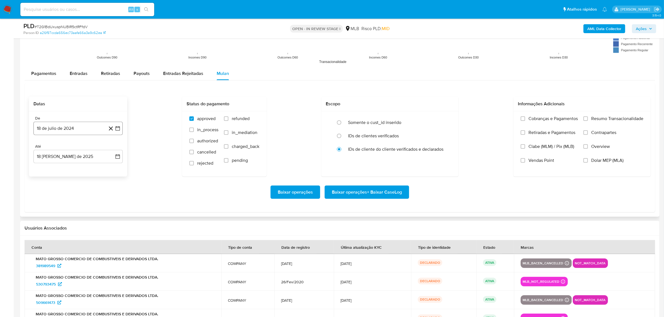
click at [79, 131] on button "18 de julio de 2024" at bounding box center [77, 128] width 89 height 13
click at [82, 147] on span "julio 2024" at bounding box center [75, 149] width 21 height 6
click at [46, 147] on icon "Año anterior" at bounding box center [43, 148] width 7 height 7
click at [79, 203] on button "ago" at bounding box center [78, 200] width 16 height 9
click at [54, 169] on button "1" at bounding box center [55, 169] width 9 height 9
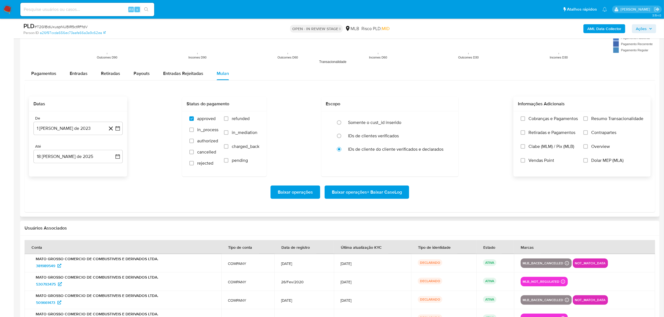
click at [611, 122] on span "Resumo Transacionalidade" at bounding box center [617, 119] width 52 height 6
click at [588, 121] on input "Resumo Transacionalidade" at bounding box center [585, 119] width 4 height 4
click at [365, 192] on span "Baixar operações + Baixar CaseLog" at bounding box center [367, 192] width 70 height 12
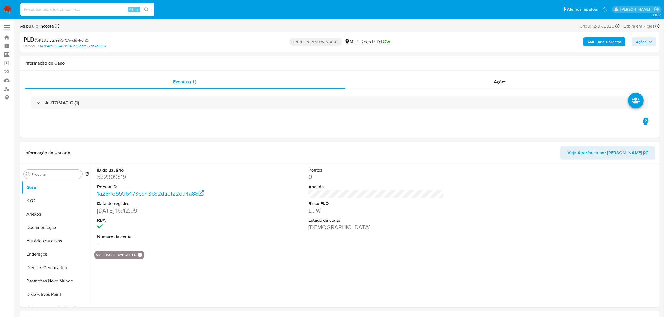
select select "10"
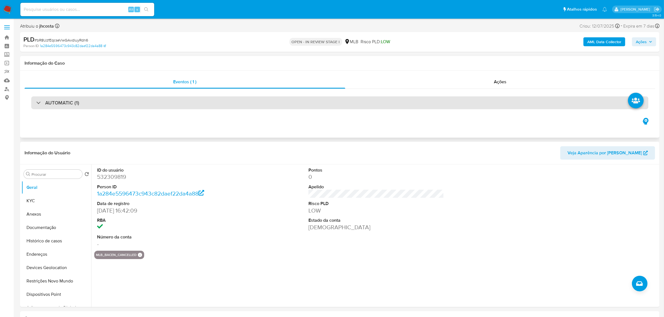
click at [104, 101] on div "AUTOMATIC (1)" at bounding box center [339, 103] width 617 height 13
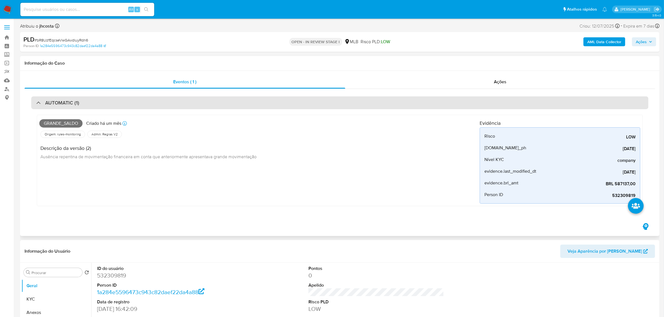
click at [104, 101] on div "AUTOMATIC (1)" at bounding box center [339, 103] width 617 height 13
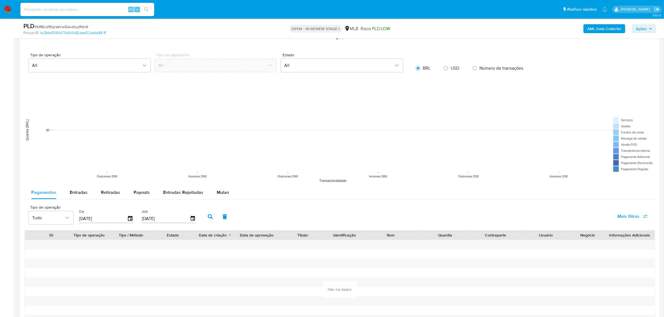
scroll to position [593, 0]
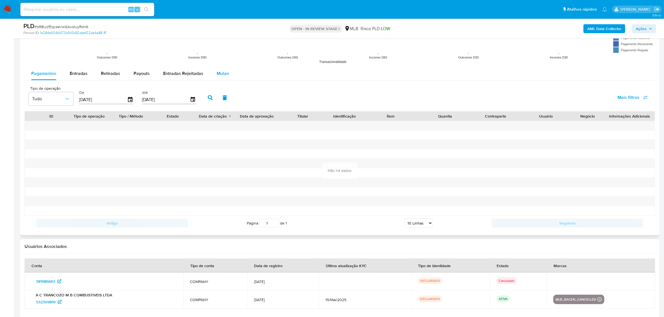
click at [225, 77] on span "Mulan" at bounding box center [223, 73] width 12 height 6
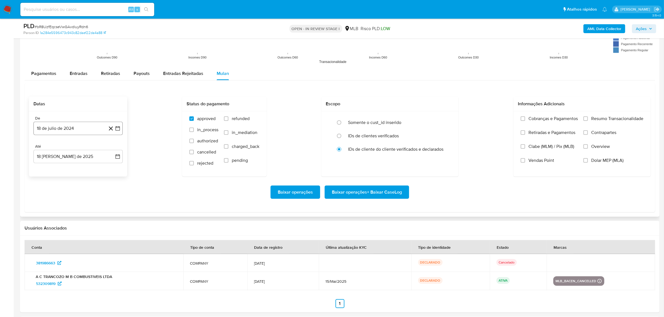
click at [84, 129] on button "18 de julio de 2024" at bounding box center [77, 128] width 89 height 13
click at [88, 147] on icon "Seleccionar mes y año" at bounding box center [89, 148] width 4 height 4
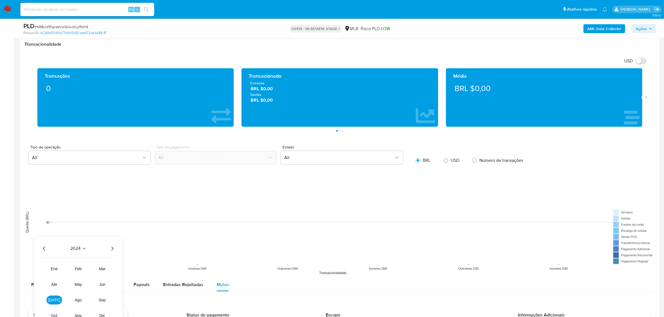
scroll to position [349, 0]
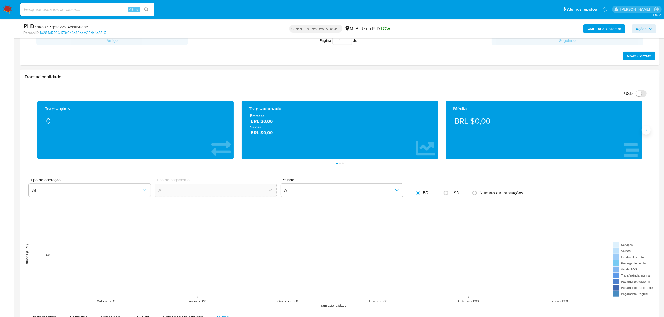
click at [647, 131] on icon "Siguiente" at bounding box center [646, 130] width 4 height 4
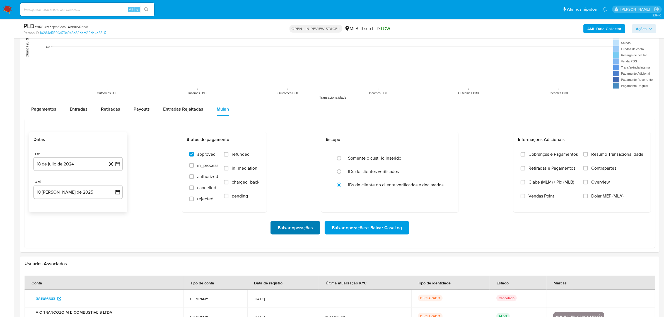
scroll to position [593, 0]
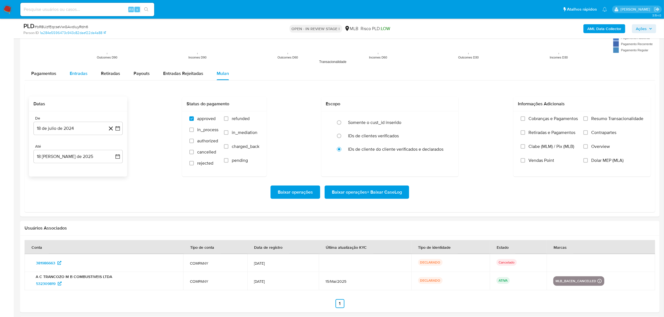
click at [73, 76] on span "Entradas" at bounding box center [79, 73] width 18 height 6
select select "10"
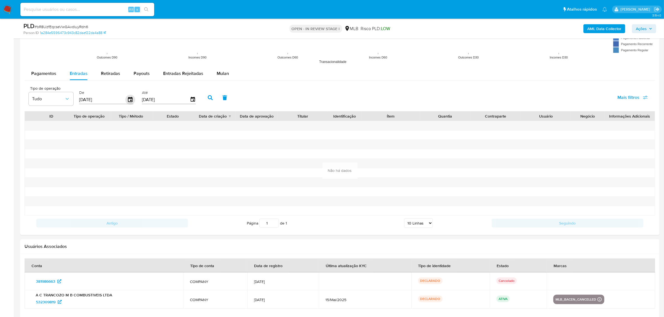
click at [129, 98] on icon "button" at bounding box center [130, 99] width 4 height 5
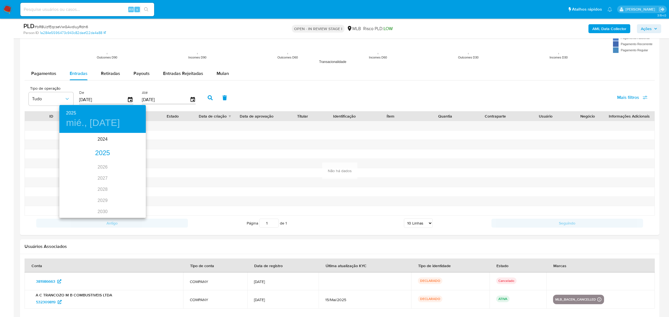
click at [103, 151] on div "2025" at bounding box center [102, 153] width 86 height 11
click at [76, 141] on div "ene." at bounding box center [73, 144] width 29 height 21
click at [91, 162] on p "1" at bounding box center [91, 163] width 2 height 6
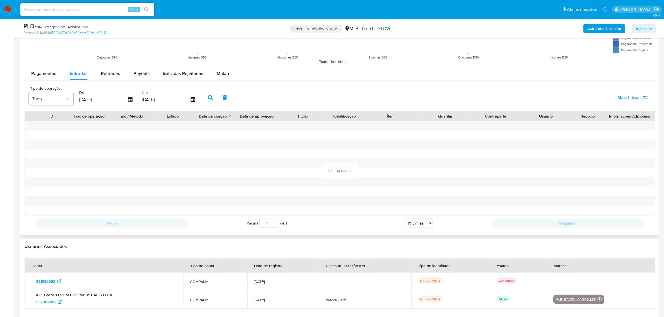
click at [208, 97] on icon "button" at bounding box center [210, 97] width 5 height 5
click at [129, 99] on icon "button" at bounding box center [130, 99] width 4 height 5
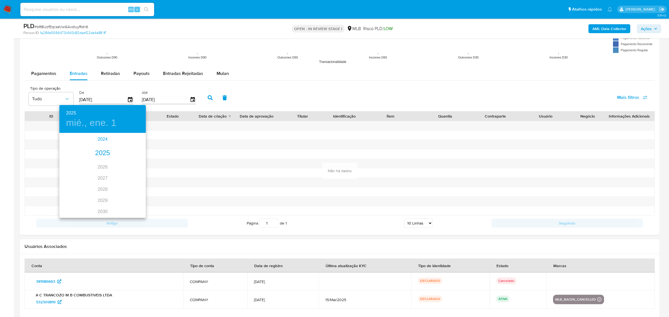
click at [104, 140] on div "2024" at bounding box center [102, 139] width 86 height 11
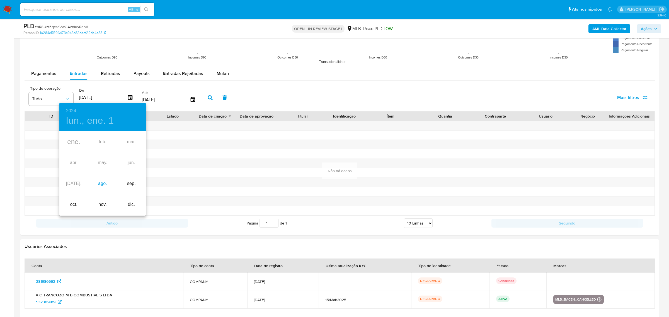
click at [103, 183] on div "ago." at bounding box center [102, 183] width 29 height 21
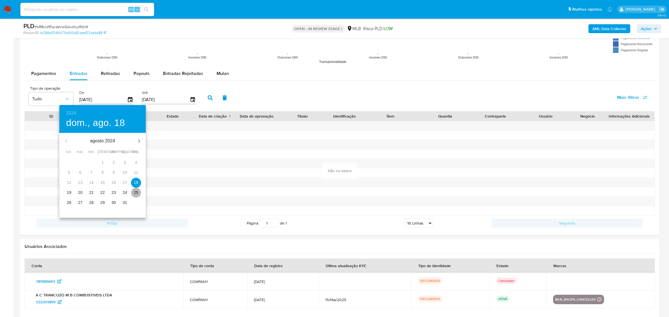
click at [135, 190] on button "25" at bounding box center [136, 193] width 10 height 10
type input "[DATE]"
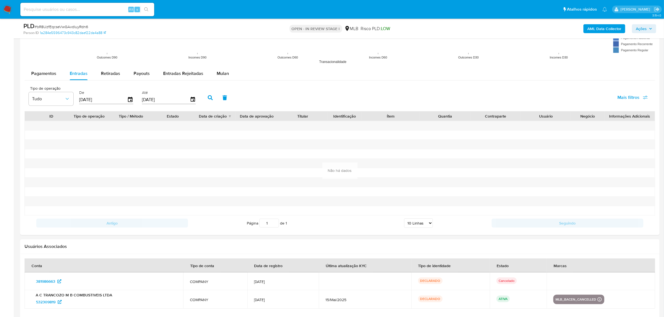
click at [208, 100] on icon "button" at bounding box center [210, 97] width 5 height 5
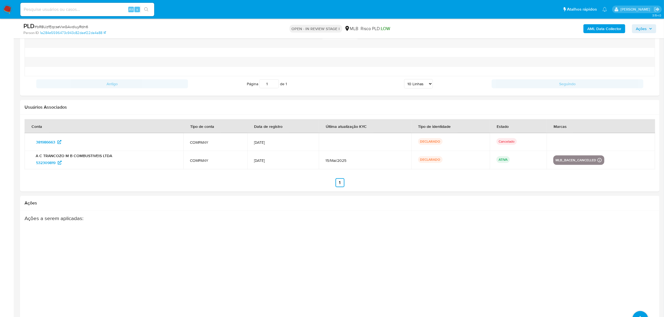
drag, startPoint x: 554, startPoint y: 163, endPoint x: 580, endPoint y: 193, distance: 39.3
click at [598, 170] on td "mlb_bacen_cancelled Detalhadas MLB BACEN CANCELLED Mark Id - Compliant not_comp…" at bounding box center [601, 160] width 108 height 18
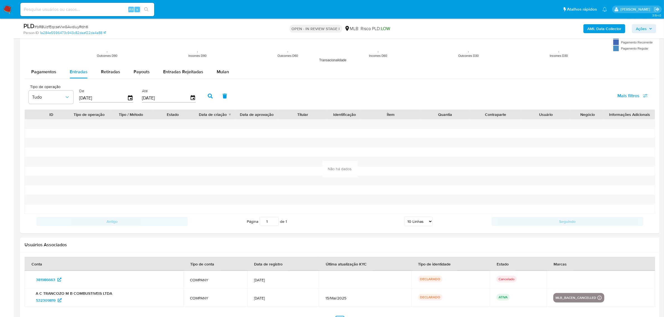
scroll to position [593, 0]
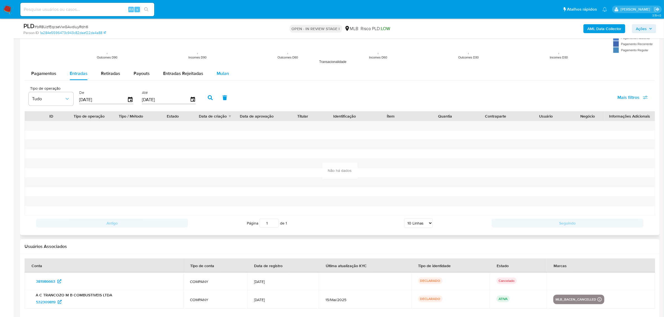
drag, startPoint x: 221, startPoint y: 73, endPoint x: 221, endPoint y: 78, distance: 4.5
click at [221, 74] on span "Mulan" at bounding box center [223, 73] width 12 height 6
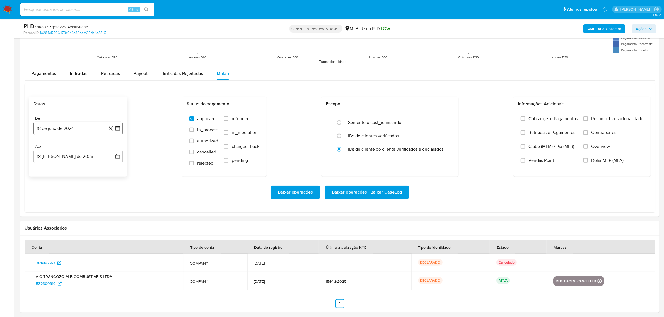
click at [85, 127] on button "18 de julio de 2024" at bounding box center [77, 128] width 89 height 13
click at [83, 149] on icon "Seleccionar mes y año" at bounding box center [84, 148] width 3 height 1
click at [45, 149] on icon "Mes anterior" at bounding box center [44, 148] width 7 height 7
click at [45, 149] on icon "Mes anterior" at bounding box center [43, 148] width 7 height 7
click at [74, 149] on span "mayo 2024" at bounding box center [75, 149] width 22 height 6
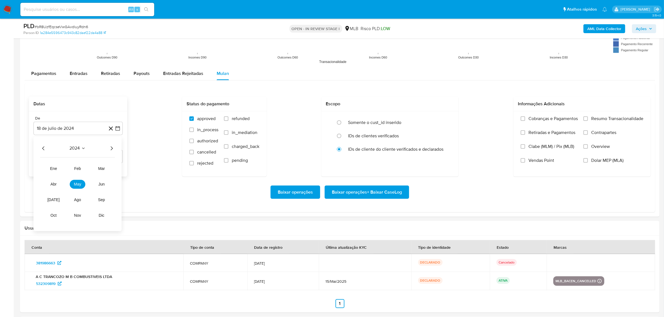
click at [41, 148] on icon "Año anterior" at bounding box center [43, 148] width 7 height 7
click at [77, 201] on span "ago" at bounding box center [77, 200] width 7 height 4
click at [53, 168] on button "1" at bounding box center [55, 169] width 9 height 9
click at [605, 123] on label "Resumo Transacionalidade" at bounding box center [613, 123] width 60 height 14
click at [588, 121] on input "Resumo Transacionalidade" at bounding box center [585, 119] width 4 height 4
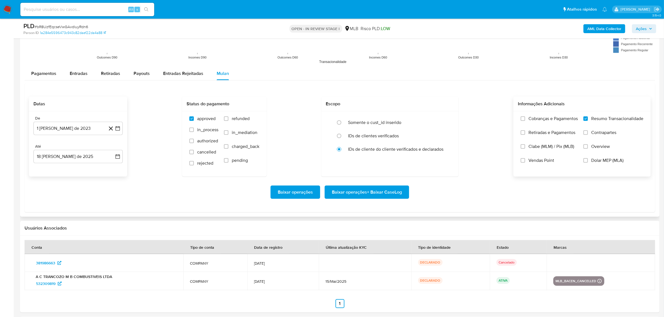
click at [373, 193] on span "Baixar operações + Baixar CaseLog" at bounding box center [367, 192] width 70 height 12
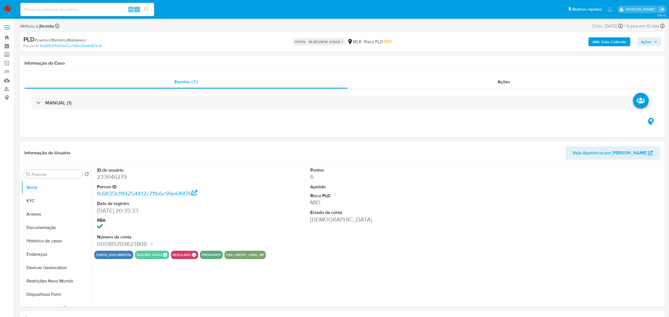
select select "10"
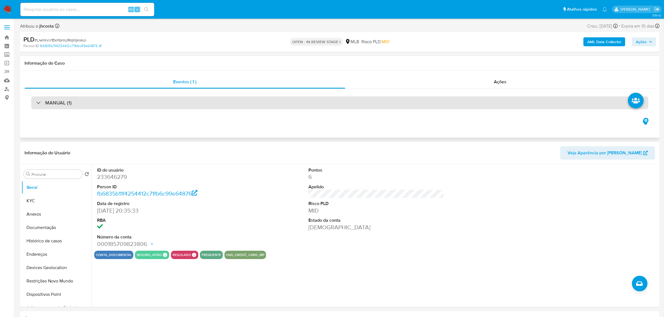
click at [132, 98] on div "MANUAL (1)" at bounding box center [339, 103] width 617 height 13
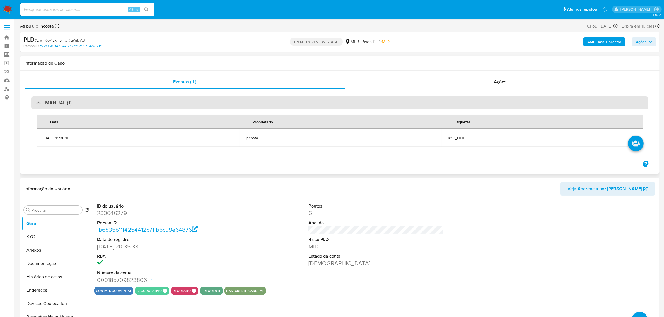
click at [132, 98] on div "MANUAL (1)" at bounding box center [339, 103] width 617 height 13
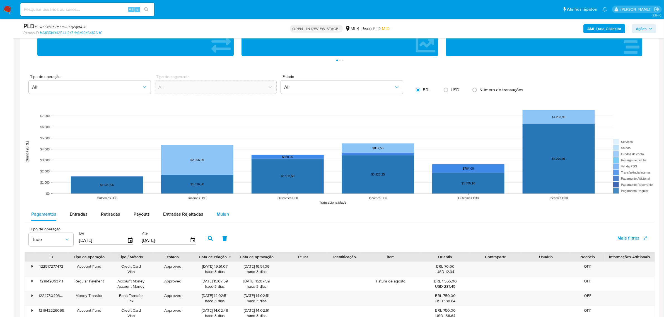
scroll to position [488, 0]
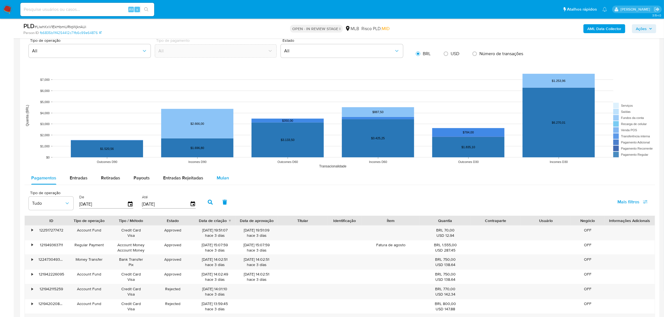
click at [219, 180] on span "Mulan" at bounding box center [223, 178] width 12 height 6
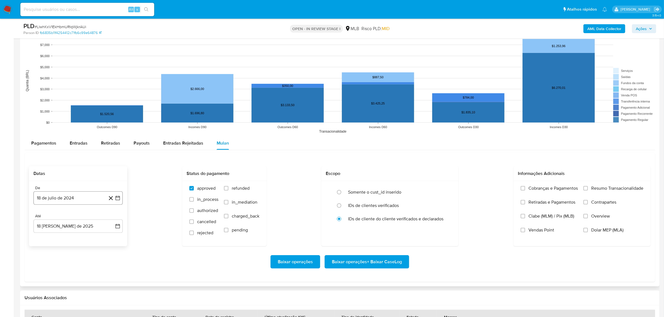
click at [69, 199] on button "18 de julio de 2024" at bounding box center [77, 198] width 89 height 13
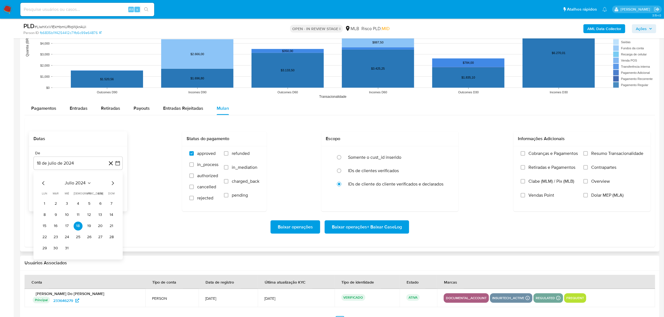
click at [77, 182] on span "julio 2024" at bounding box center [75, 183] width 21 height 6
click at [115, 184] on icon "Año siguiente" at bounding box center [111, 183] width 7 height 7
click at [101, 221] on span "jun" at bounding box center [101, 219] width 6 height 4
click at [109, 203] on button "1" at bounding box center [111, 203] width 9 height 9
click at [591, 155] on span "Resumo Transacionalidade" at bounding box center [617, 154] width 52 height 6
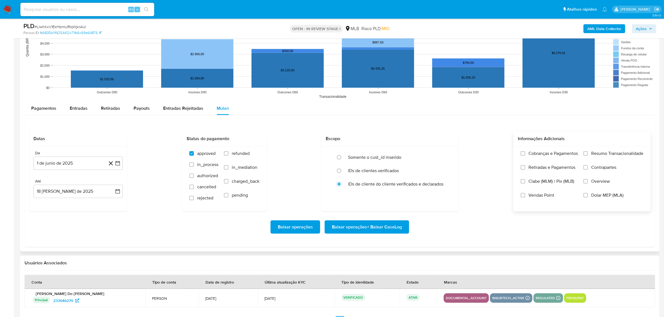
click at [588, 155] on input "Resumo Transacionalidade" at bounding box center [585, 153] width 4 height 4
click at [357, 228] on span "Baixar operações + Baixar CaseLog" at bounding box center [367, 227] width 70 height 12
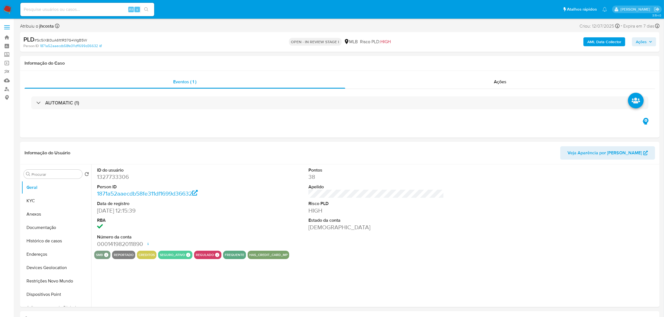
select select "10"
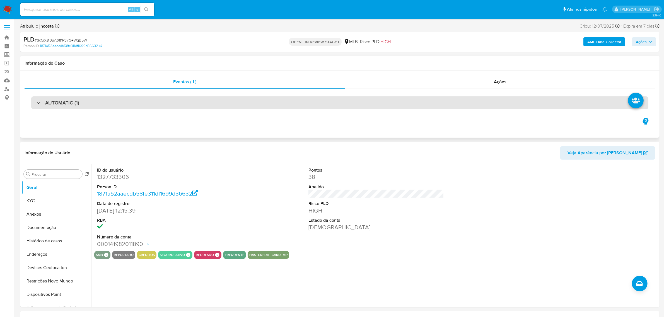
click at [130, 105] on div "AUTOMATIC (1)" at bounding box center [339, 103] width 617 height 13
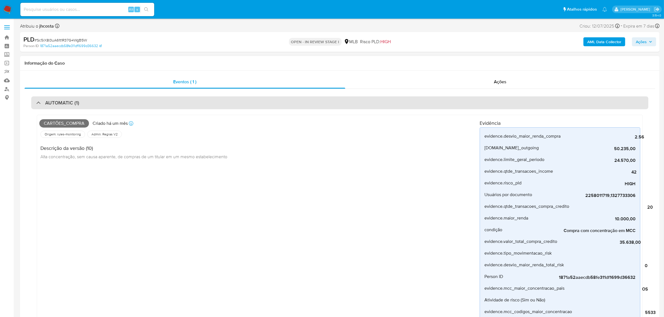
click at [130, 105] on div "AUTOMATIC (1)" at bounding box center [339, 103] width 617 height 13
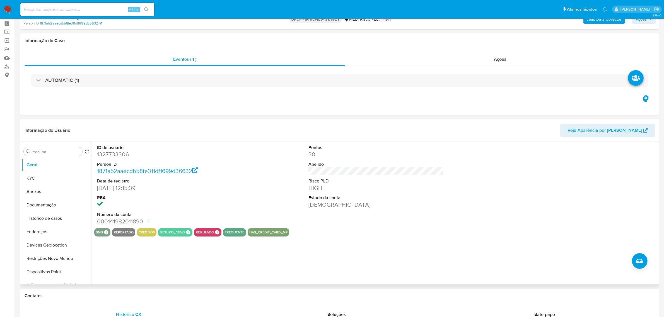
scroll to position [35, 0]
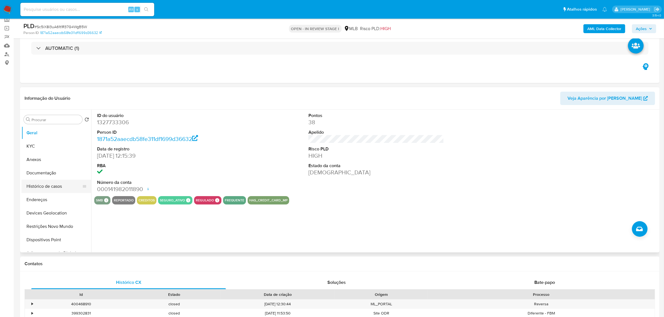
click at [57, 181] on button "Histórico de casos" at bounding box center [53, 186] width 65 height 13
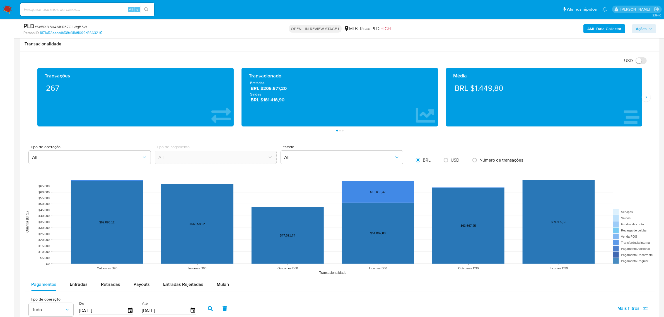
scroll to position [453, 0]
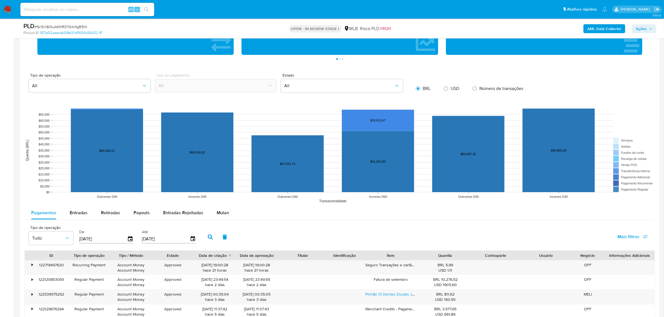
drag, startPoint x: 223, startPoint y: 211, endPoint x: 199, endPoint y: 204, distance: 25.6
click at [225, 211] on span "Mulan" at bounding box center [223, 213] width 12 height 6
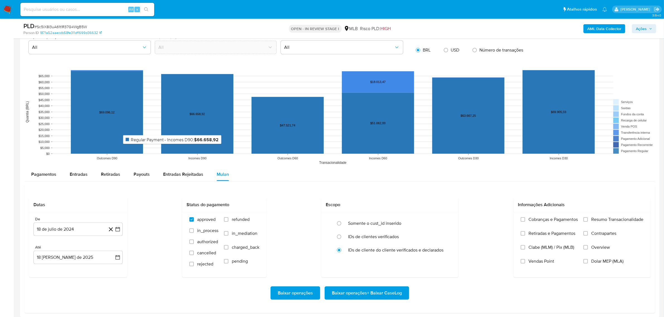
scroll to position [523, 0]
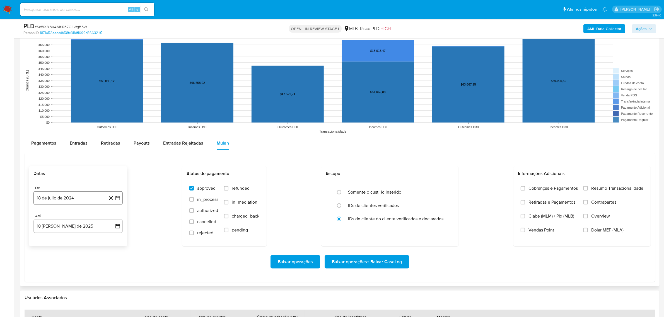
click at [82, 197] on button "18 de julio de 2024" at bounding box center [77, 198] width 89 height 13
click at [87, 218] on icon "Seleccionar mes y año" at bounding box center [89, 218] width 4 height 4
click at [109, 218] on icon "Año siguiente" at bounding box center [111, 218] width 7 height 7
click at [104, 255] on span "jun" at bounding box center [101, 254] width 6 height 4
click at [109, 241] on button "1" at bounding box center [111, 238] width 9 height 9
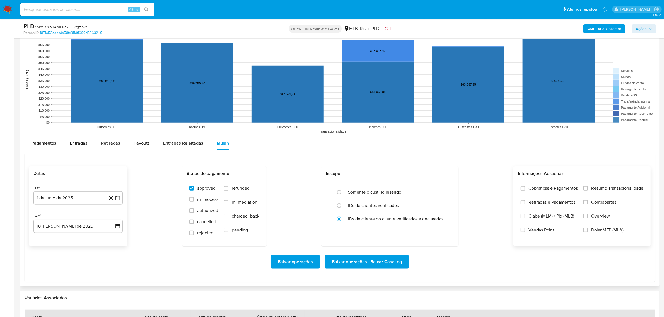
click at [590, 191] on label "Resumo Transacionalidade" at bounding box center [613, 193] width 60 height 14
click at [588, 191] on input "Resumo Transacionalidade" at bounding box center [585, 188] width 4 height 4
click at [363, 261] on span "Baixar operações + Baixar CaseLog" at bounding box center [367, 262] width 70 height 12
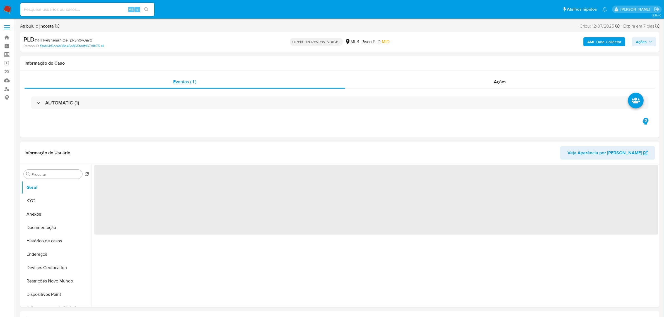
click at [602, 37] on b "AML Data Collector" at bounding box center [604, 41] width 34 height 9
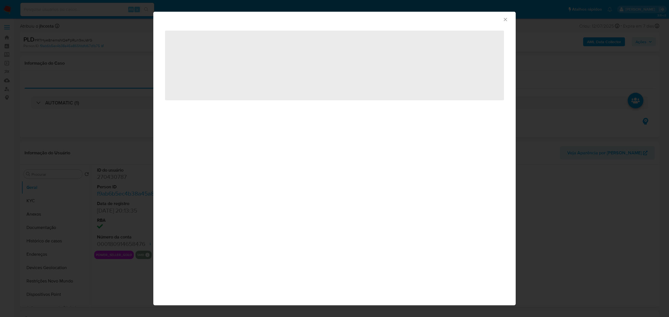
select select "10"
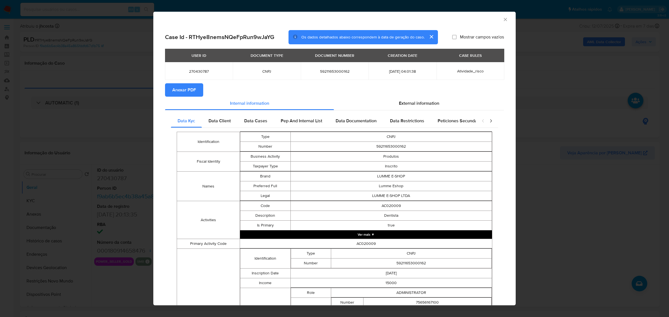
click at [189, 86] on span "Anexar PDF" at bounding box center [184, 90] width 24 height 12
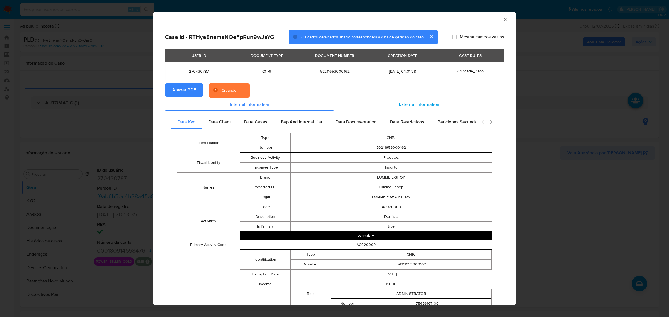
click at [421, 104] on span "External information" at bounding box center [419, 104] width 40 height 6
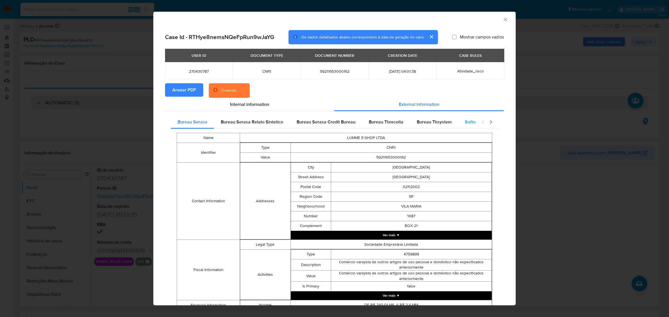
click at [465, 120] on span "Softon" at bounding box center [471, 122] width 13 height 6
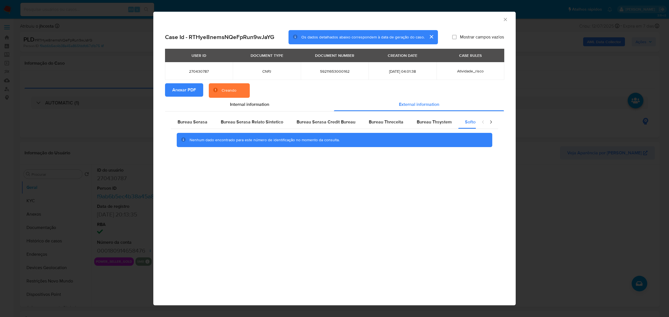
click at [87, 142] on div "AML Data Collector Case Id - RTHye8nemsNQeFpRun9wJaYG Os dados detalhados abaix…" at bounding box center [334, 158] width 669 height 317
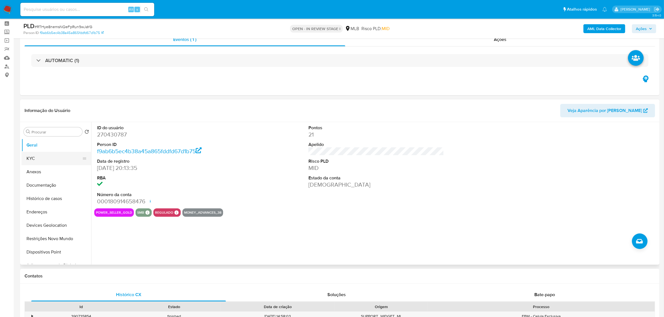
scroll to position [35, 0]
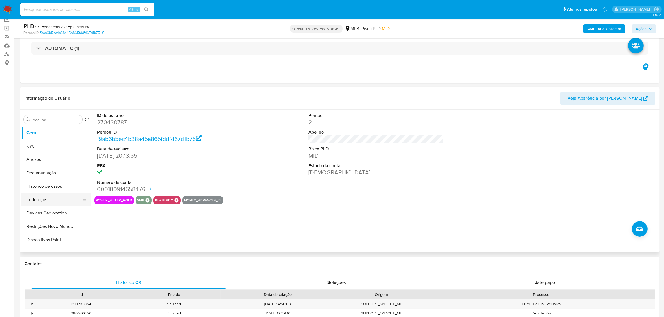
click at [48, 197] on button "Endereços" at bounding box center [53, 199] width 65 height 13
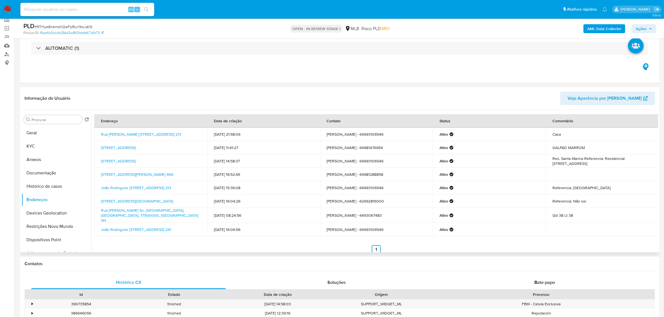
drag, startPoint x: 233, startPoint y: 149, endPoint x: 185, endPoint y: 156, distance: 48.6
click at [185, 156] on tbody "Rua João Rodrigues Da Cunha Jr. 213, Bom Jesus De Goiás, Goiás, 75570000, Brasi…" at bounding box center [376, 182] width 565 height 109
drag, startPoint x: 97, startPoint y: 145, endPoint x: 192, endPoint y: 145, distance: 95.1
click at [192, 145] on td "Rua Guaranésia 1087, São Paulo, São Paulo, 02112002, Brasil 1087" at bounding box center [150, 147] width 113 height 13
click at [93, 146] on div "Endereço Data de criação Contato Status Comentário Rua João Rodrigues Da Cunha …" at bounding box center [374, 181] width 567 height 143
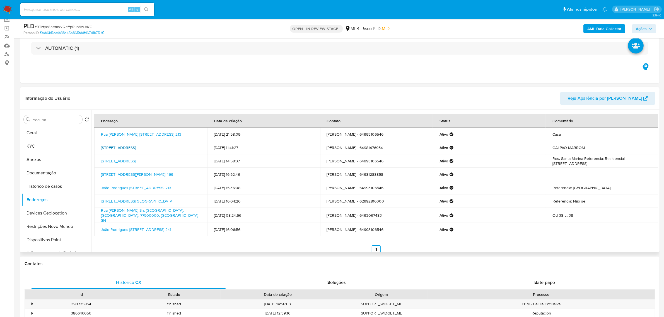
drag, startPoint x: 98, startPoint y: 146, endPoint x: 193, endPoint y: 148, distance: 94.8
click at [193, 148] on td "Rua Guaranésia 1087, São Paulo, São Paulo, 02112002, Brasil 1087" at bounding box center [150, 147] width 113 height 13
copy link "Rua Guaranésia 1087, São Paulo, São Paulo, 02112002"
click at [136, 146] on link "Rua Guaranésia 1087, São Paulo, São Paulo, 02112002, Brasil 1087" at bounding box center [118, 148] width 35 height 6
click at [40, 149] on button "KYC" at bounding box center [53, 146] width 65 height 13
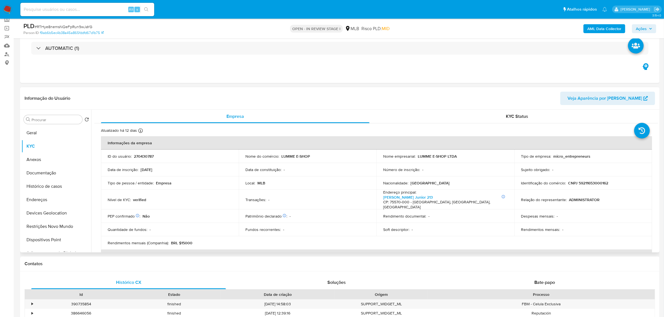
click at [593, 181] on p "CNPJ 59211653000162" at bounding box center [588, 183] width 40 height 5
copy p "59211653000162"
click at [45, 163] on button "Anexos" at bounding box center [53, 159] width 65 height 13
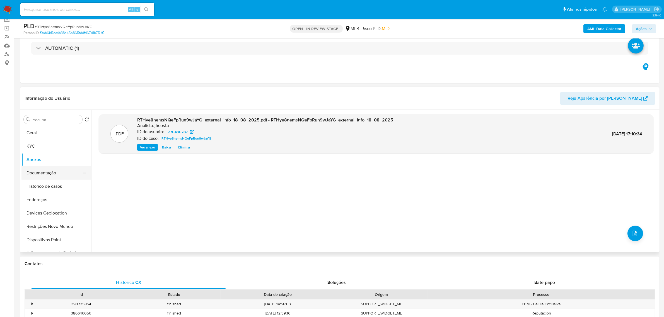
click at [54, 172] on button "Documentação" at bounding box center [53, 173] width 65 height 13
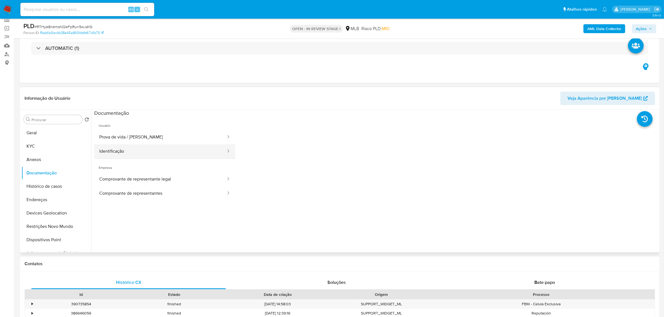
click at [163, 144] on button "Identificação" at bounding box center [160, 151] width 132 height 14
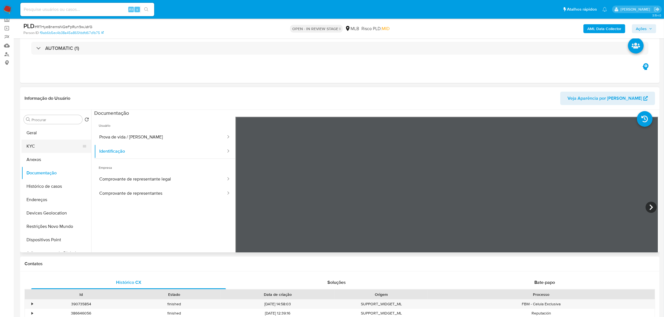
click at [37, 143] on button "KYC" at bounding box center [53, 146] width 65 height 13
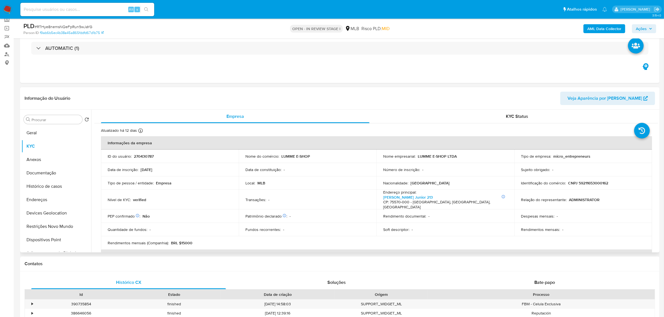
click at [590, 185] on p "CNPJ 59211653000162" at bounding box center [588, 183] width 40 height 5
copy p "59211653000162"
click at [53, 173] on button "Documentação" at bounding box center [53, 173] width 65 height 13
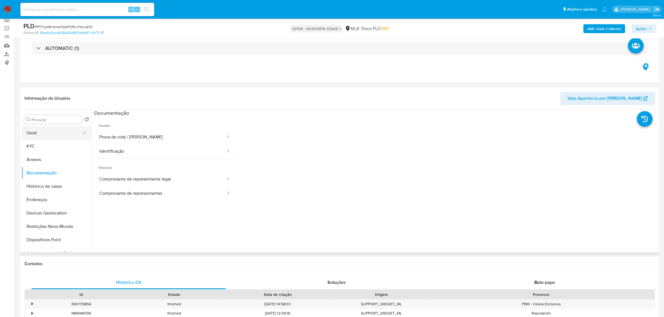
click at [38, 133] on button "Geral" at bounding box center [53, 132] width 65 height 13
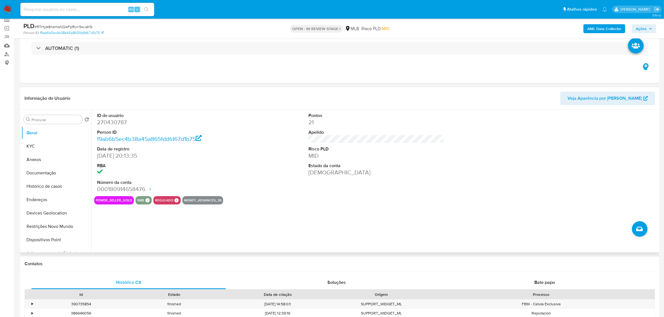
click at [198, 226] on div "ID do usuário 270430787 Person ID f9ab6b5ec4b38a45a865fddfd67d1b75 Data de regi…" at bounding box center [374, 181] width 567 height 143
click at [52, 169] on button "Documentação" at bounding box center [53, 173] width 65 height 13
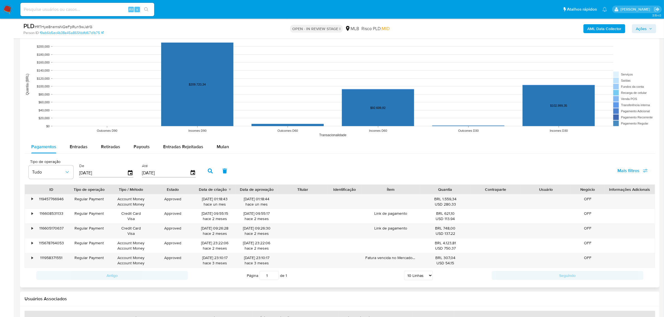
scroll to position [593, 0]
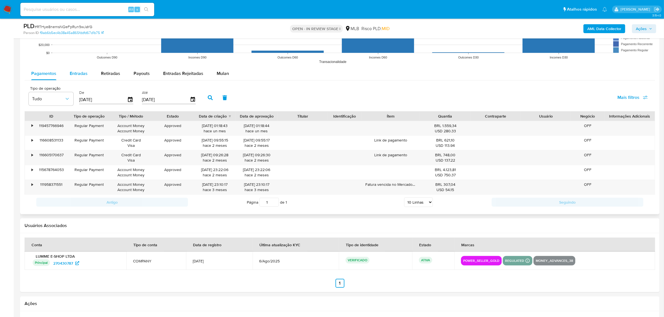
click at [74, 73] on span "Entradas" at bounding box center [79, 73] width 18 height 6
select select "10"
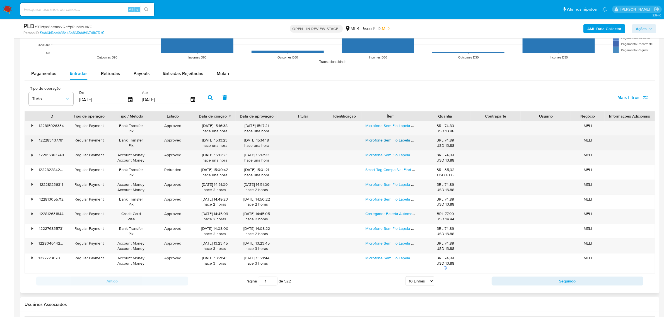
click at [379, 143] on link "Microfone Sem Fio Lapela Duplo Anti Ruído P/iPhone E Android Cor Tipo C P/ Andr…" at bounding box center [463, 141] width 196 height 6
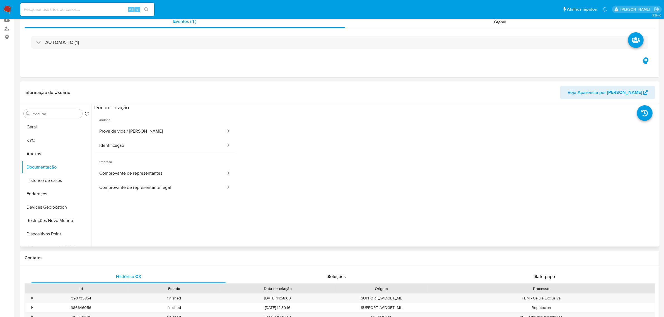
scroll to position [0, 0]
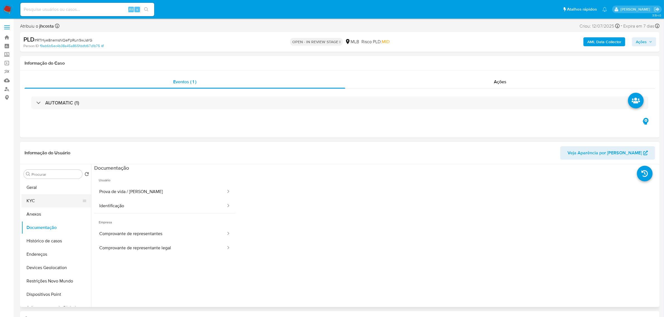
click at [37, 197] on button "KYC" at bounding box center [53, 200] width 65 height 13
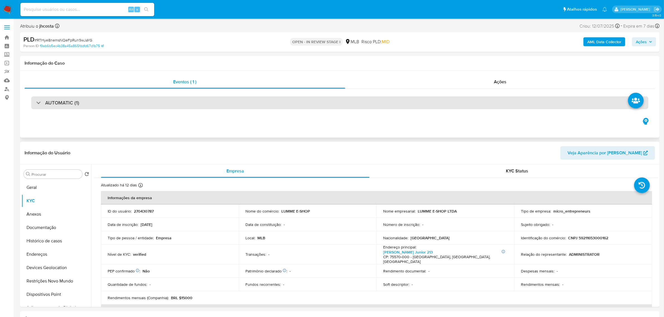
click at [236, 106] on div "AUTOMATIC (1)" at bounding box center [339, 103] width 617 height 13
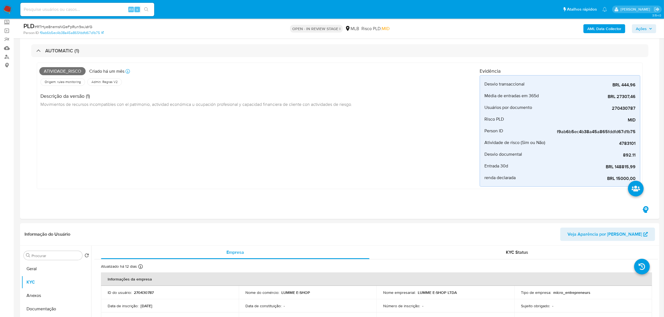
scroll to position [174, 0]
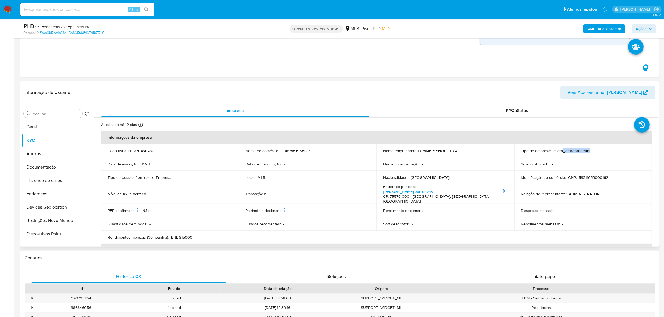
drag, startPoint x: 561, startPoint y: 153, endPoint x: 597, endPoint y: 159, distance: 36.2
click at [600, 154] on td "Tipo de empresa : micro_entrepreneurs" at bounding box center [583, 150] width 138 height 13
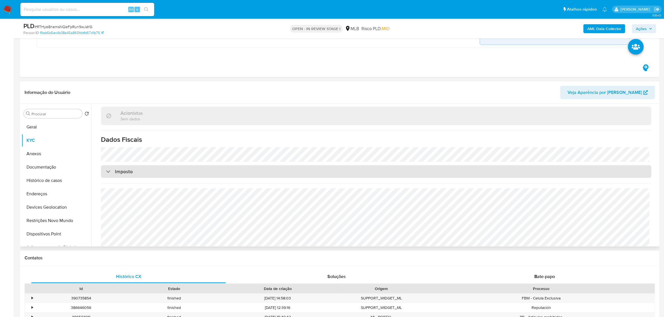
scroll to position [324, 0]
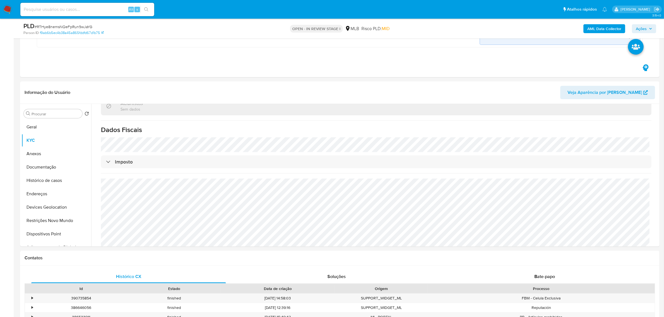
click at [646, 27] on span "Ações" at bounding box center [641, 28] width 11 height 9
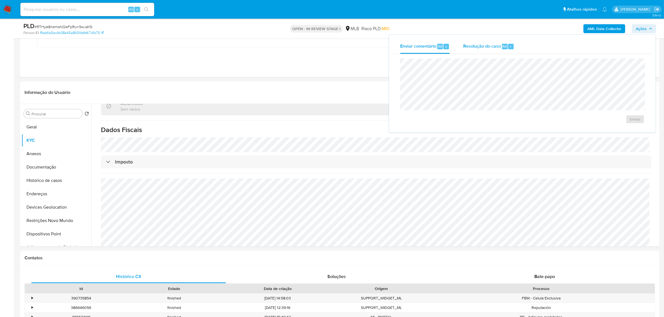
click at [487, 48] on span "Resolução do caso" at bounding box center [482, 46] width 38 height 6
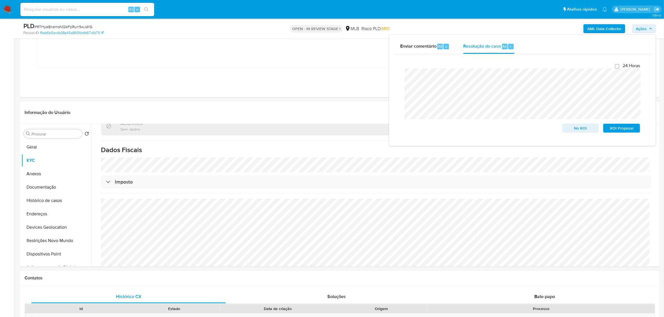
scroll to position [139, 0]
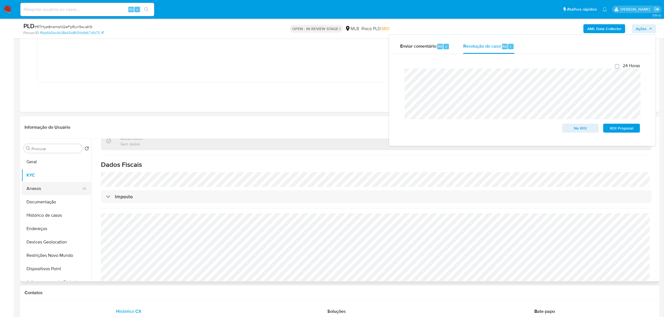
click at [40, 188] on button "Anexos" at bounding box center [53, 188] width 65 height 13
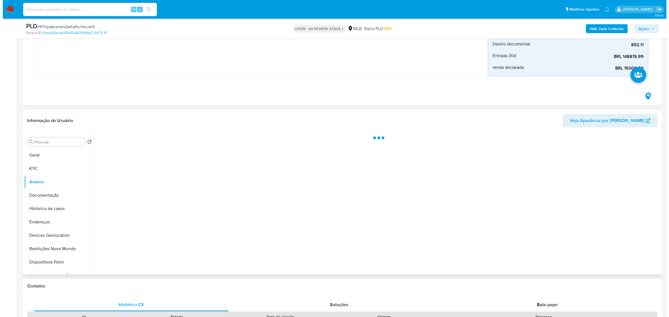
scroll to position [0, 0]
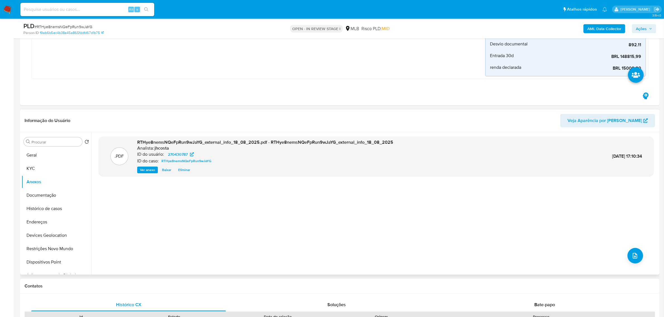
click at [624, 256] on div ".PDF RTHye8nemsNQeFpRun9wJaYG_external_info_18_08_2025.pdf - RTHye8nemsNQeFpRun…" at bounding box center [376, 204] width 555 height 134
click at [633, 258] on icon "upload-file" at bounding box center [635, 256] width 7 height 7
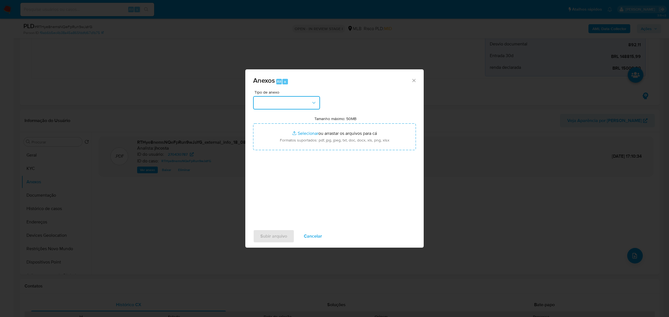
click at [290, 103] on button "button" at bounding box center [286, 102] width 67 height 13
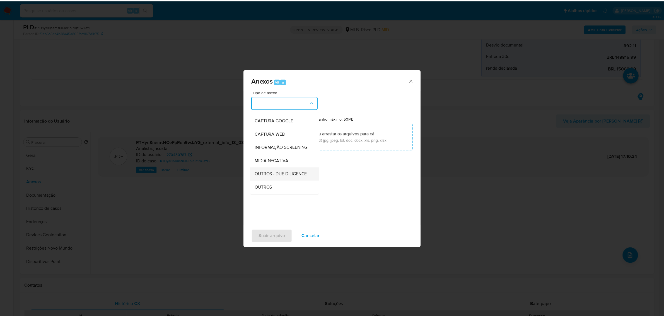
scroll to position [35, 0]
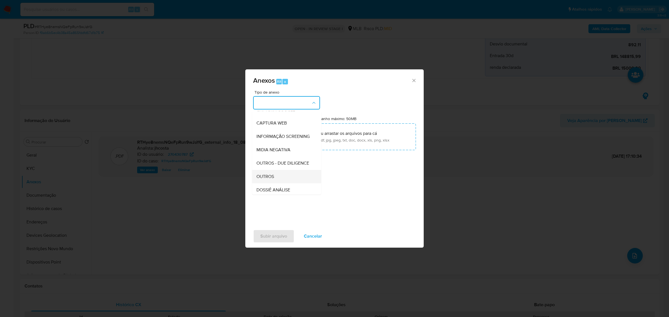
click at [271, 179] on span "OUTROS" at bounding box center [266, 177] width 18 height 6
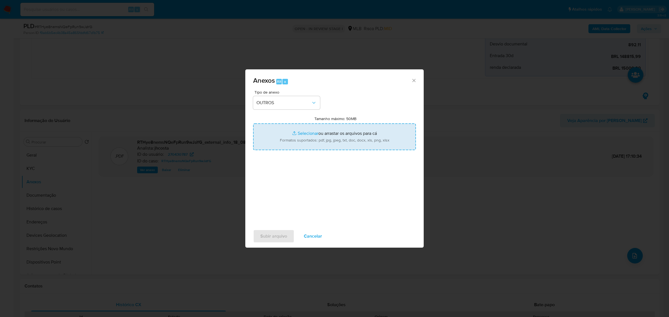
click at [320, 140] on input "Tamanho máximo: 50MB Selecionar arquivos" at bounding box center [334, 137] width 163 height 27
type input "C:\fakepath\Mulan 270430787_2025_08_18_08_47_46.xlsx"
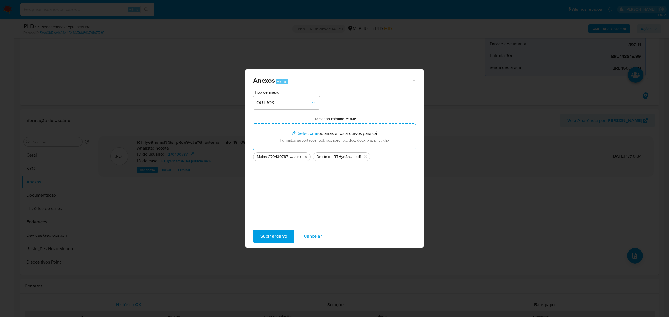
click at [272, 238] on span "Subir arquivo" at bounding box center [273, 236] width 27 height 12
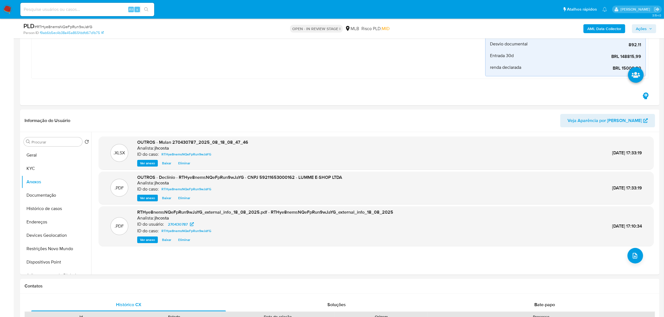
click at [643, 30] on span "Ações" at bounding box center [641, 28] width 11 height 9
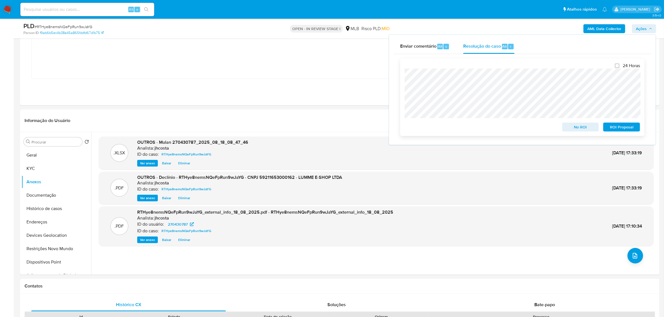
click at [579, 127] on span "No ROI" at bounding box center [580, 127] width 29 height 8
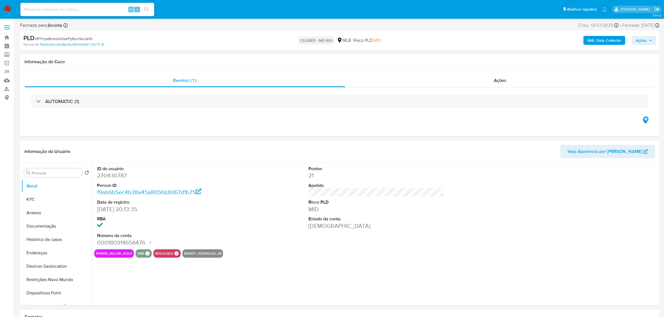
select select "10"
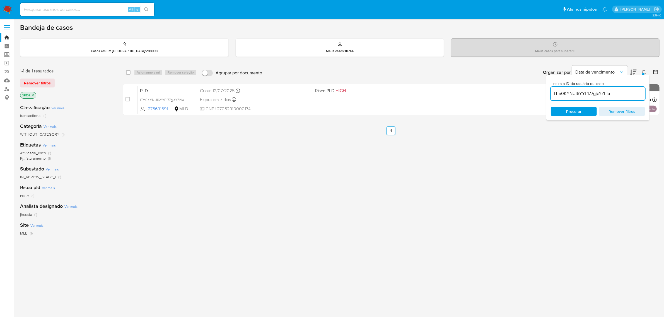
click at [90, 10] on input at bounding box center [87, 9] width 134 height 7
paste input "6PYLLan1hqmzA931ySS7CP7z"
type input "6PYLLan1hqmzA931ySS7CP7z"
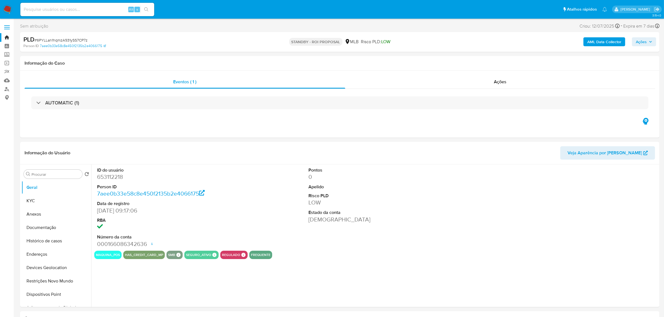
select select "10"
click at [42, 203] on button "KYC" at bounding box center [53, 200] width 65 height 13
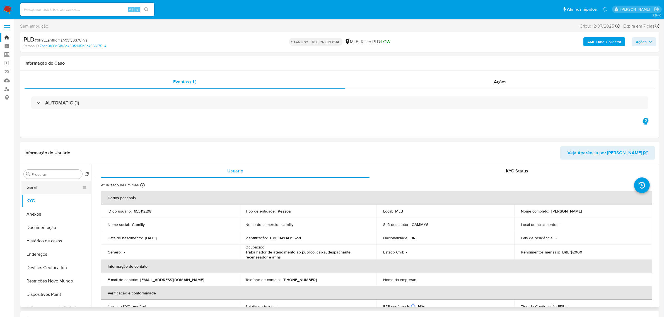
click at [44, 189] on button "Geral" at bounding box center [53, 187] width 65 height 13
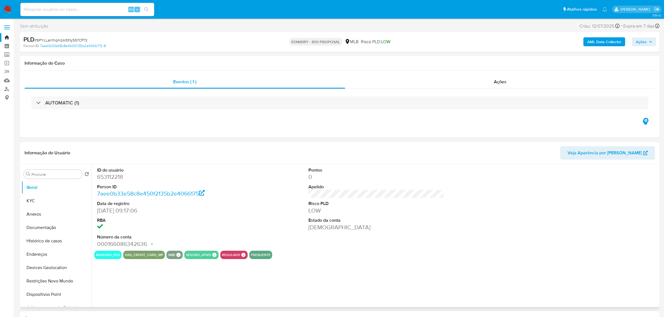
click at [179, 278] on div "ID do usuário 653112218 Person ID 7aee0b33e58c8e450f2135b2e4066175 Data de regi…" at bounding box center [374, 236] width 567 height 143
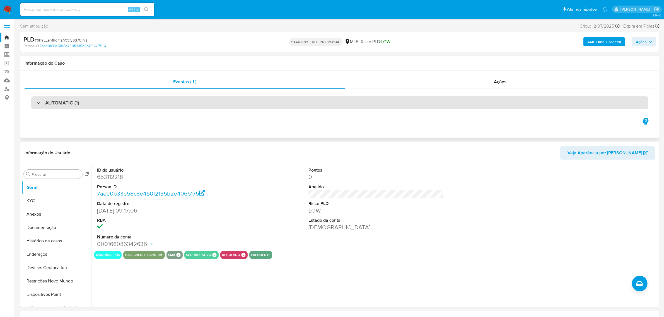
click at [327, 103] on div "AUTOMATIC (1)" at bounding box center [339, 103] width 617 height 13
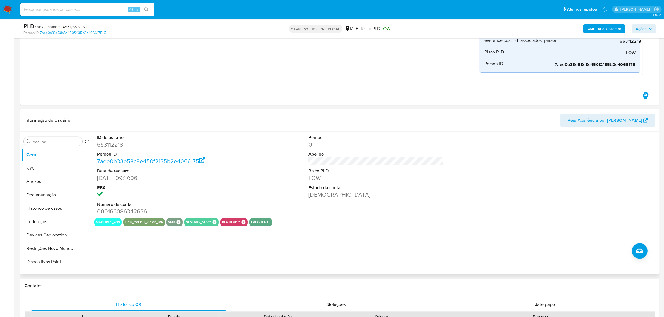
scroll to position [244, 0]
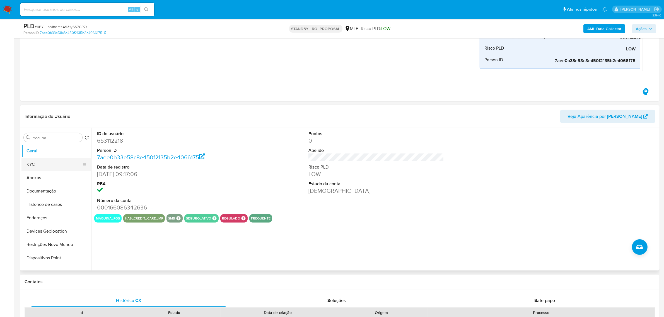
click at [50, 162] on button "KYC" at bounding box center [53, 164] width 65 height 13
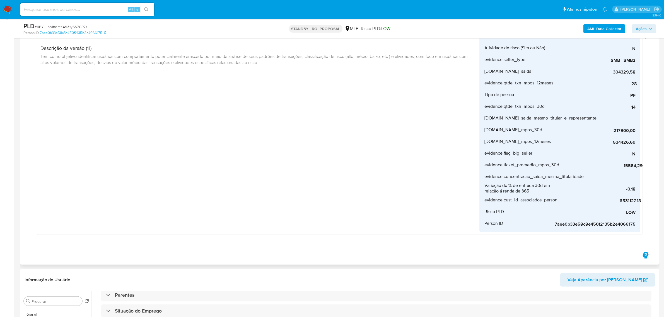
scroll to position [0, 0]
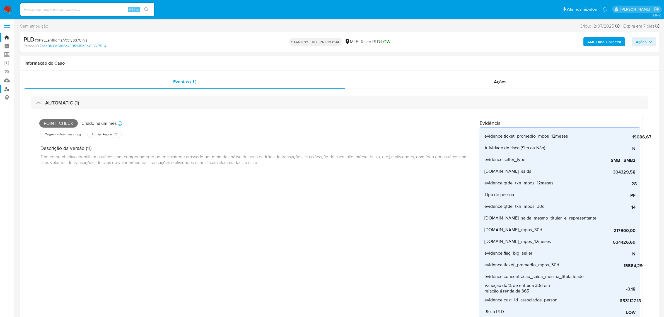
click at [6, 88] on link "Localizador de pessoas" at bounding box center [33, 89] width 66 height 9
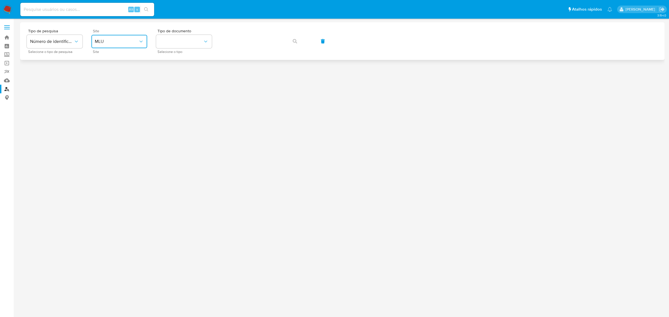
click at [134, 41] on span "MLU" at bounding box center [117, 42] width 44 height 6
click at [114, 83] on div "MLB" at bounding box center [118, 83] width 46 height 13
click at [167, 50] on span "Selecione o tipo" at bounding box center [186, 51] width 56 height 3
click at [176, 46] on button "identificationType" at bounding box center [184, 41] width 56 height 13
click at [173, 73] on div "CPF CPF" at bounding box center [183, 78] width 46 height 19
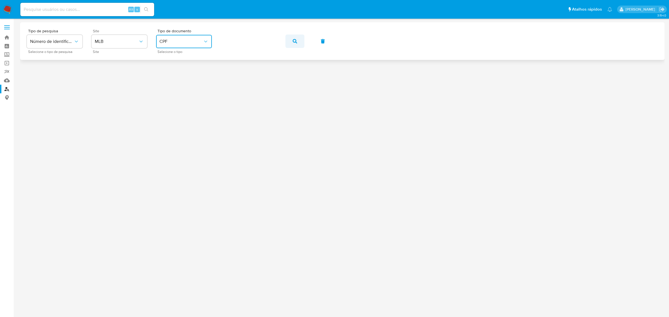
click at [293, 41] on icon "button" at bounding box center [295, 41] width 4 height 4
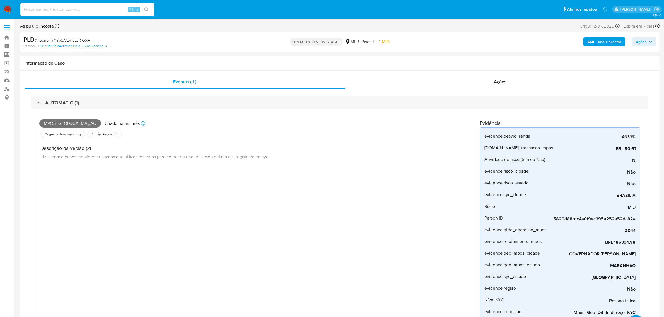
select select "10"
click at [77, 96] on div "AUTOMATIC (1) Mpos_geolocalização Criado há um mês Criado: 12/07/2025 00:50:55 …" at bounding box center [340, 214] width 631 height 250
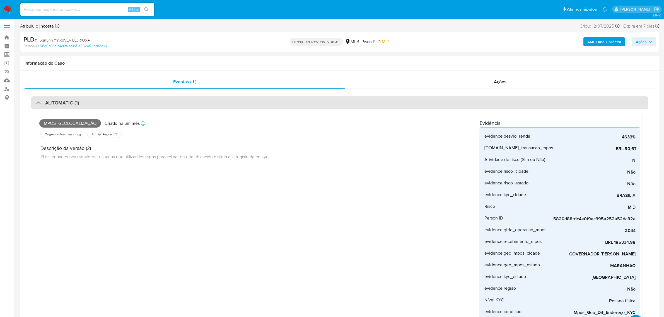
click at [84, 98] on div "AUTOMATIC (1)" at bounding box center [339, 103] width 617 height 13
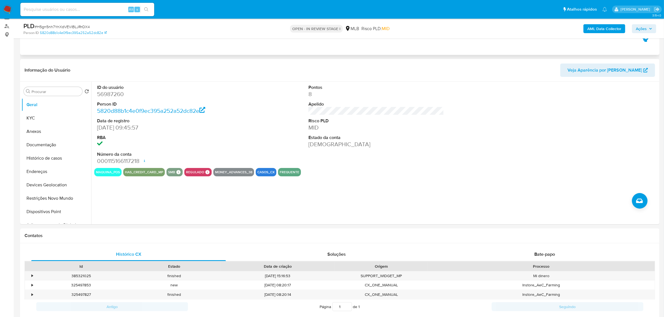
scroll to position [70, 0]
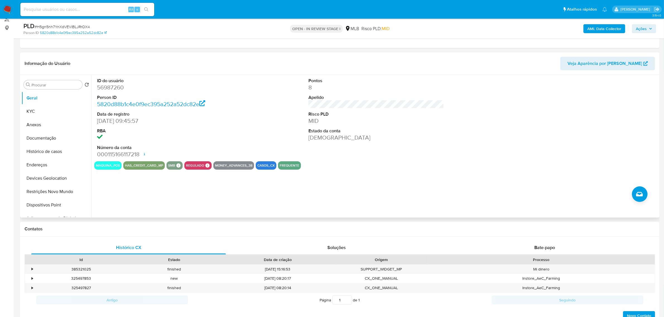
click at [111, 88] on dd "56987260" at bounding box center [165, 88] width 136 height 8
copy dd "56987260"
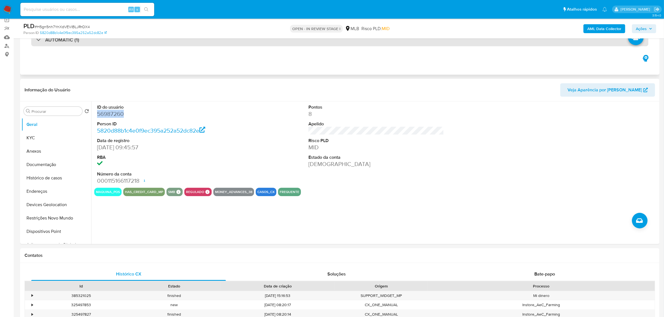
scroll to position [0, 0]
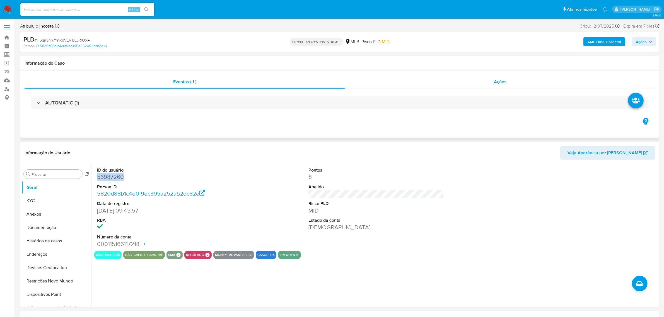
click at [494, 80] on div "Ações" at bounding box center [500, 81] width 310 height 13
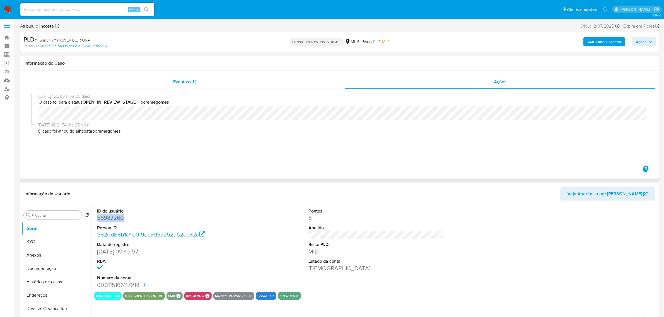
click at [207, 84] on div "Eventos ( 1 )" at bounding box center [185, 81] width 321 height 13
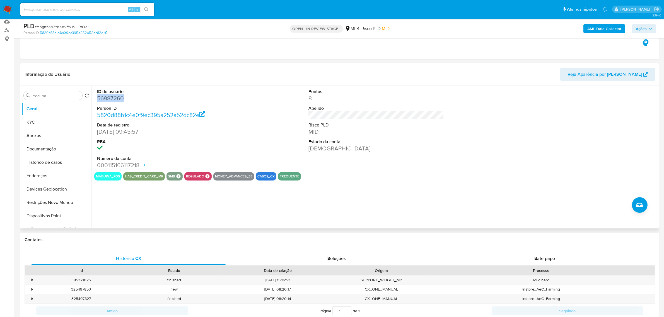
scroll to position [70, 0]
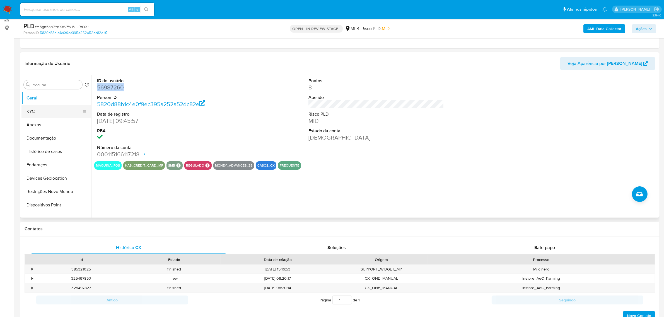
click at [34, 108] on button "KYC" at bounding box center [53, 111] width 65 height 13
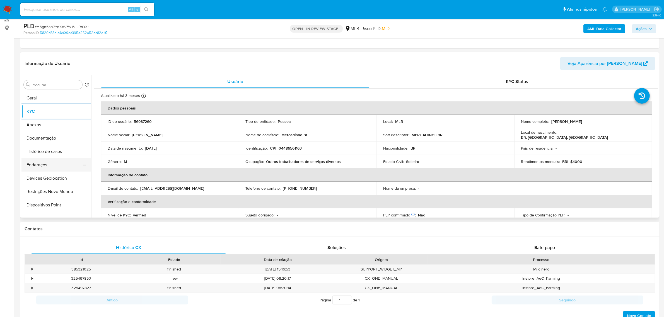
click at [48, 161] on button "Endereços" at bounding box center [53, 164] width 65 height 13
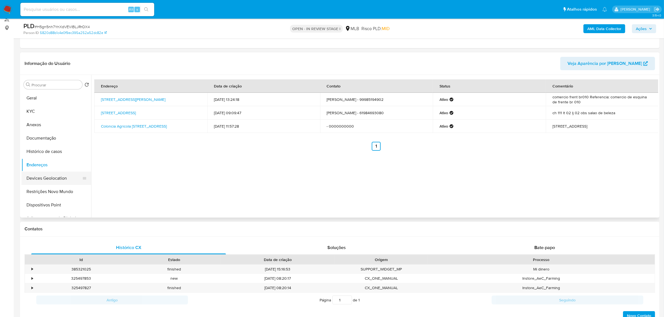
click at [57, 179] on button "Devices Geolocation" at bounding box center [53, 178] width 65 height 13
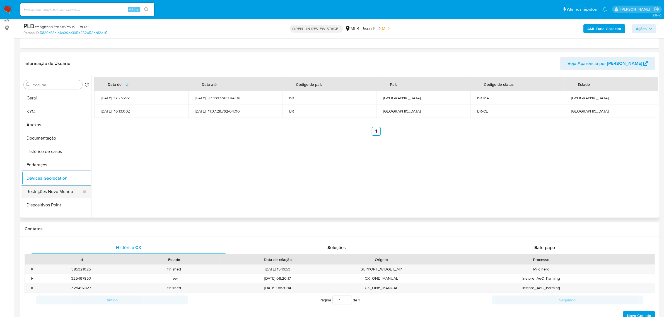
click at [59, 192] on button "Restrições Novo Mundo" at bounding box center [53, 191] width 65 height 13
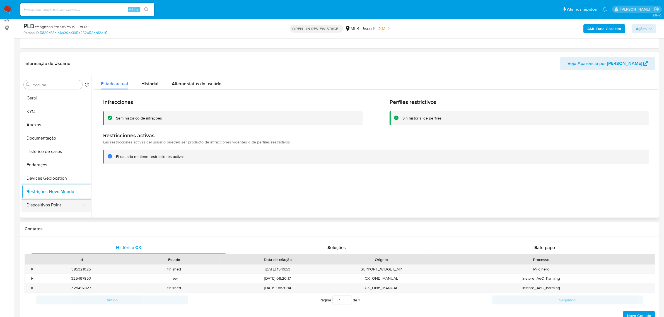
click at [52, 205] on button "Dispositivos Point" at bounding box center [53, 205] width 65 height 13
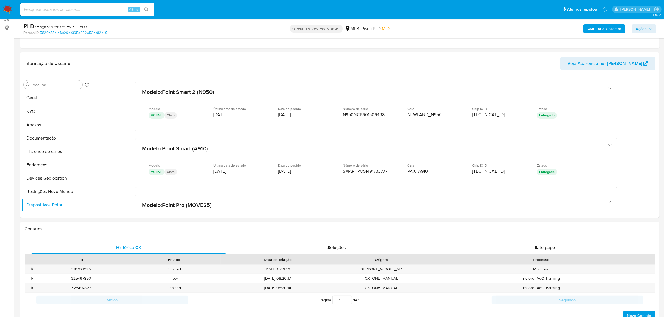
click at [607, 28] on b "AML Data Collector" at bounding box center [604, 28] width 34 height 9
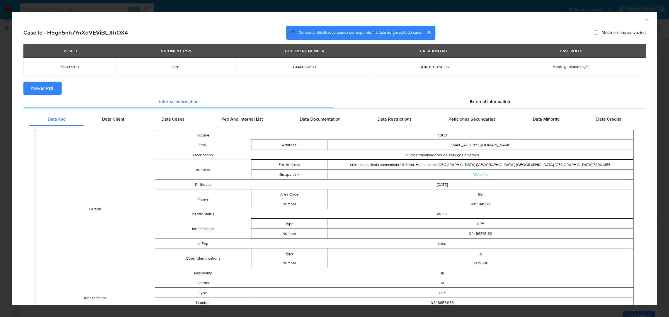
click at [47, 90] on span "Anexar PDF" at bounding box center [43, 88] width 24 height 12
click at [497, 106] on div "External information" at bounding box center [490, 102] width 312 height 13
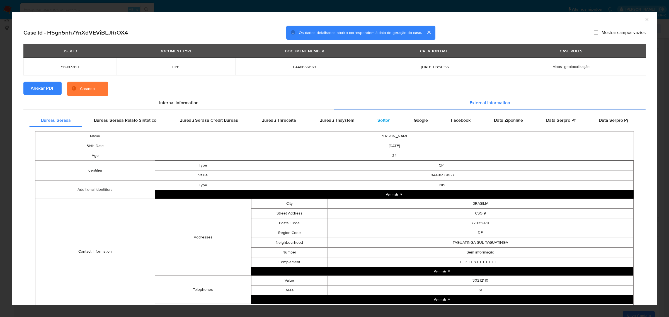
click at [380, 119] on span "Softon" at bounding box center [384, 120] width 13 height 6
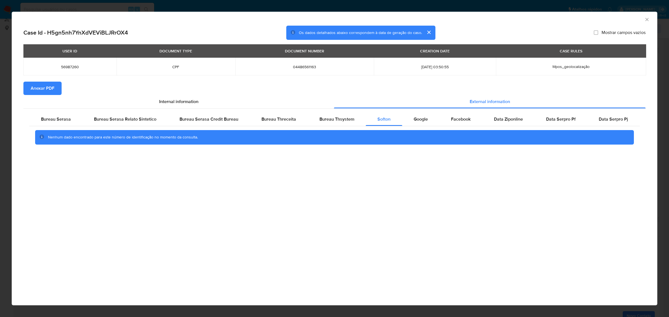
click at [651, 19] on div "AML Data Collector" at bounding box center [335, 19] width 646 height 14
click at [650, 19] on icon "Fechar a janela" at bounding box center [648, 20] width 6 height 6
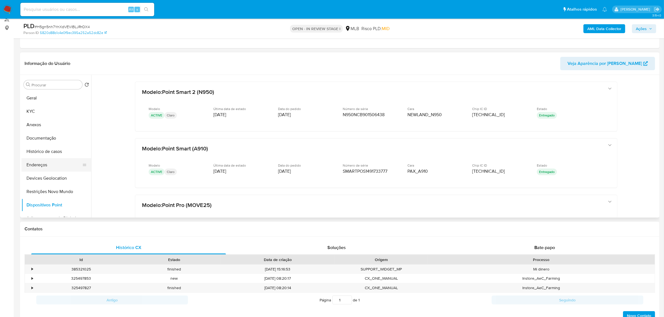
click at [56, 161] on button "Endereços" at bounding box center [53, 164] width 65 height 13
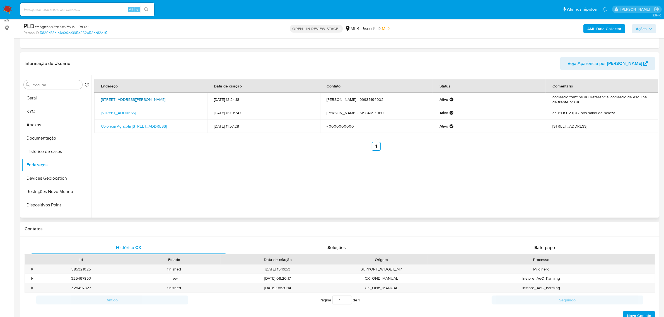
drag, startPoint x: 98, startPoint y: 97, endPoint x: 117, endPoint y: 102, distance: 20.2
click at [117, 102] on td "Avenida Tocantins 1, Governador Edison Lobão, Maranhão, 65928000, Brasil 1" at bounding box center [150, 99] width 113 height 13
copy link "Avenida Tocantins 1, Governador Edison Lobão, Maranhão"
click at [110, 100] on link "Avenida Tocantins 1, Governador Edison Lobão, Maranhão, 65928000, Brasil 1" at bounding box center [133, 100] width 64 height 6
click at [45, 108] on button "KYC" at bounding box center [53, 111] width 65 height 13
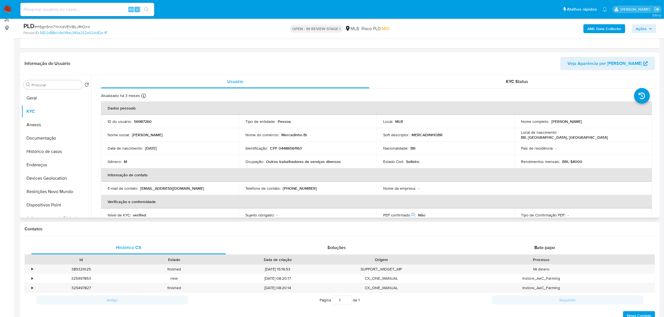
click at [290, 149] on p "CPF 04486561163" at bounding box center [286, 148] width 32 height 5
copy p "04486561163"
click at [52, 139] on button "Documentação" at bounding box center [53, 138] width 65 height 13
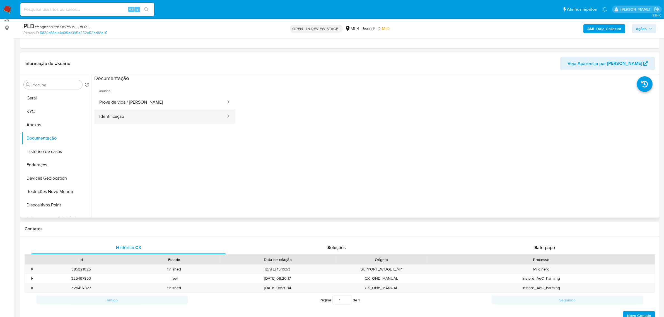
click at [153, 110] on button "Identificação" at bounding box center [160, 117] width 132 height 14
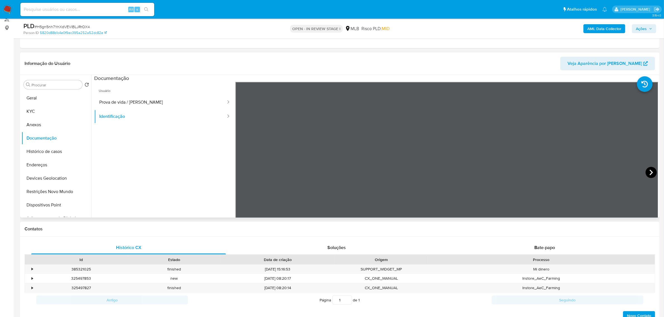
click at [649, 172] on icon at bounding box center [651, 172] width 11 height 11
click at [48, 114] on button "KYC" at bounding box center [53, 111] width 65 height 13
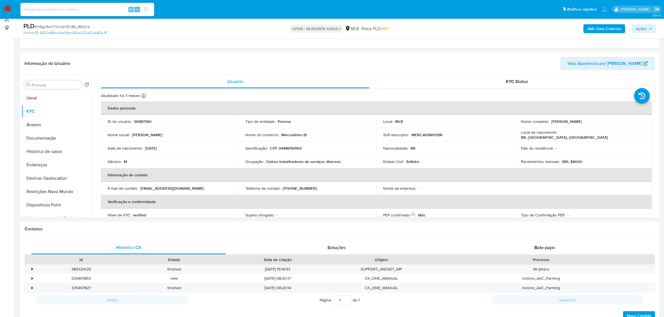
click at [292, 148] on p "CPF 04486561163" at bounding box center [286, 148] width 32 height 5
copy p "04486561163"
drag, startPoint x: 550, startPoint y: 123, endPoint x: 623, endPoint y: 124, distance: 73.1
click at [623, 124] on div "Nome completo : Andre da Silva Carvalho" at bounding box center [583, 121] width 124 height 5
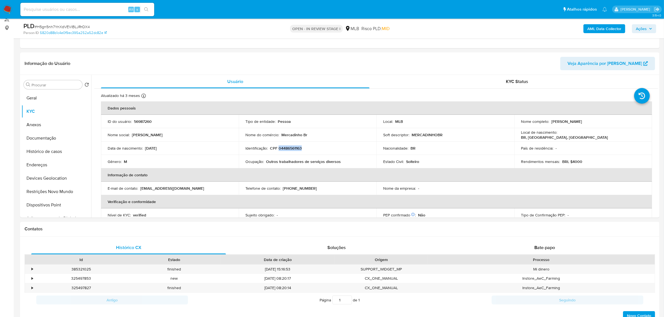
copy p "[PERSON_NAME] [PERSON_NAME]"
click at [58, 140] on button "Documentação" at bounding box center [53, 138] width 65 height 13
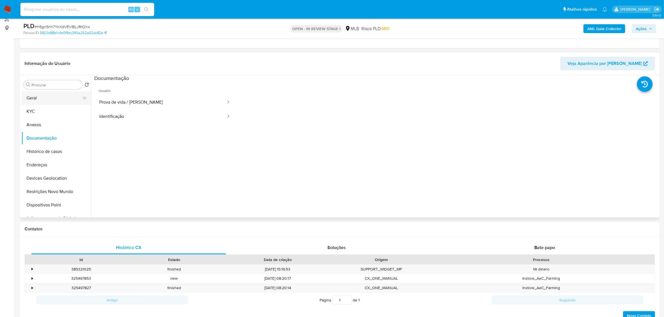
click at [52, 95] on button "Geral" at bounding box center [53, 97] width 65 height 13
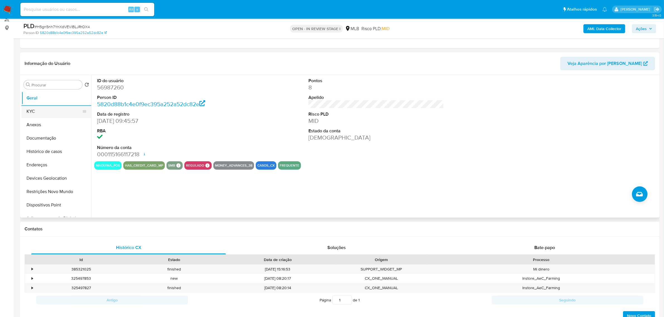
click at [42, 111] on button "KYC" at bounding box center [53, 111] width 65 height 13
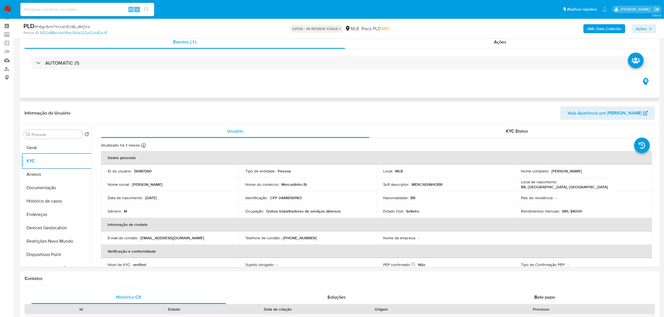
scroll to position [0, 0]
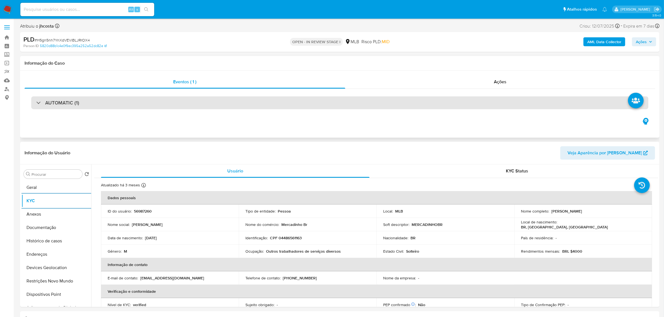
drag, startPoint x: 180, startPoint y: 105, endPoint x: 178, endPoint y: 107, distance: 3.0
click at [179, 106] on div "AUTOMATIC (1)" at bounding box center [339, 103] width 617 height 13
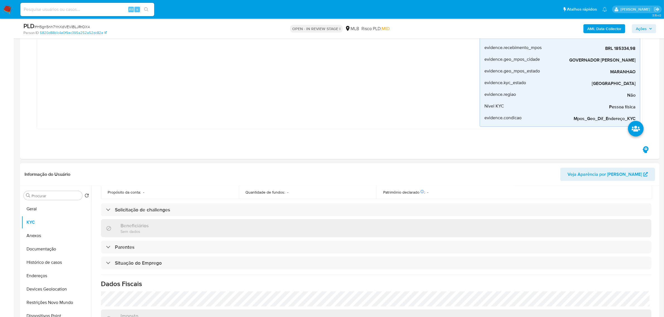
scroll to position [232, 0]
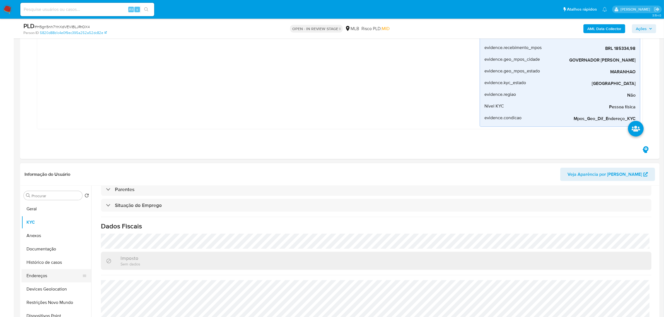
click at [48, 275] on button "Endereços" at bounding box center [53, 275] width 65 height 13
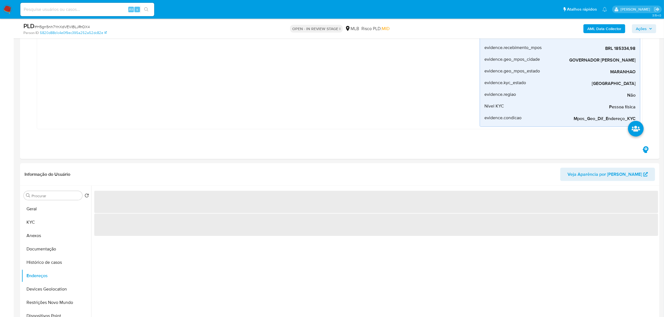
scroll to position [209, 0]
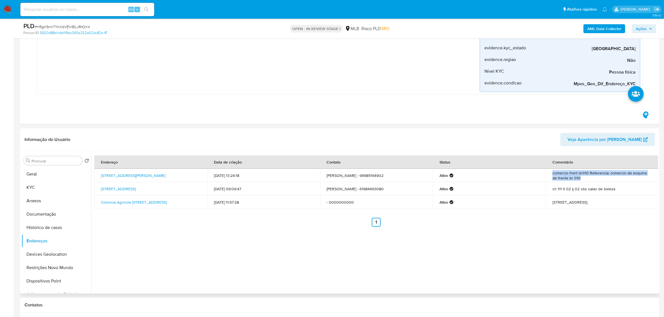
drag, startPoint x: 581, startPoint y: 180, endPoint x: 551, endPoint y: 173, distance: 30.6
click at [551, 173] on td "comercio frent br010 Referencia: comercio de esquina de frente br 010" at bounding box center [602, 175] width 113 height 13
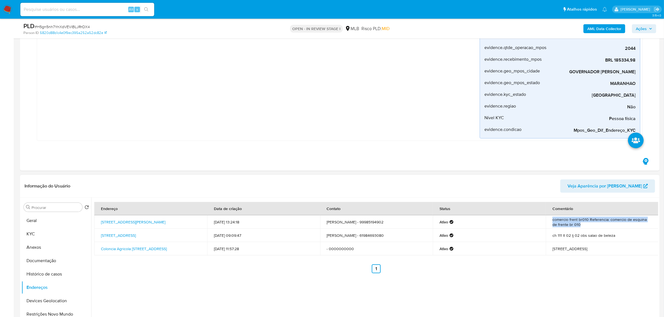
scroll to position [174, 0]
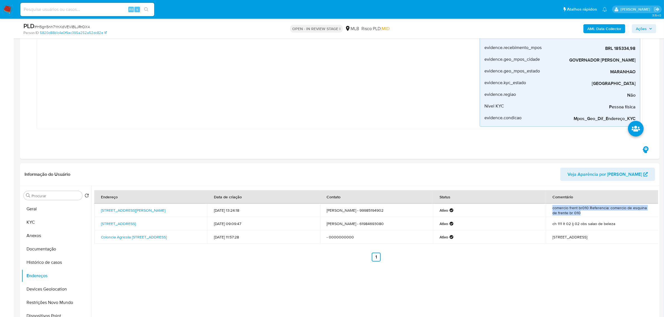
click at [641, 29] on span "Ações" at bounding box center [641, 28] width 11 height 9
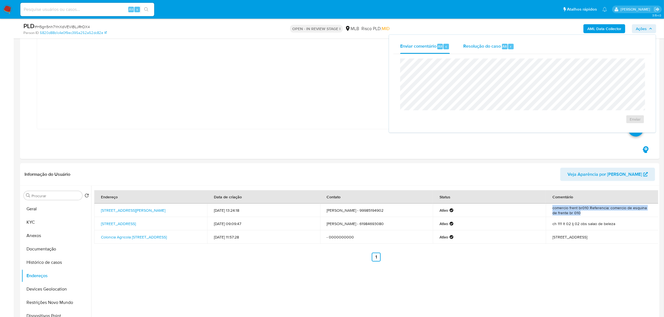
click at [477, 47] on span "Resolução do caso" at bounding box center [482, 46] width 38 height 6
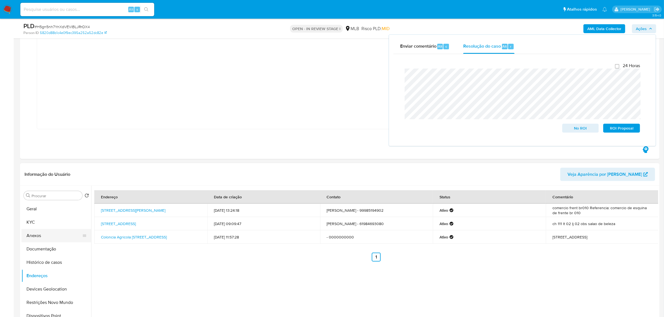
click at [42, 238] on button "Anexos" at bounding box center [53, 235] width 65 height 13
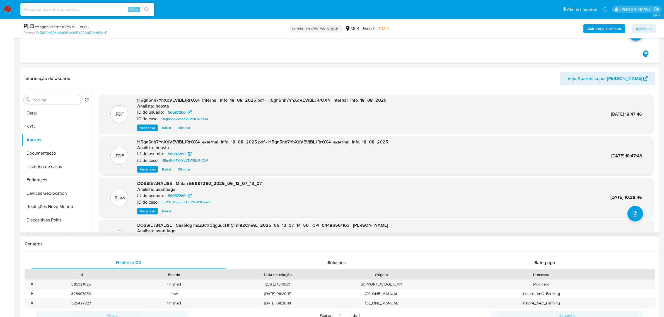
scroll to position [279, 0]
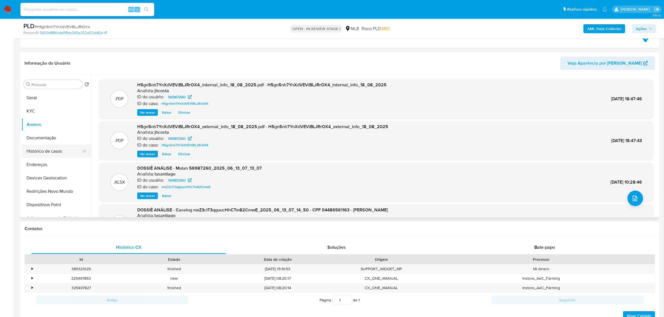
click at [51, 154] on button "Histórico de casos" at bounding box center [53, 151] width 65 height 13
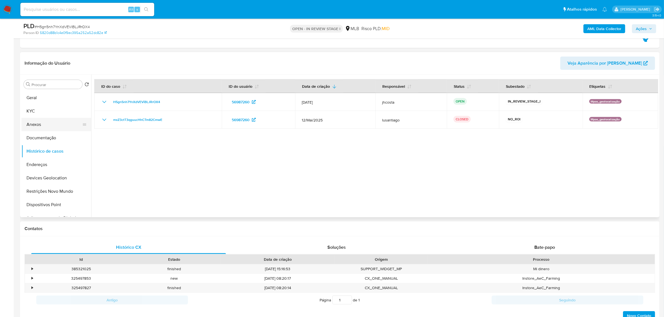
click at [52, 123] on button "Anexos" at bounding box center [53, 124] width 65 height 13
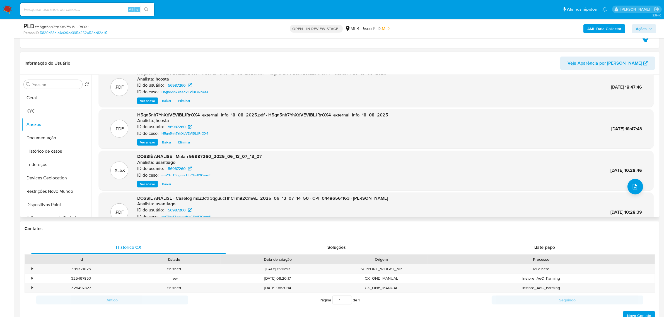
scroll to position [31, 0]
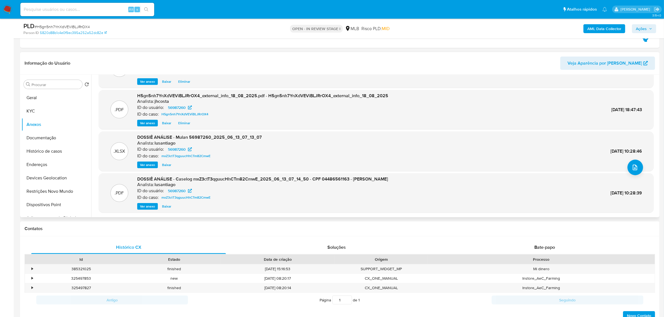
click at [148, 205] on span "Ver anexo" at bounding box center [147, 207] width 15 height 6
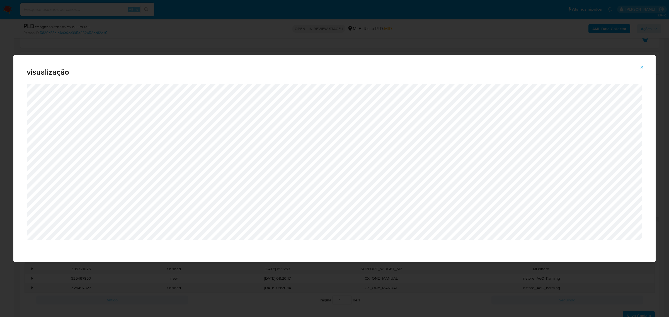
click at [641, 67] on icon "Attachment preview" at bounding box center [642, 67] width 4 height 4
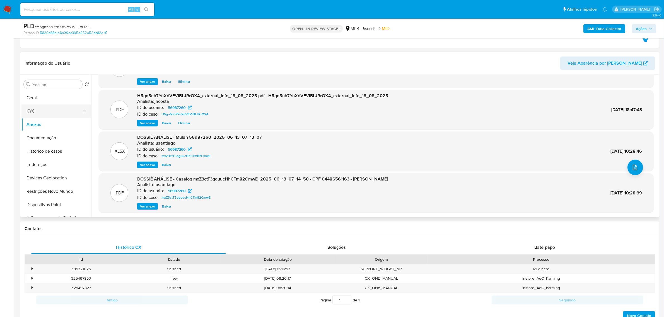
click at [37, 112] on button "KYC" at bounding box center [53, 111] width 65 height 13
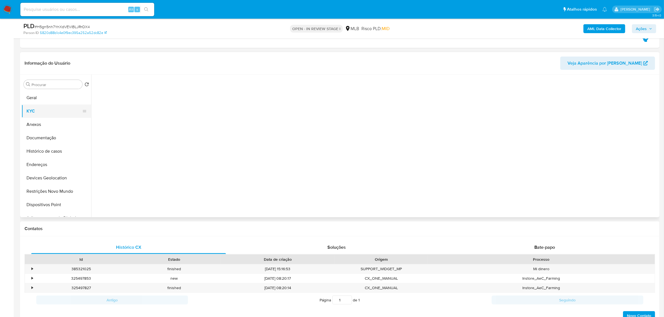
scroll to position [0, 0]
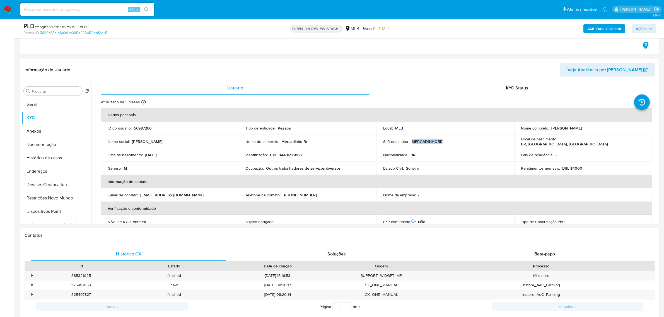
drag, startPoint x: 410, startPoint y: 141, endPoint x: 455, endPoint y: 142, distance: 44.4
click at [455, 142] on div "Soft descriptor : MERCADINHOBR" at bounding box center [445, 141] width 124 height 5
click at [49, 134] on button "Anexos" at bounding box center [53, 131] width 65 height 13
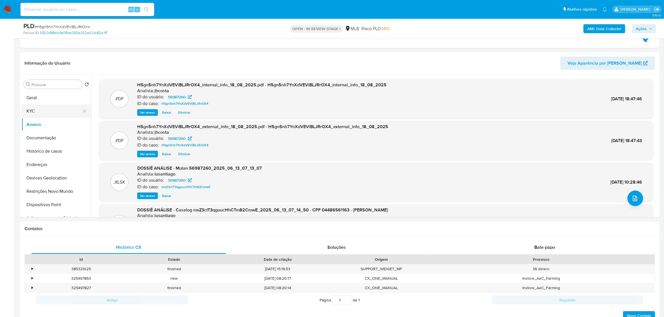
click at [51, 112] on button "KYC" at bounding box center [53, 111] width 65 height 13
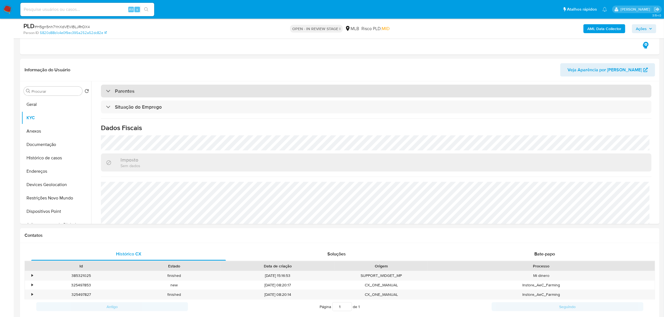
scroll to position [232, 0]
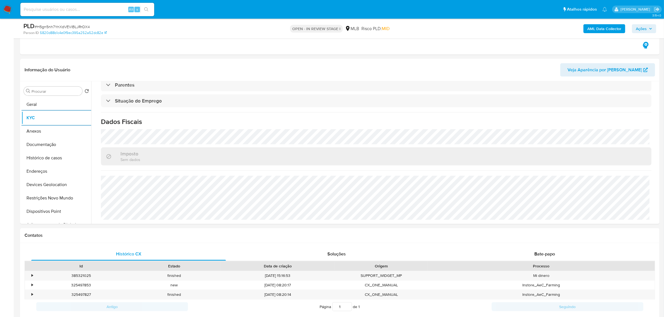
click at [646, 25] on span "Ações" at bounding box center [641, 28] width 11 height 9
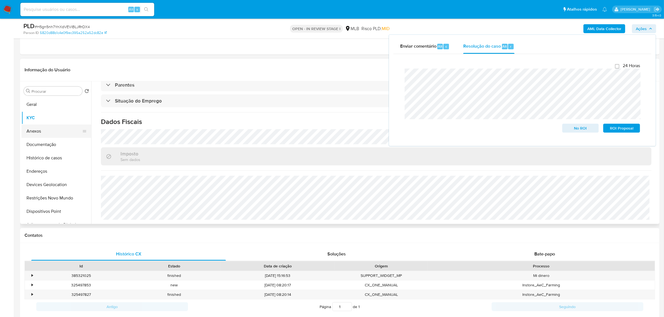
click at [52, 136] on button "Anexos" at bounding box center [53, 131] width 65 height 13
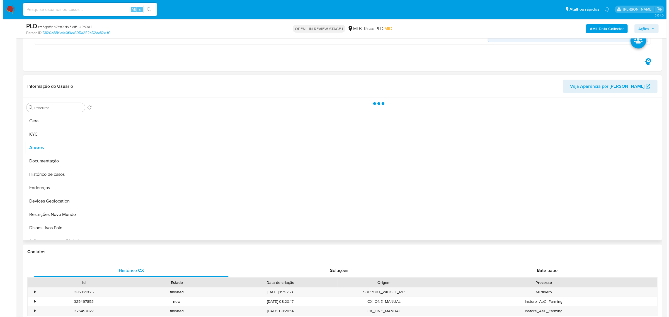
scroll to position [244, 0]
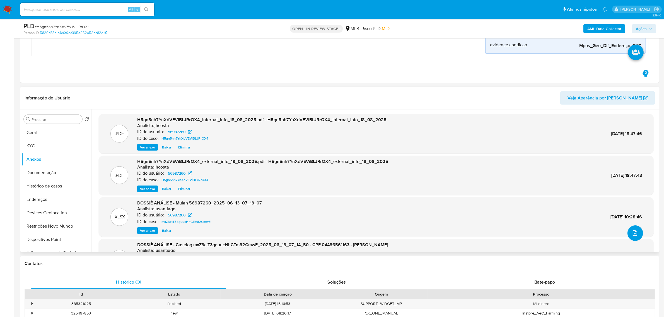
click at [628, 233] on button "upload-file" at bounding box center [636, 234] width 16 height 16
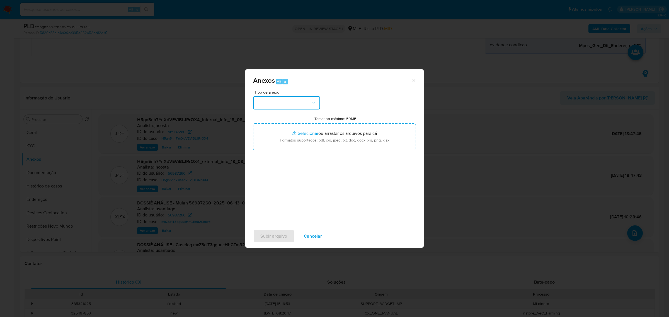
click at [290, 101] on button "button" at bounding box center [286, 102] width 67 height 13
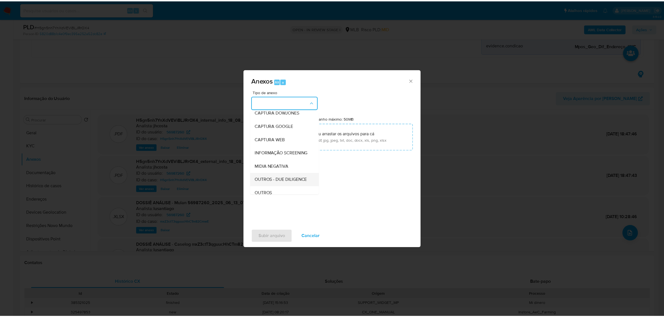
scroll to position [35, 0]
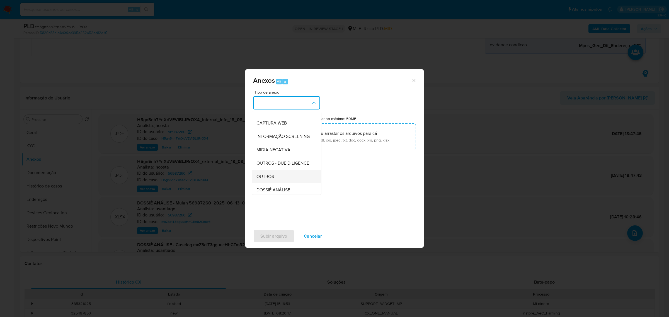
click at [275, 183] on div "OUTROS" at bounding box center [285, 176] width 57 height 13
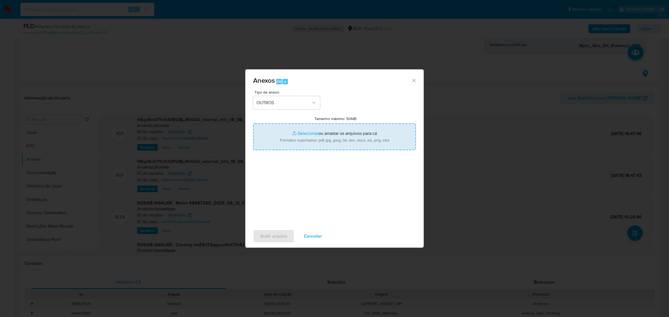
click at [336, 134] on input "Tamanho máximo: 50MB Selecionar arquivos" at bounding box center [334, 137] width 163 height 27
type input "C:\fakepath\Mulan 56987260_2025_08_18_08_36_18 (1).xlsx"
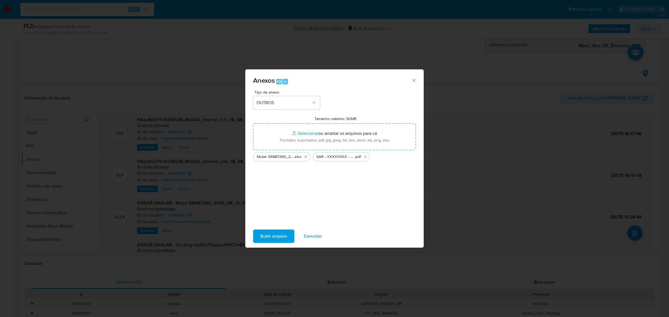
click at [276, 236] on span "Subir arquivo" at bounding box center [273, 236] width 27 height 12
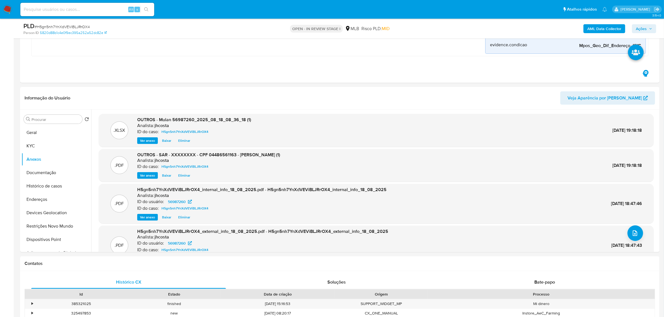
click at [643, 23] on div "AML Data Collector Ações" at bounding box center [551, 28] width 209 height 13
click at [643, 25] on span "Ações" at bounding box center [641, 28] width 11 height 9
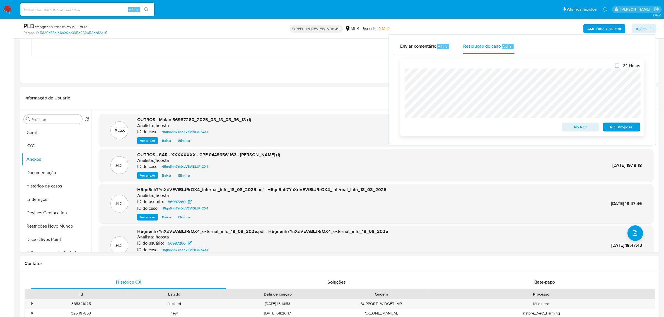
click at [621, 129] on span "ROI Proposal" at bounding box center [621, 127] width 29 height 8
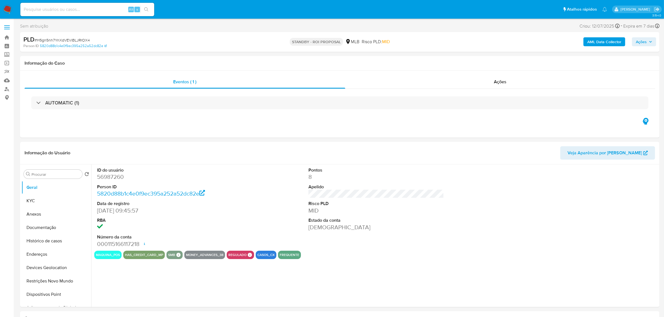
select select "10"
click at [84, 38] on span "# H5gn5nh7YnXdVEViBLJRrOX4" at bounding box center [62, 40] width 55 height 6
